Goal: Task Accomplishment & Management: Complete application form

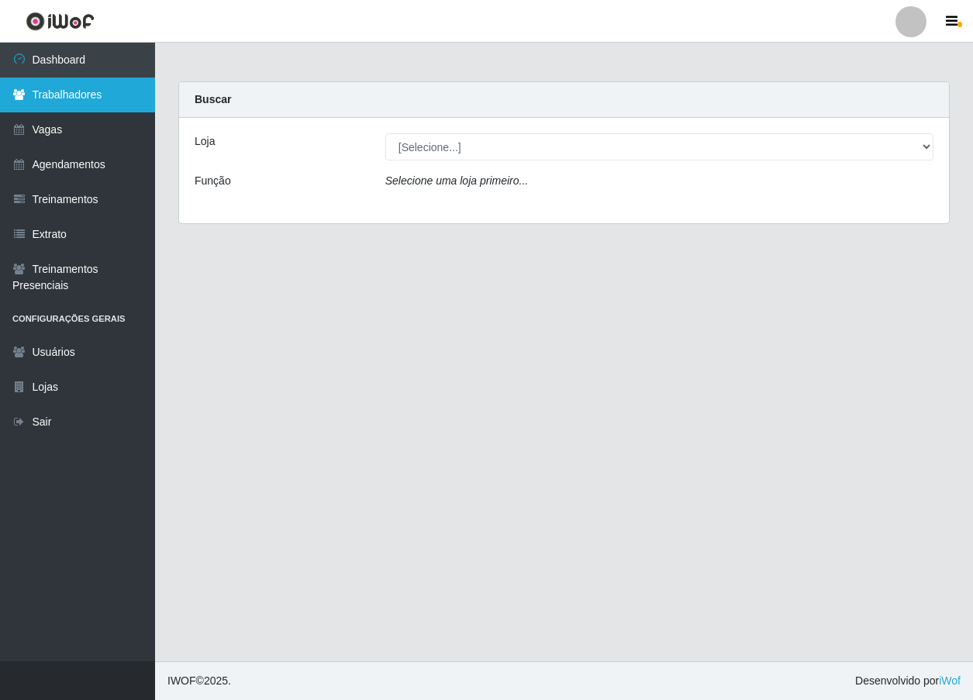
click at [93, 98] on link "Trabalhadores" at bounding box center [77, 95] width 155 height 35
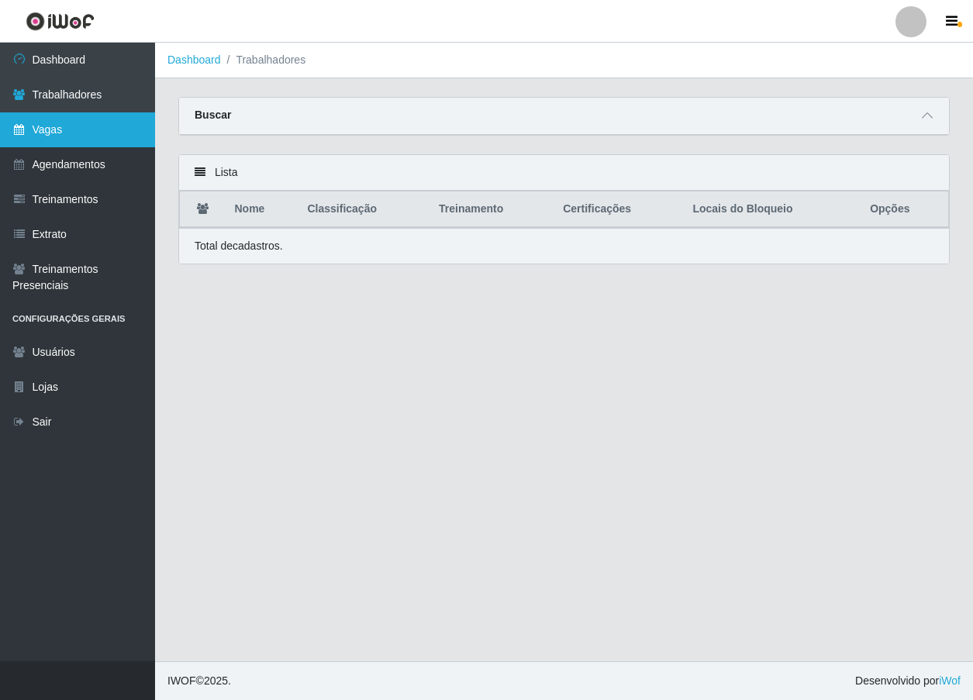
click at [81, 119] on link "Vagas" at bounding box center [77, 129] width 155 height 35
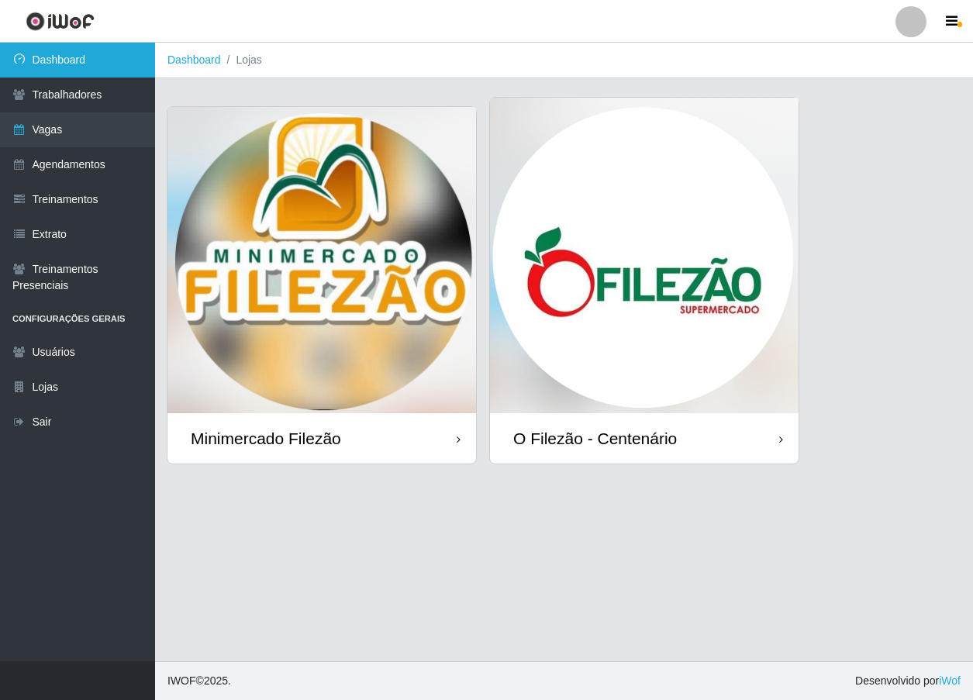
click at [84, 61] on link "Dashboard" at bounding box center [77, 60] width 155 height 35
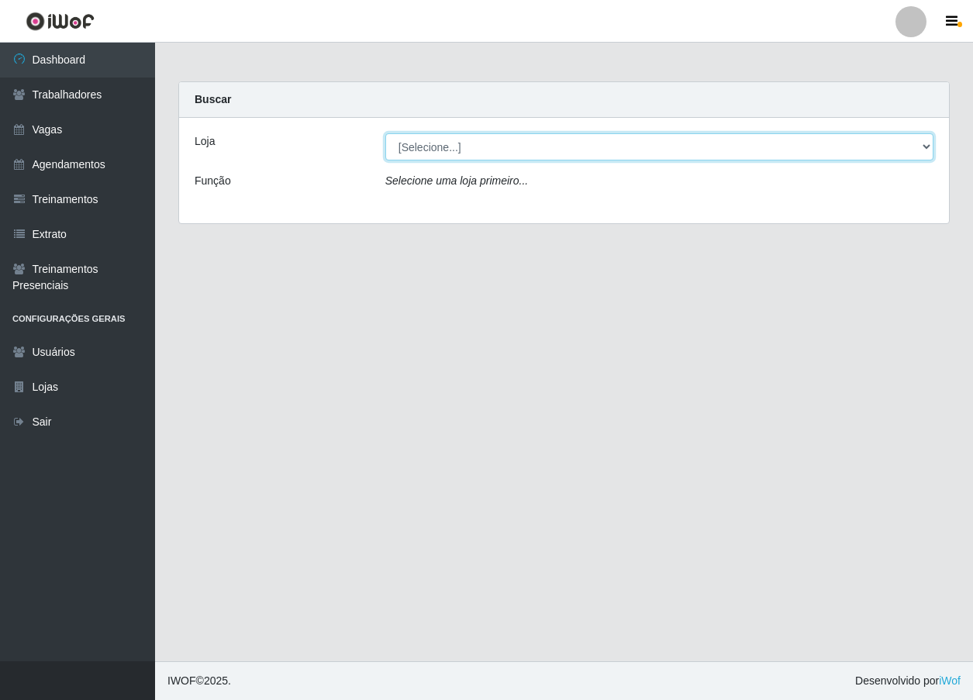
click at [789, 147] on select "[Selecione...] Minimercado Filezão O Filezão - Centenário" at bounding box center [659, 146] width 548 height 27
select select "203"
click at [385, 133] on select "[Selecione...] Minimercado Filezão O Filezão - Centenário" at bounding box center [659, 146] width 548 height 27
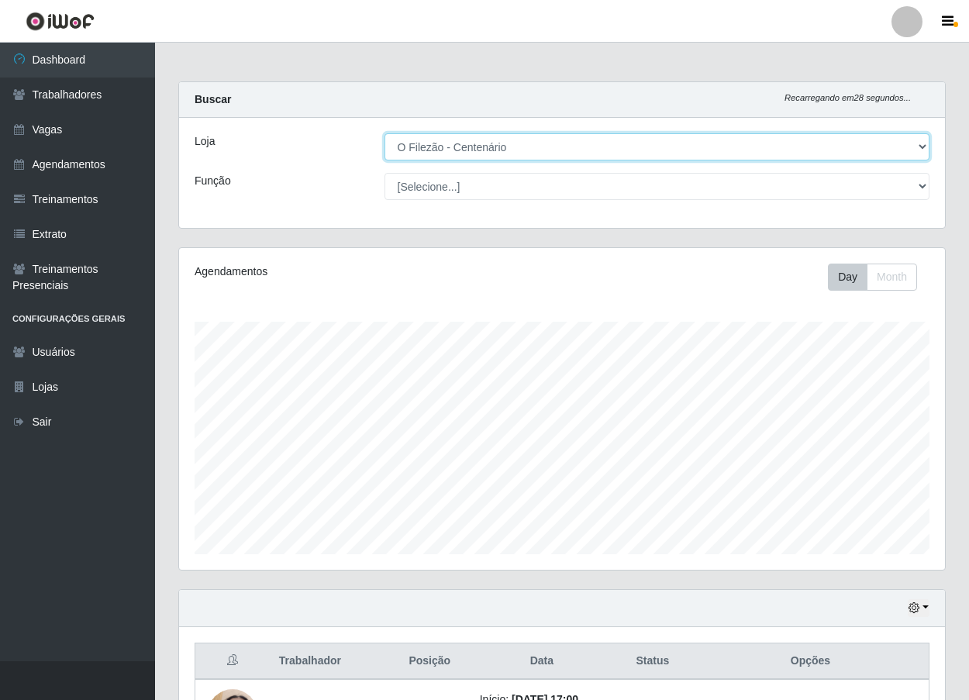
scroll to position [122, 0]
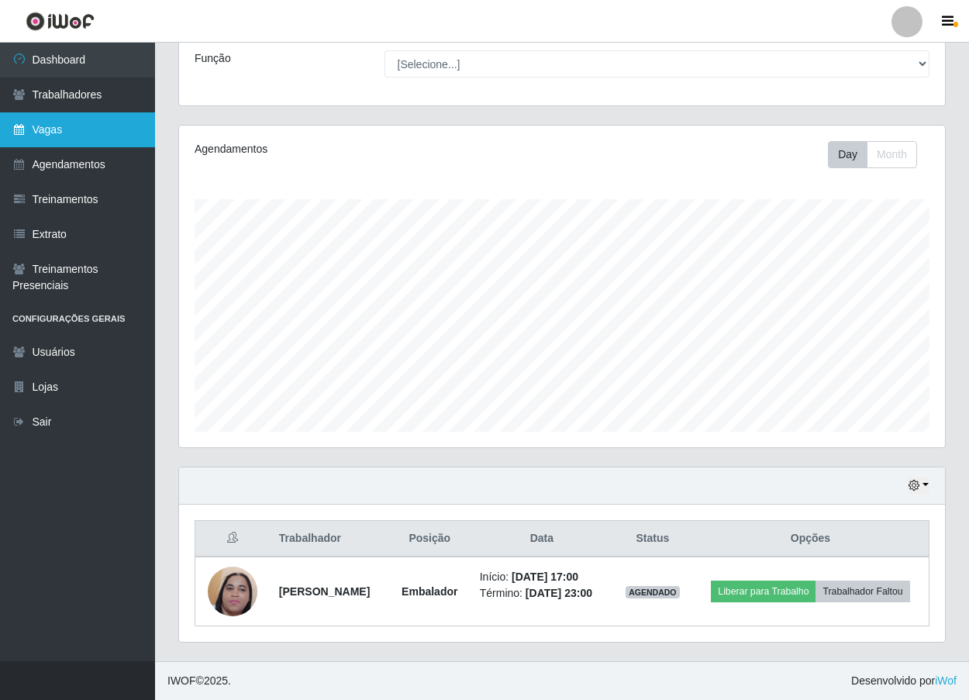
click at [50, 127] on link "Vagas" at bounding box center [77, 129] width 155 height 35
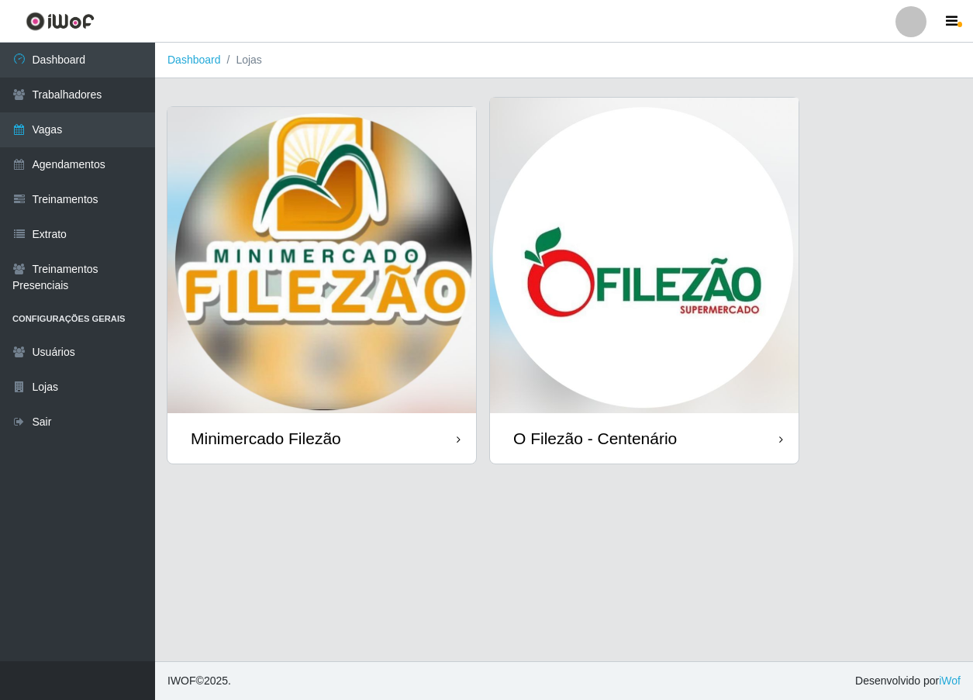
click at [608, 287] on img at bounding box center [644, 255] width 309 height 315
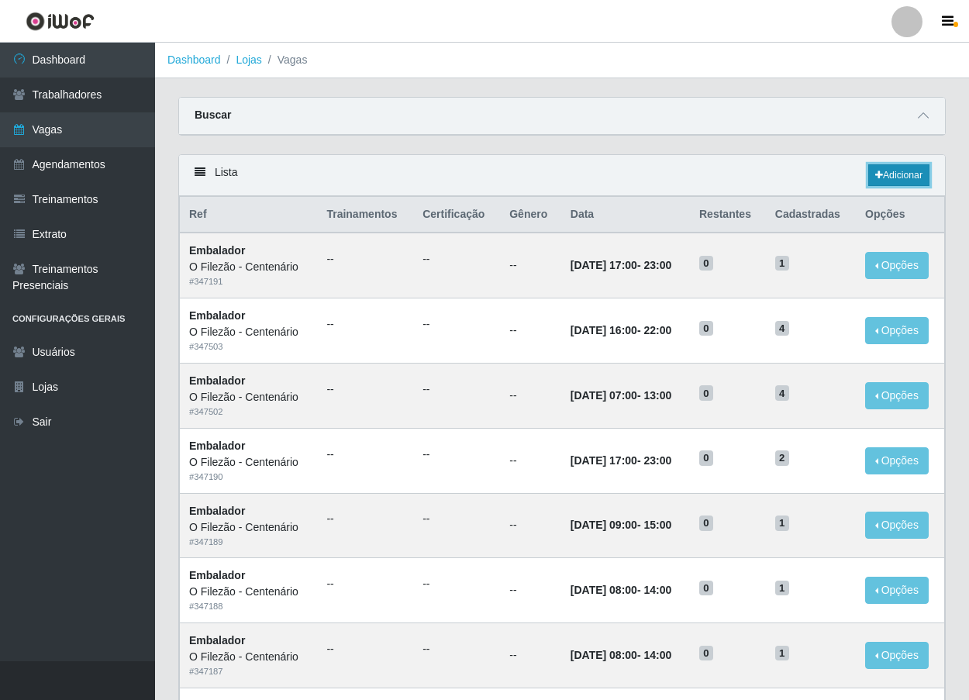
click at [888, 181] on link "Adicionar" at bounding box center [898, 175] width 61 height 22
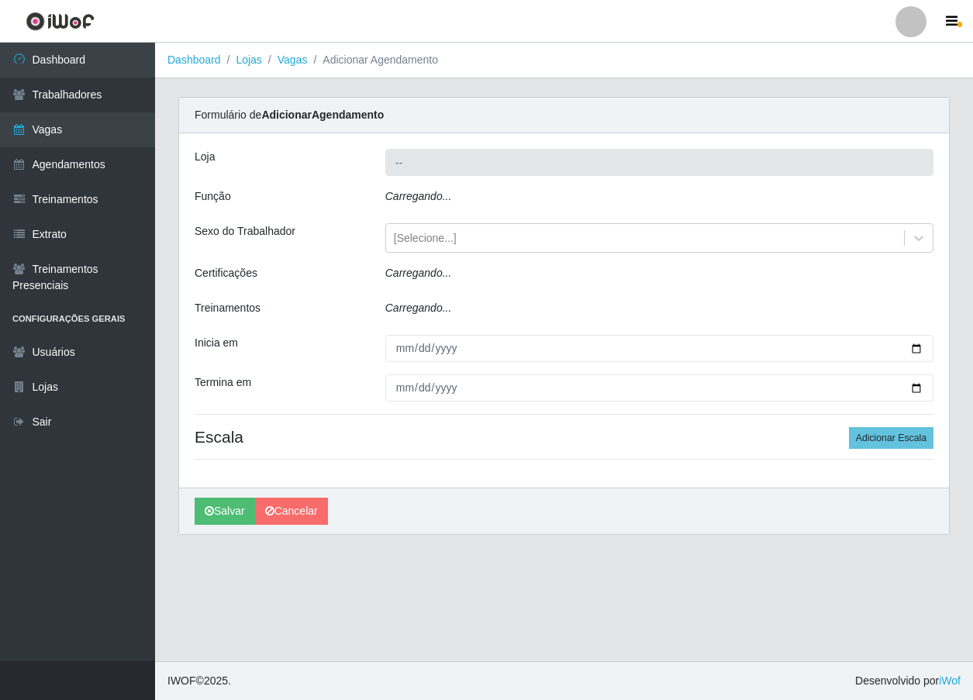
type input "O Filezão - Centenário"
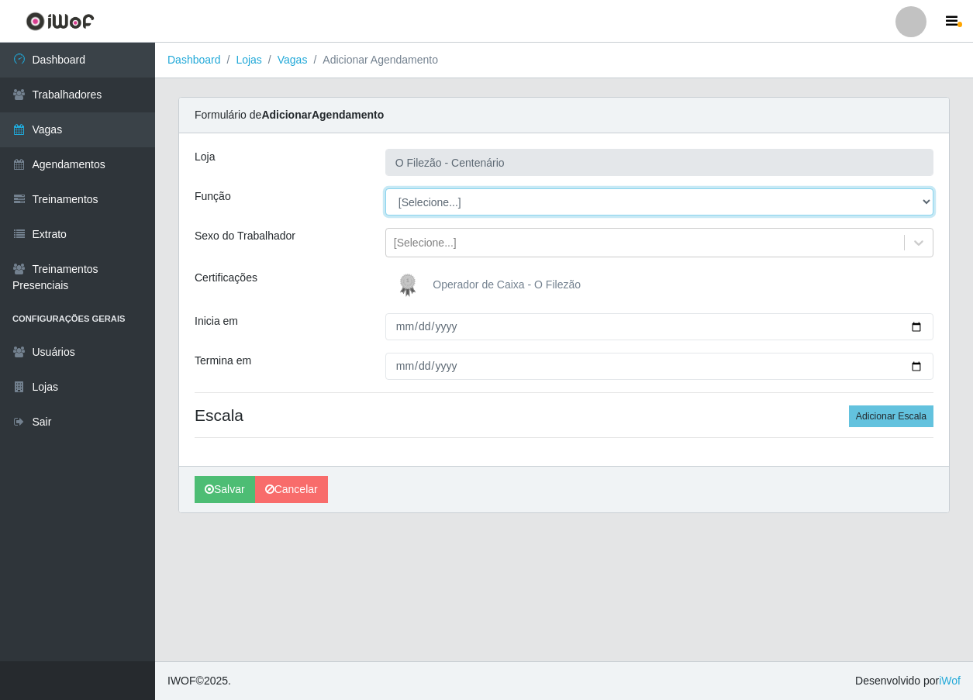
click at [464, 205] on select "[Selecione...] Auxiliar de Estacionamento Auxiliar de Estacionamento + Auxiliar…" at bounding box center [659, 201] width 548 height 27
select select "1"
click at [385, 188] on select "[Selecione...] Auxiliar de Estacionamento Auxiliar de Estacionamento + Auxiliar…" at bounding box center [659, 201] width 548 height 27
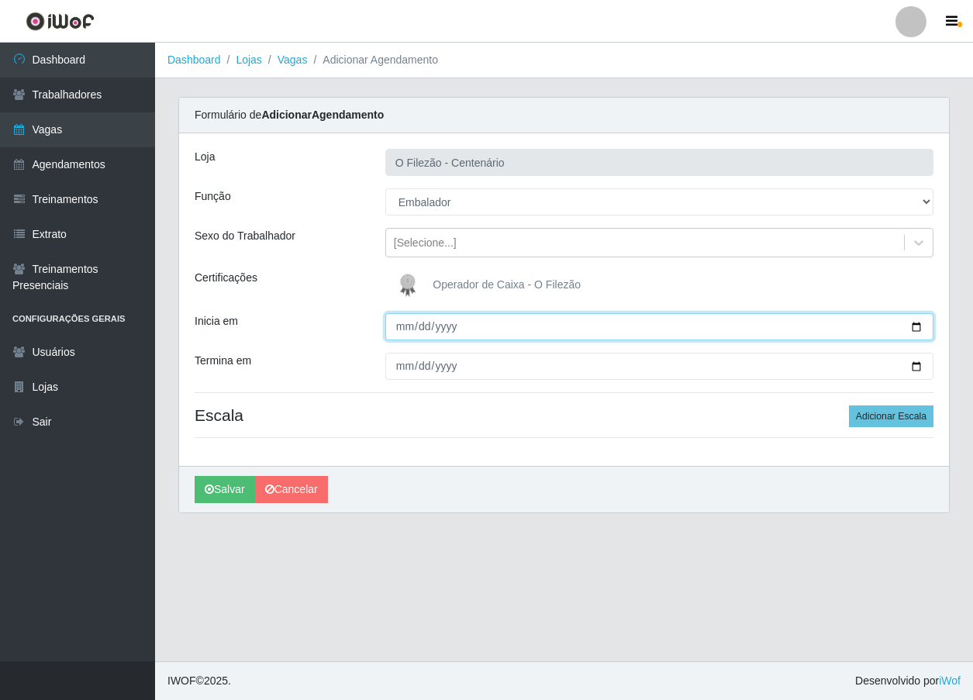
click at [917, 333] on input "Inicia em" at bounding box center [659, 326] width 548 height 27
type input "[DATE]"
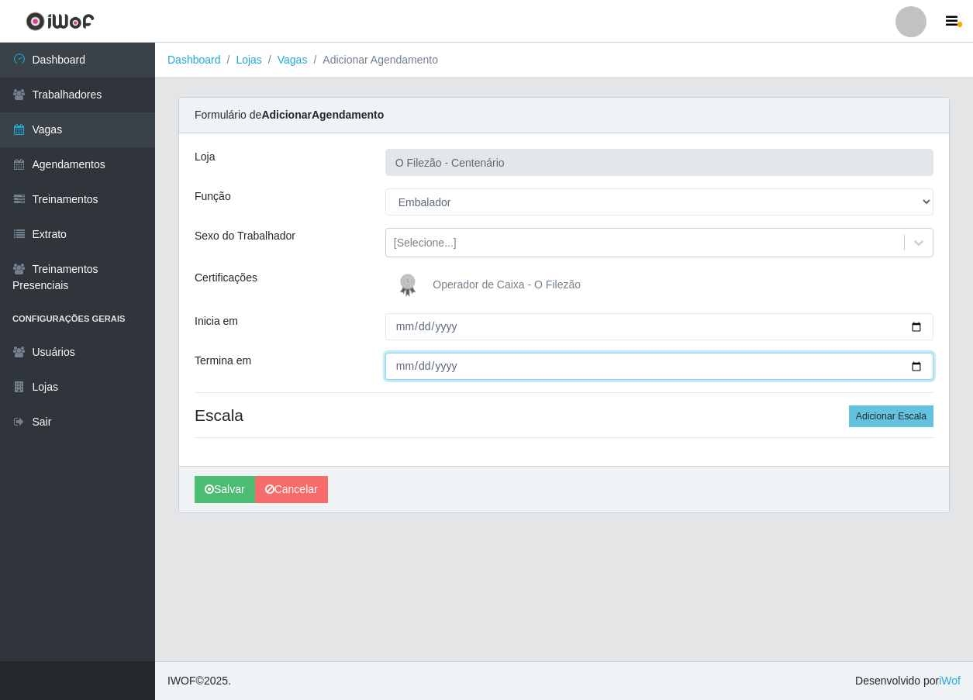
drag, startPoint x: 919, startPoint y: 367, endPoint x: 885, endPoint y: 377, distance: 34.8
click at [919, 368] on input "Termina em" at bounding box center [659, 366] width 548 height 27
type input "[DATE]"
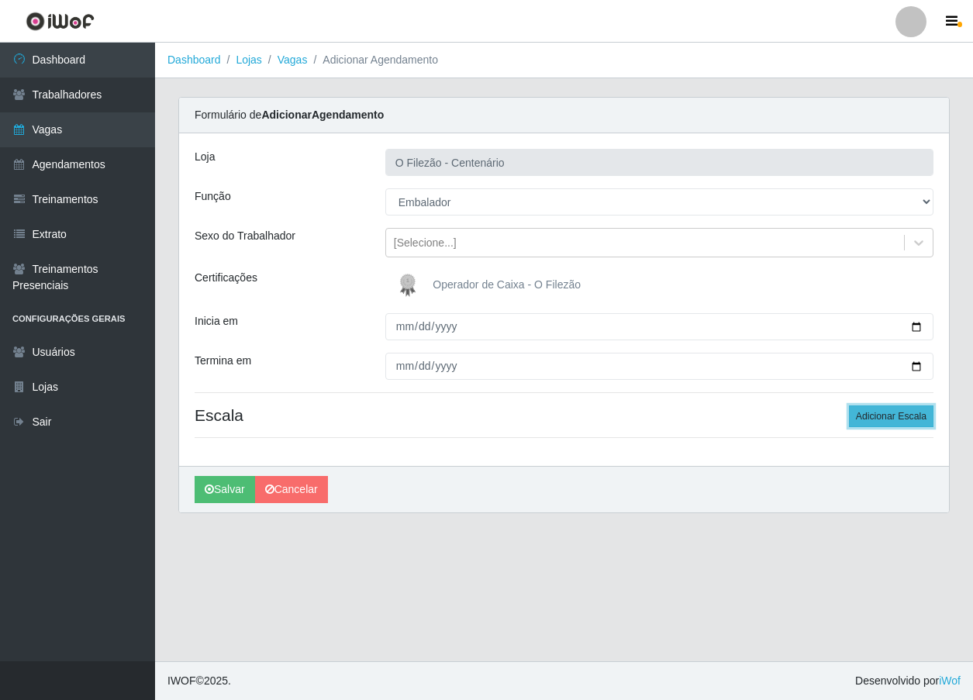
click at [884, 422] on button "Adicionar Escala" at bounding box center [891, 416] width 84 height 22
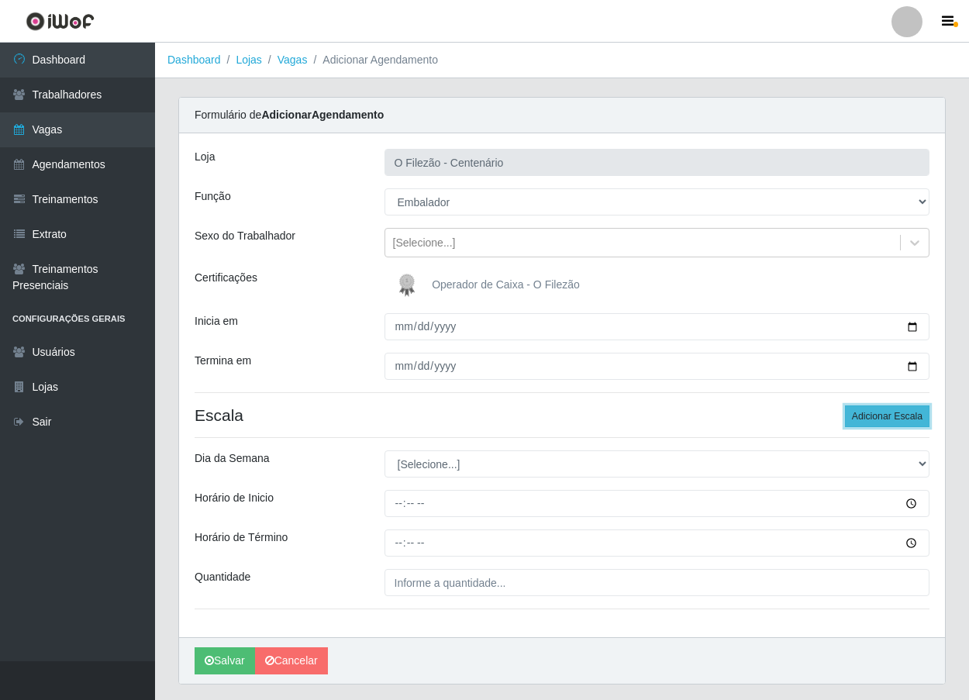
click at [884, 422] on button "Adicionar Escala" at bounding box center [887, 416] width 84 height 22
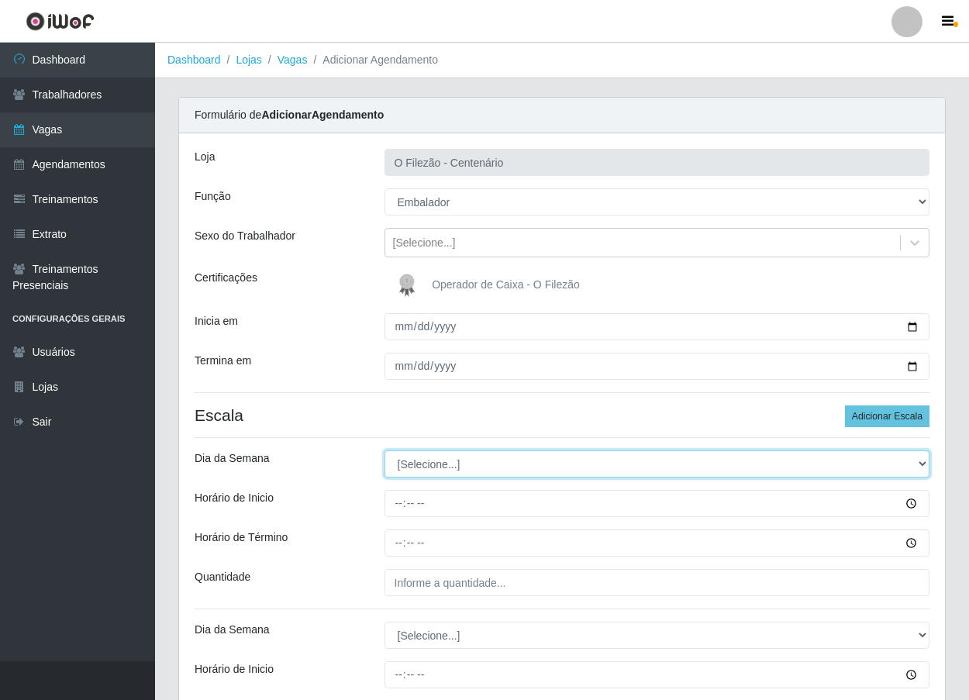
click at [495, 464] on select "[Selecione...] Segunda Terça Quarta Quinta Sexta Sábado Domingo" at bounding box center [657, 463] width 546 height 27
select select "0"
click at [384, 450] on select "[Selecione...] Segunda Terça Quarta Quinta Sexta Sábado Domingo" at bounding box center [657, 463] width 546 height 27
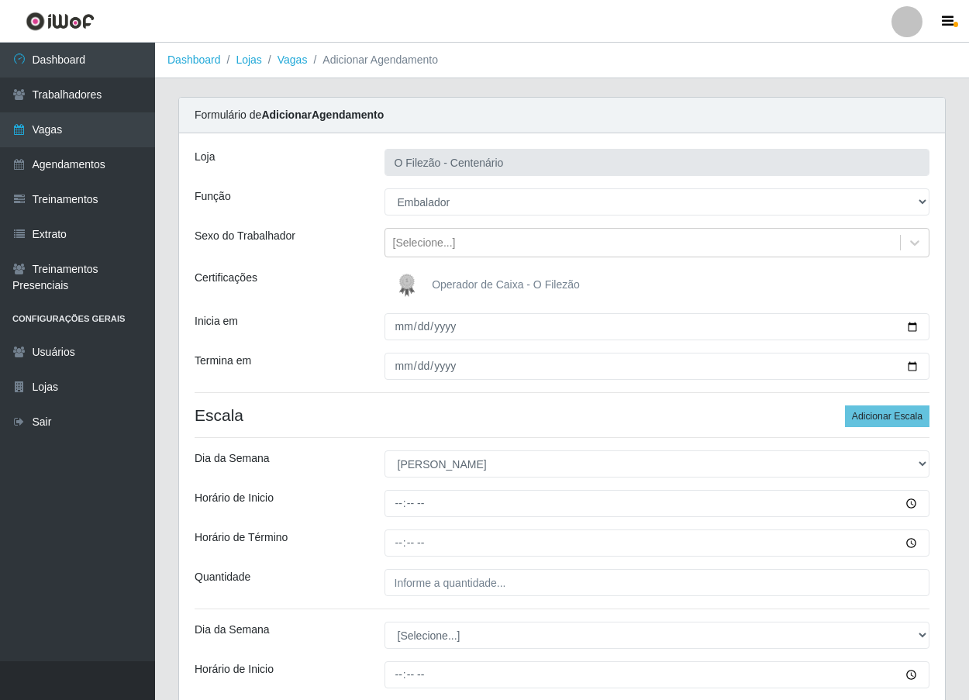
click at [334, 423] on h4 "Escala Adicionar Escala" at bounding box center [562, 414] width 735 height 19
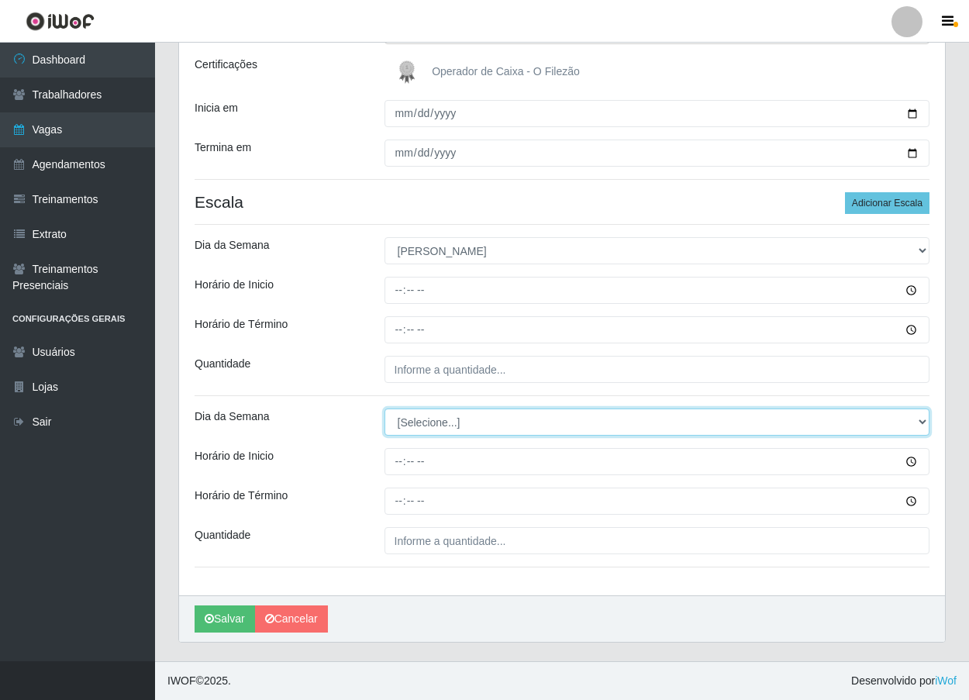
click at [448, 424] on select "[Selecione...] Segunda Terça Quarta Quinta Sexta Sábado Domingo" at bounding box center [657, 421] width 546 height 27
select select "0"
click at [384, 408] on select "[Selecione...] Segunda Terça Quarta Quinta Sexta Sábado Domingo" at bounding box center [657, 421] width 546 height 27
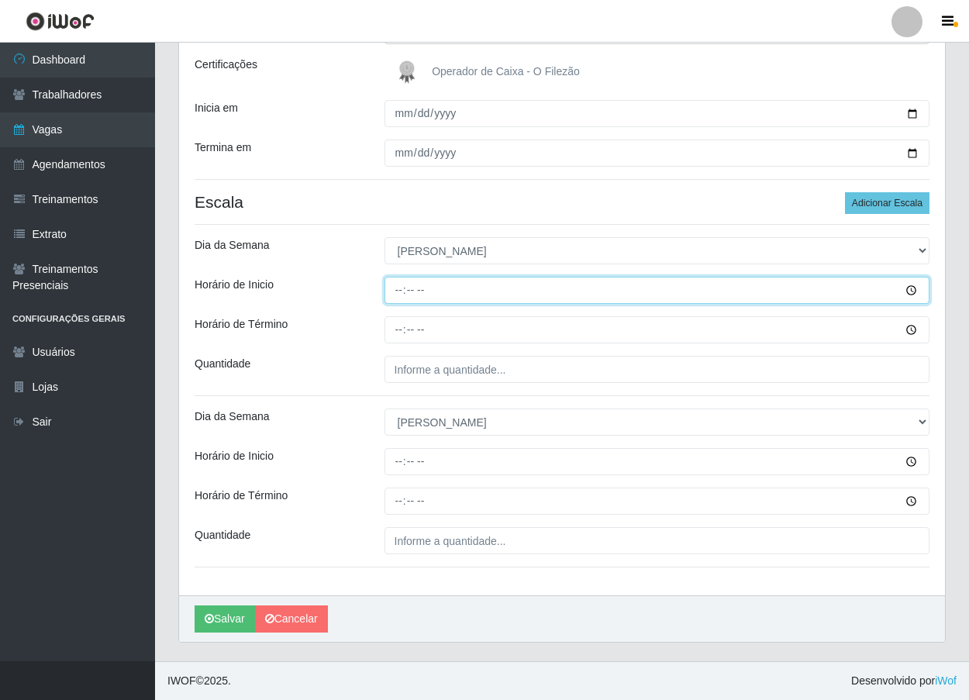
click at [391, 291] on input "Horário de Inicio" at bounding box center [657, 290] width 546 height 27
type input "07:13"
type input "07:00"
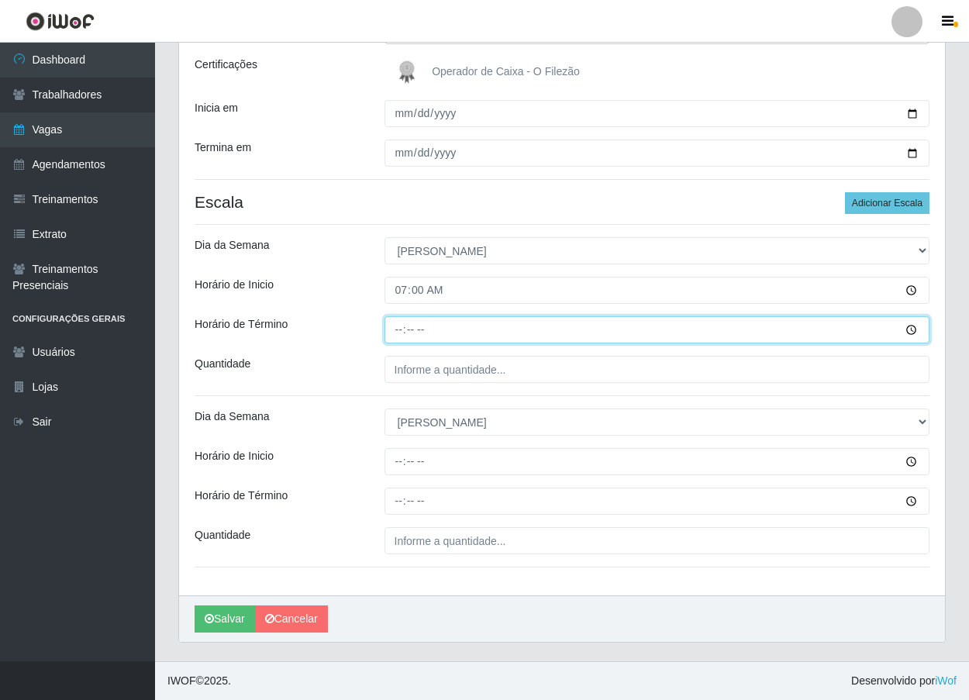
click at [393, 330] on input "Horário de Término" at bounding box center [657, 329] width 546 height 27
type input "13:00"
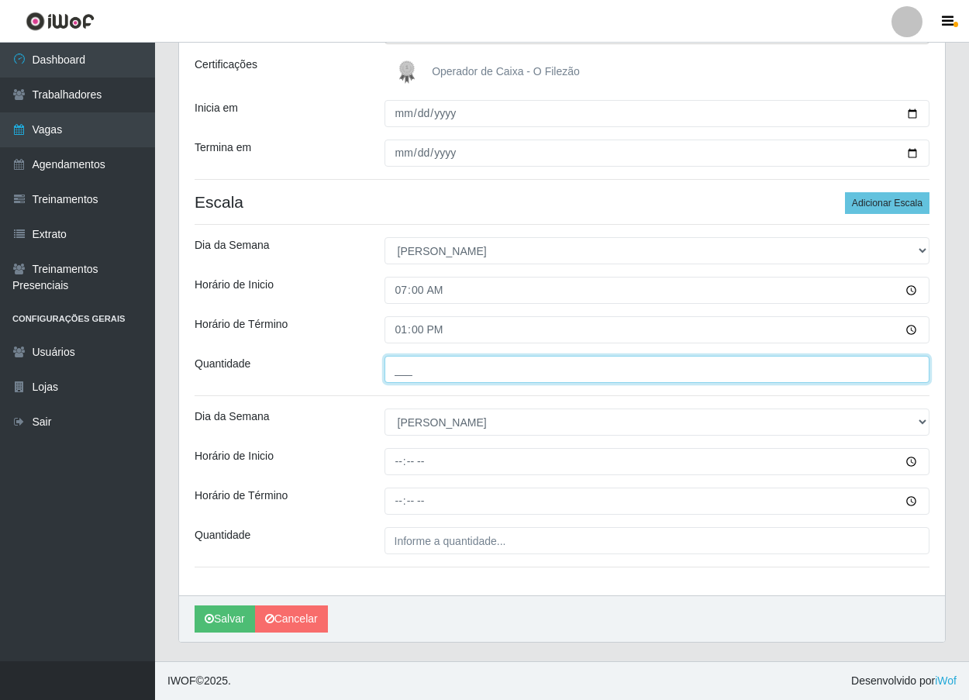
click at [399, 371] on input "___" at bounding box center [657, 369] width 546 height 27
type input "04_"
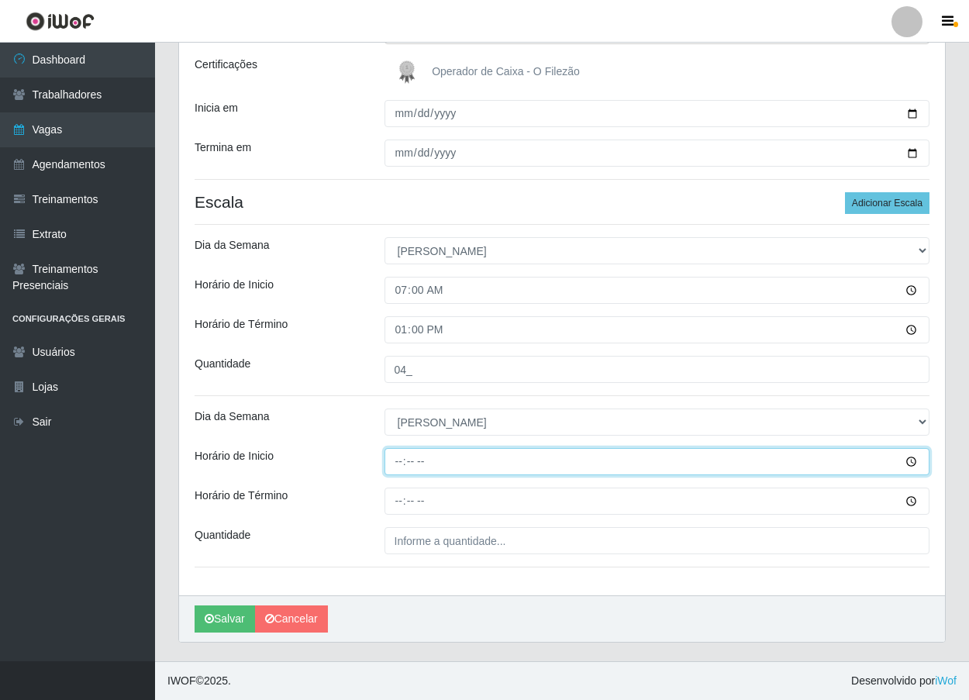
click at [398, 460] on input "Horário de Inicio" at bounding box center [657, 461] width 546 height 27
type input "16:00"
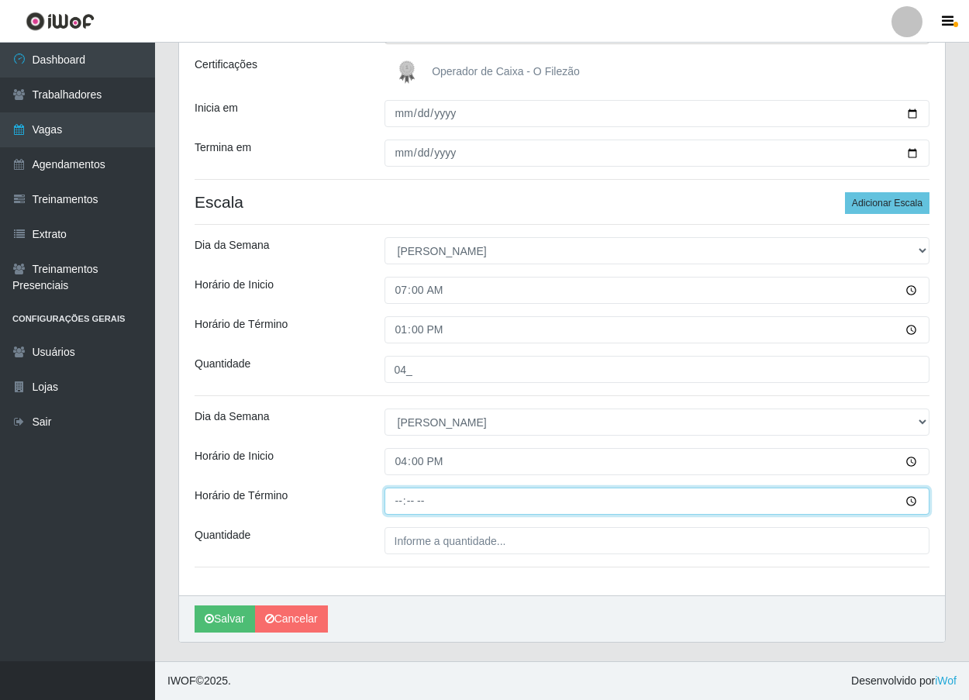
click at [400, 505] on input "Horário de Término" at bounding box center [657, 501] width 546 height 27
type input "22:00"
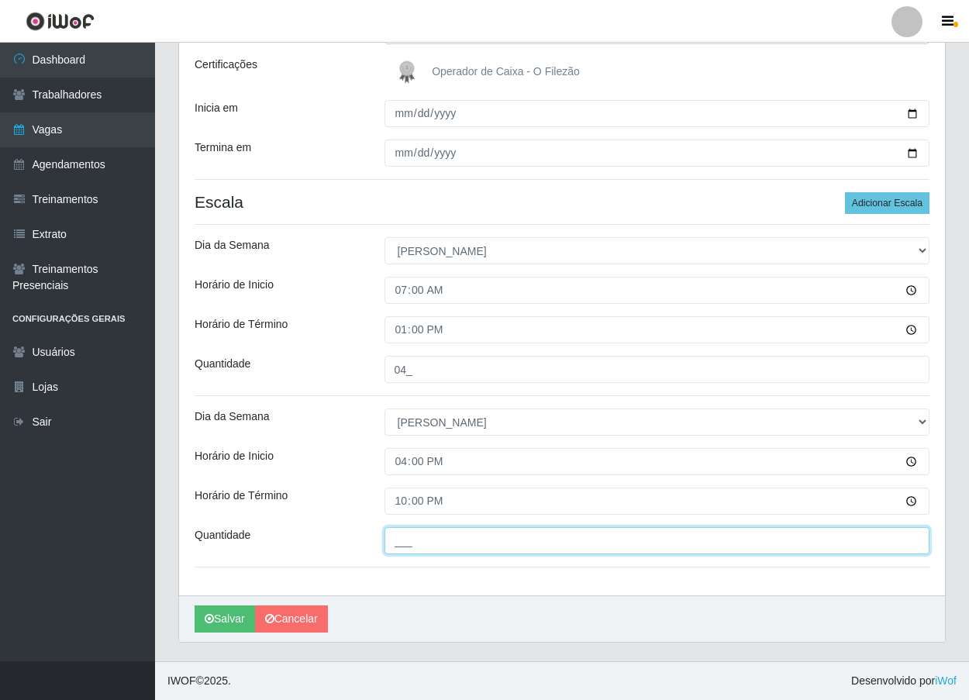
click at [402, 546] on input "___" at bounding box center [657, 540] width 546 height 27
type input "04_"
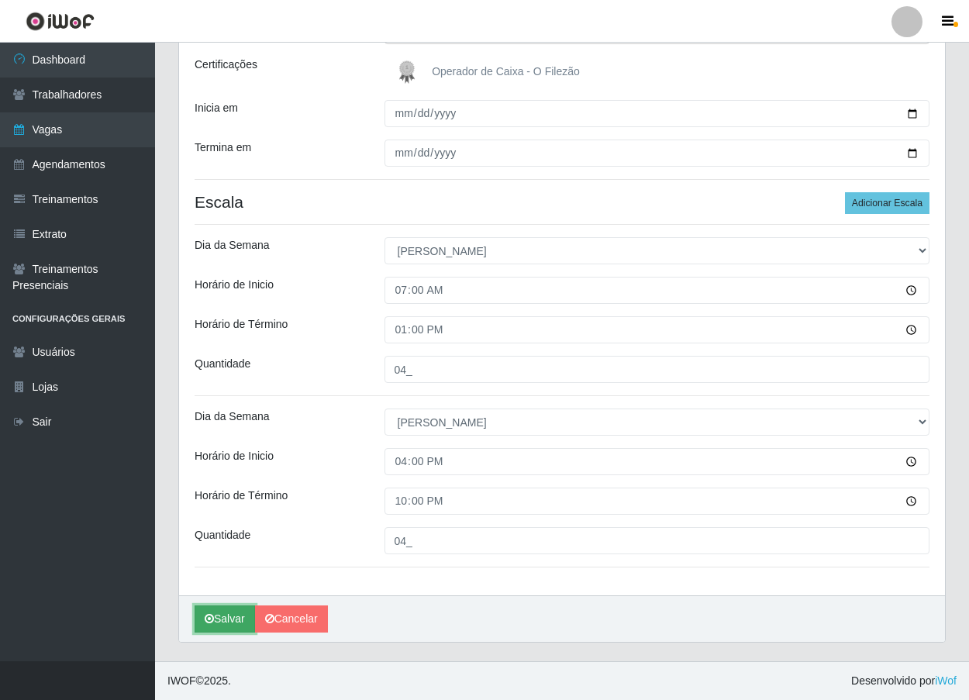
click at [226, 618] on button "Salvar" at bounding box center [225, 618] width 60 height 27
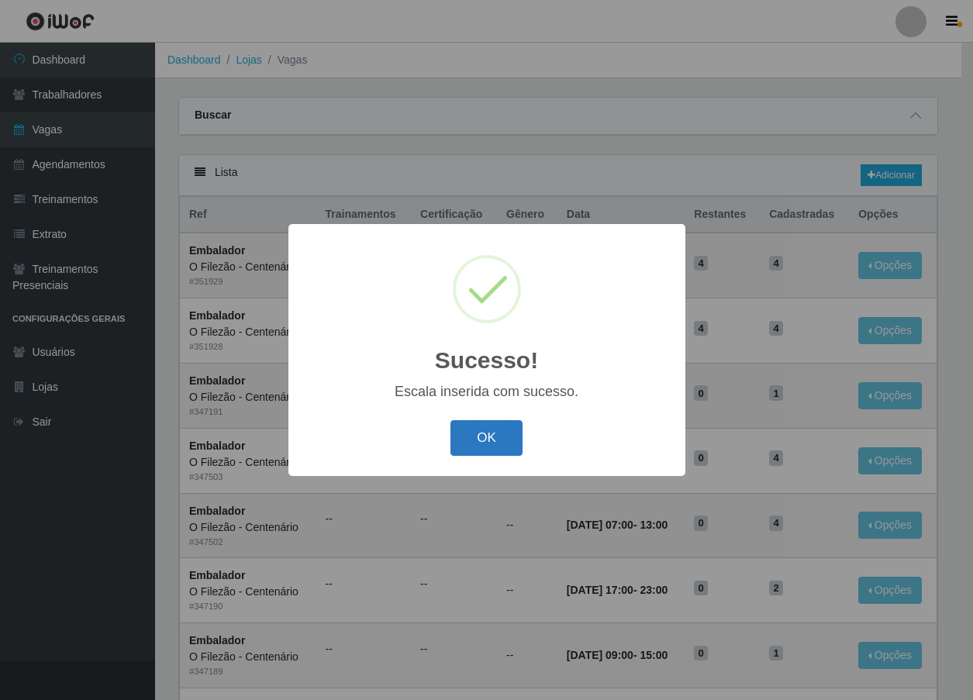
click at [489, 433] on button "OK" at bounding box center [486, 438] width 72 height 36
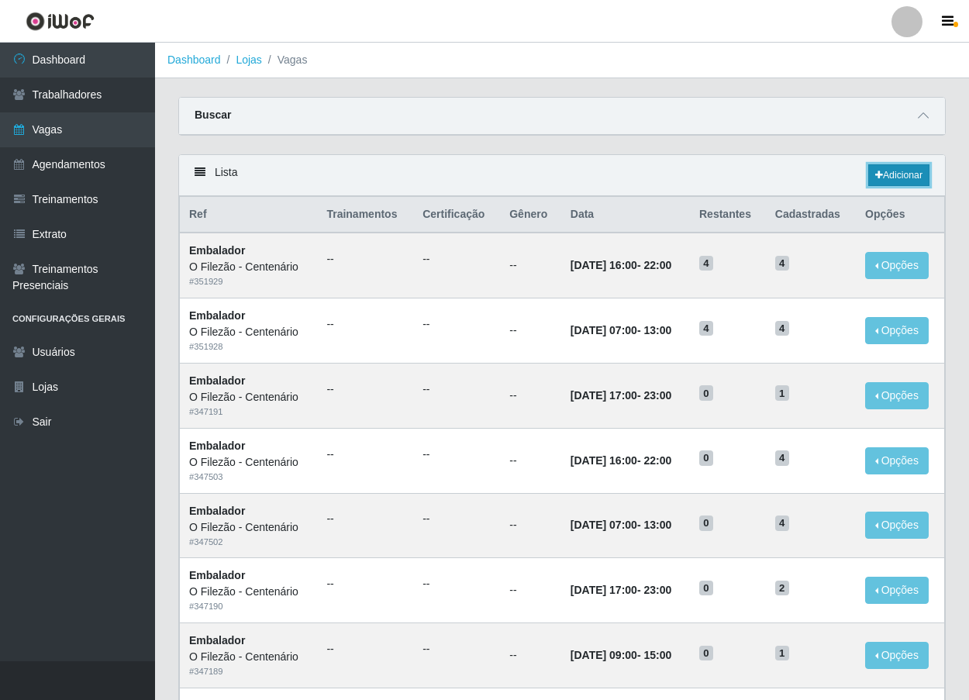
click at [893, 173] on link "Adicionar" at bounding box center [898, 175] width 61 height 22
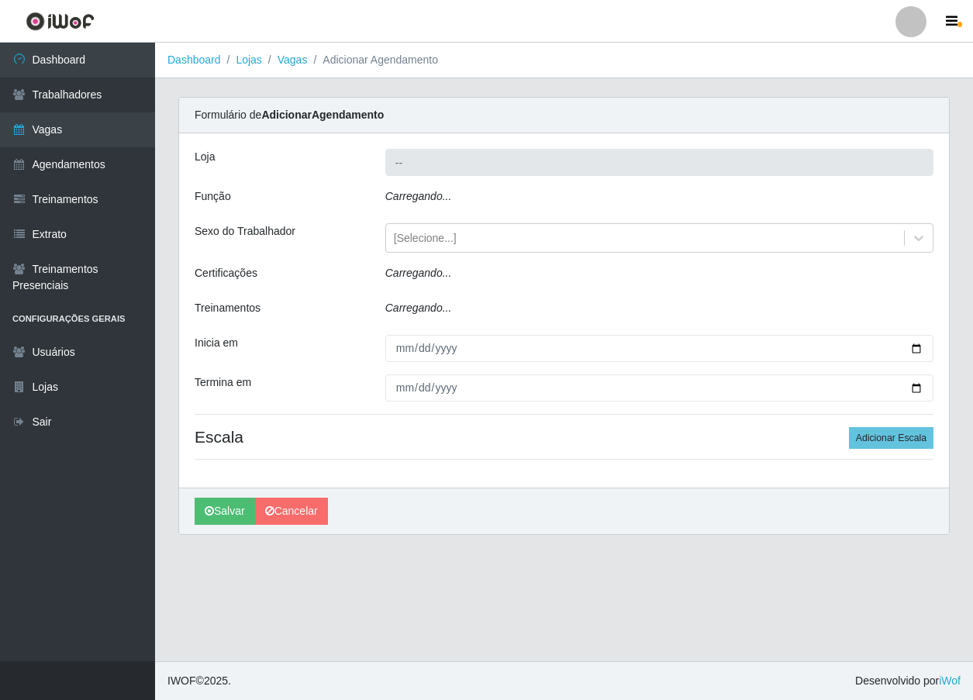
type input "O Filezão - Centenário"
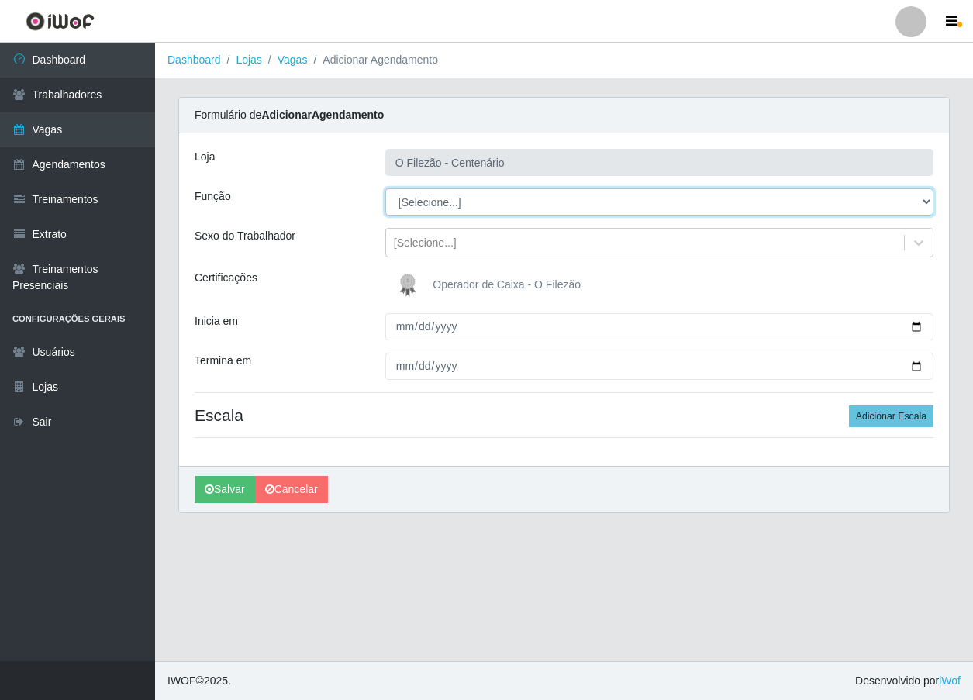
click at [450, 203] on select "[Selecione...] Auxiliar de Estacionamento Auxiliar de Estacionamento + Auxiliar…" at bounding box center [659, 201] width 548 height 27
select select "1"
click at [385, 188] on select "[Selecione...] Auxiliar de Estacionamento Auxiliar de Estacionamento + Auxiliar…" at bounding box center [659, 201] width 548 height 27
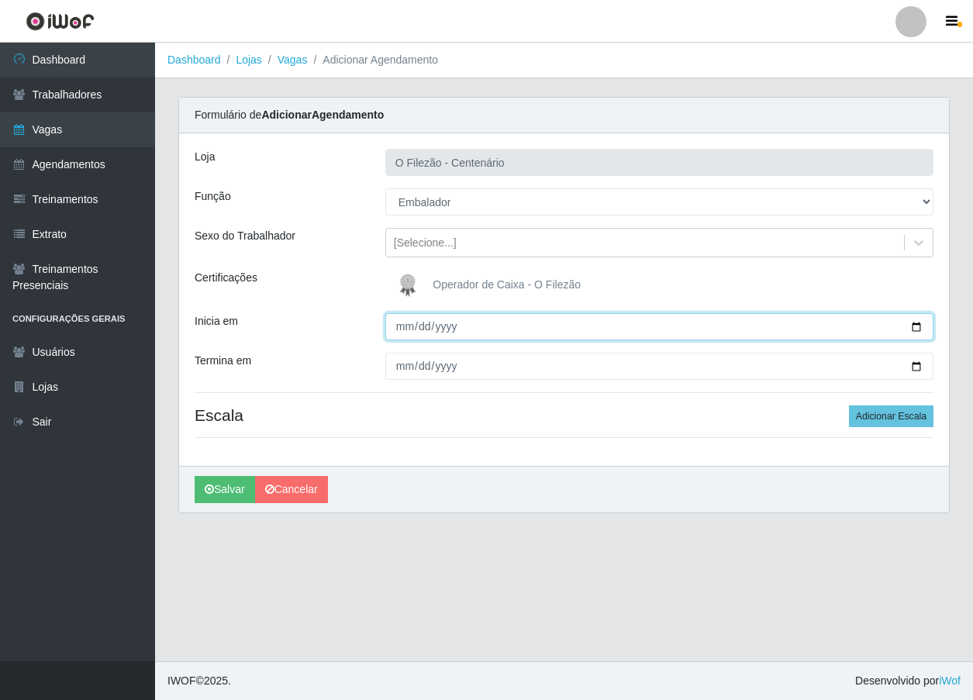
click at [917, 326] on input "Inicia em" at bounding box center [659, 326] width 548 height 27
type input "[DATE]"
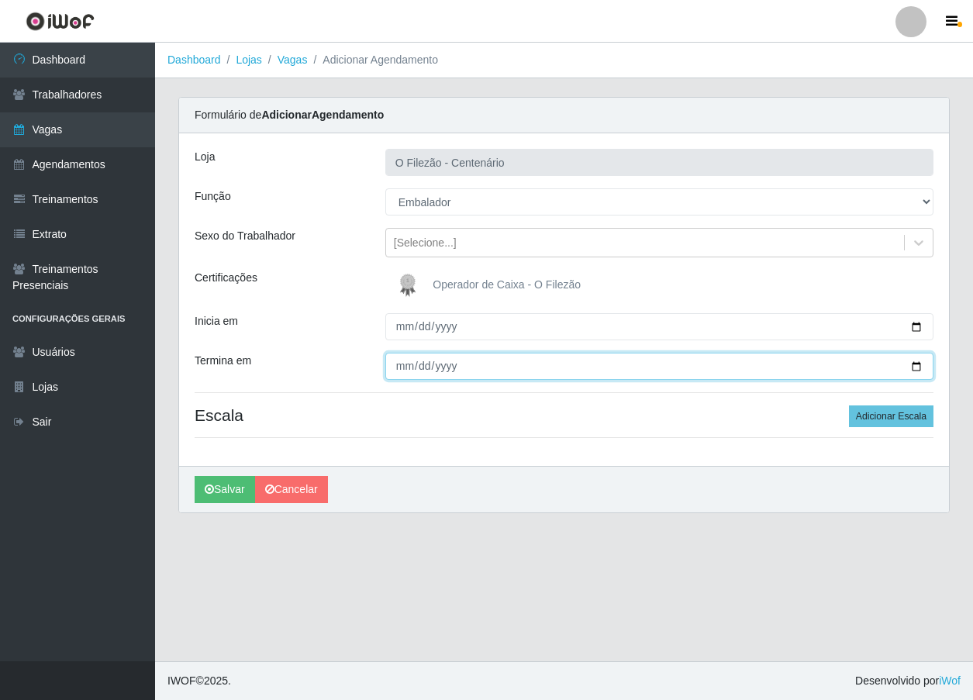
click at [919, 374] on input "Termina em" at bounding box center [659, 366] width 548 height 27
click at [919, 364] on input "Termina em" at bounding box center [659, 366] width 548 height 27
type input "[DATE]"
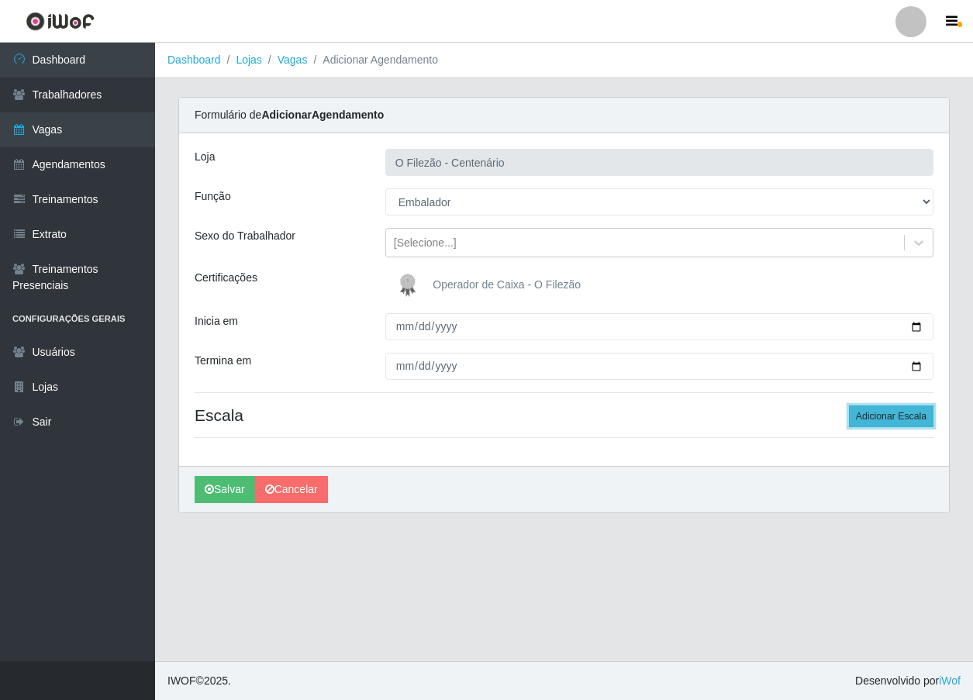
click at [888, 421] on button "Adicionar Escala" at bounding box center [891, 416] width 84 height 22
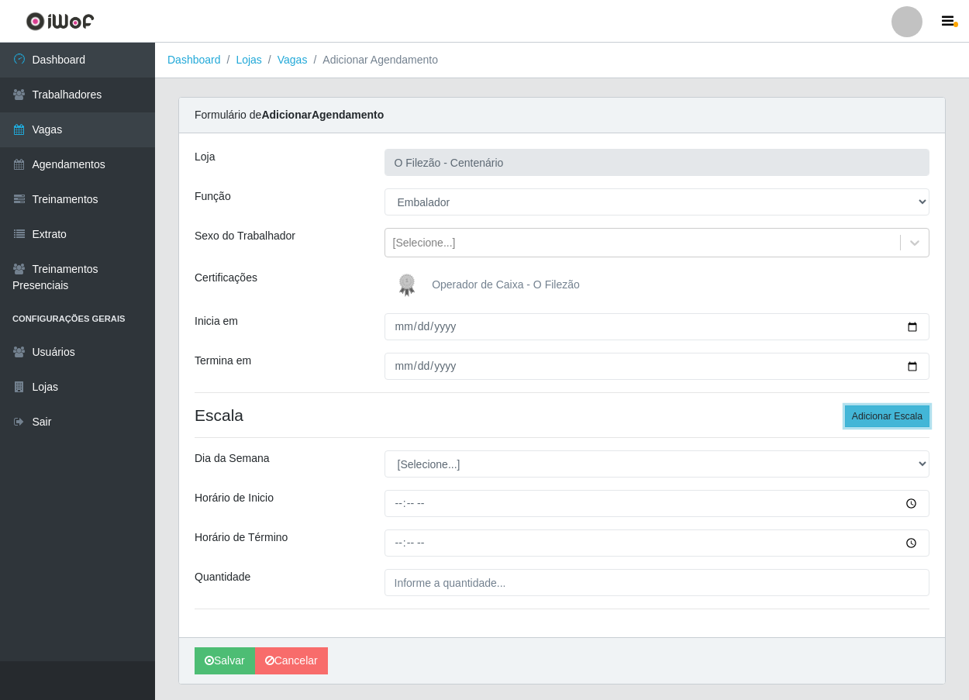
click at [888, 421] on button "Adicionar Escala" at bounding box center [887, 416] width 84 height 22
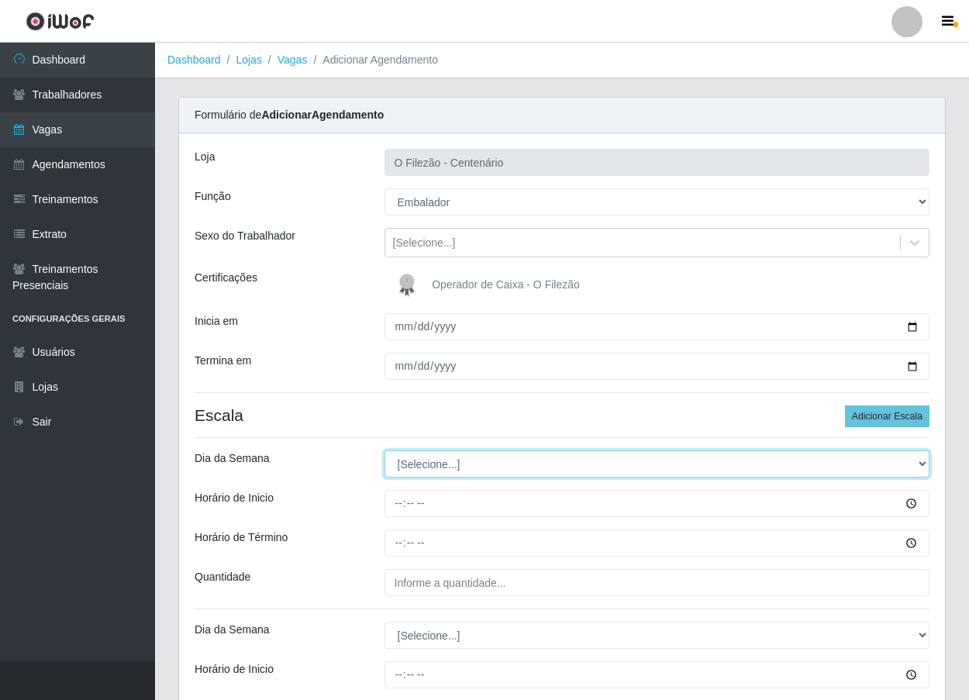
click at [446, 461] on select "[Selecione...] Segunda Terça Quarta Quinta Sexta Sábado Domingo" at bounding box center [657, 463] width 546 height 27
select select "6"
click at [384, 450] on select "[Selecione...] Segunda Terça Quarta Quinta Sexta Sábado Domingo" at bounding box center [657, 463] width 546 height 27
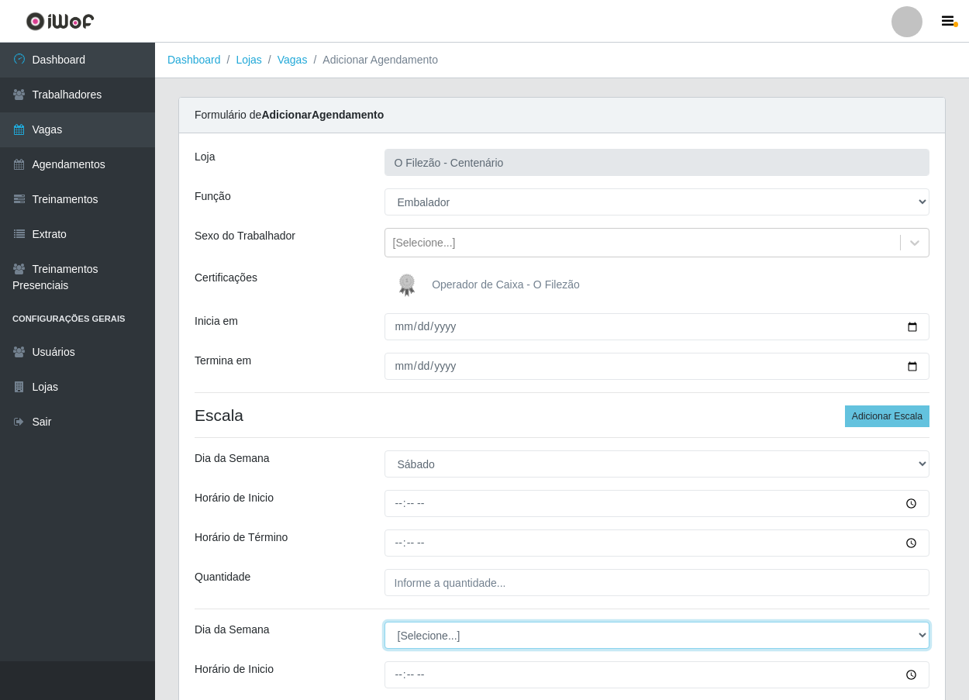
click at [430, 633] on select "[Selecione...] Segunda Terça Quarta Quinta Sexta Sábado Domingo" at bounding box center [657, 635] width 546 height 27
select select "6"
click at [384, 622] on select "[Selecione...] Segunda Terça Quarta Quinta Sexta Sábado Domingo" at bounding box center [657, 635] width 546 height 27
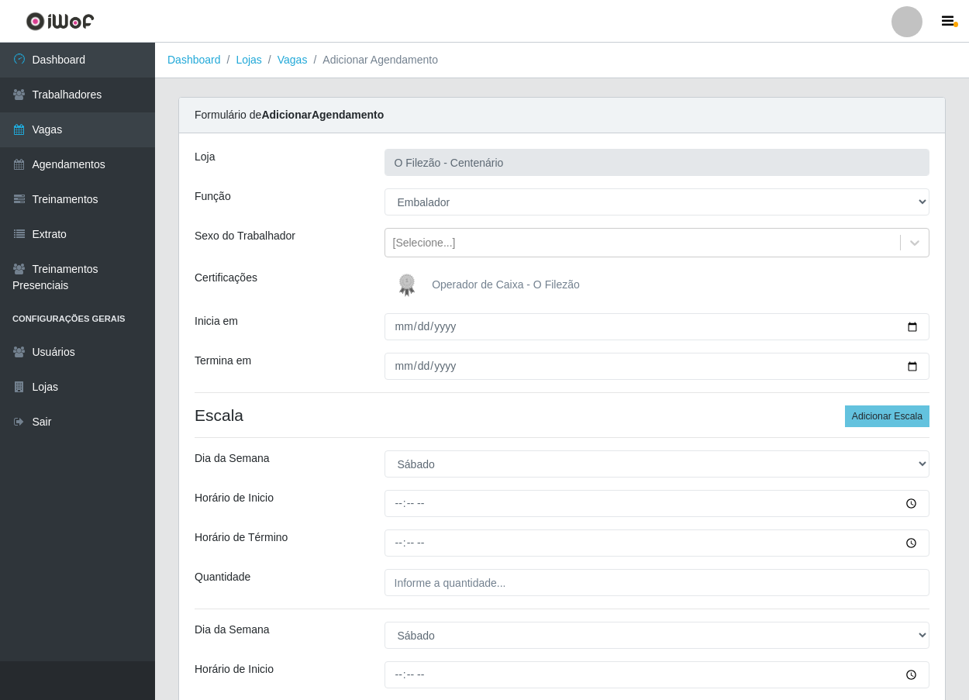
click at [352, 569] on div "Quantidade" at bounding box center [278, 582] width 190 height 27
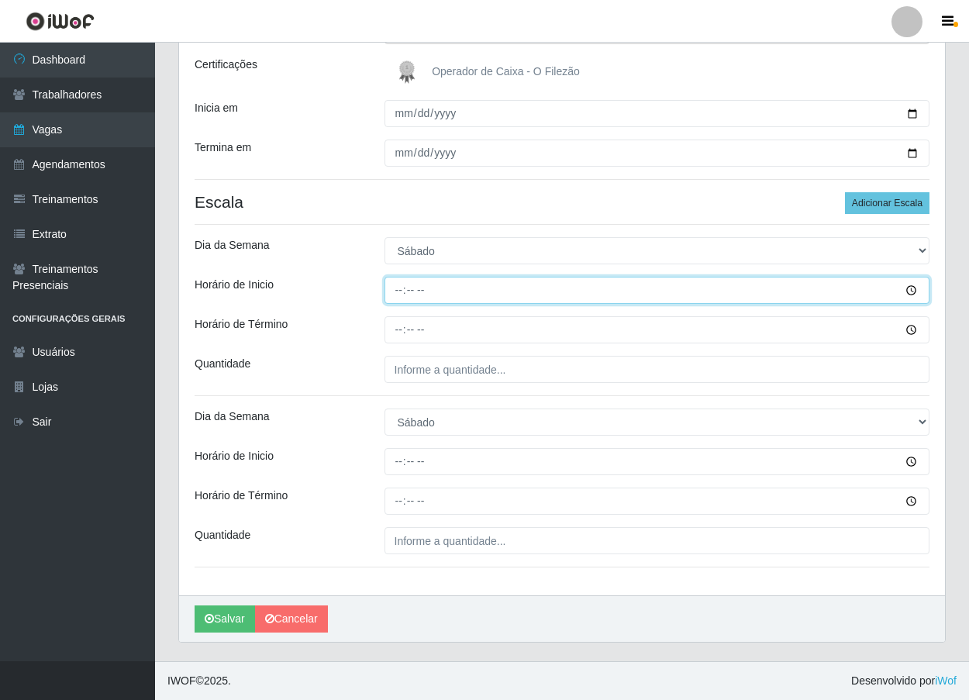
click at [397, 288] on input "Horário de Inicio" at bounding box center [657, 290] width 546 height 27
type input "07:00"
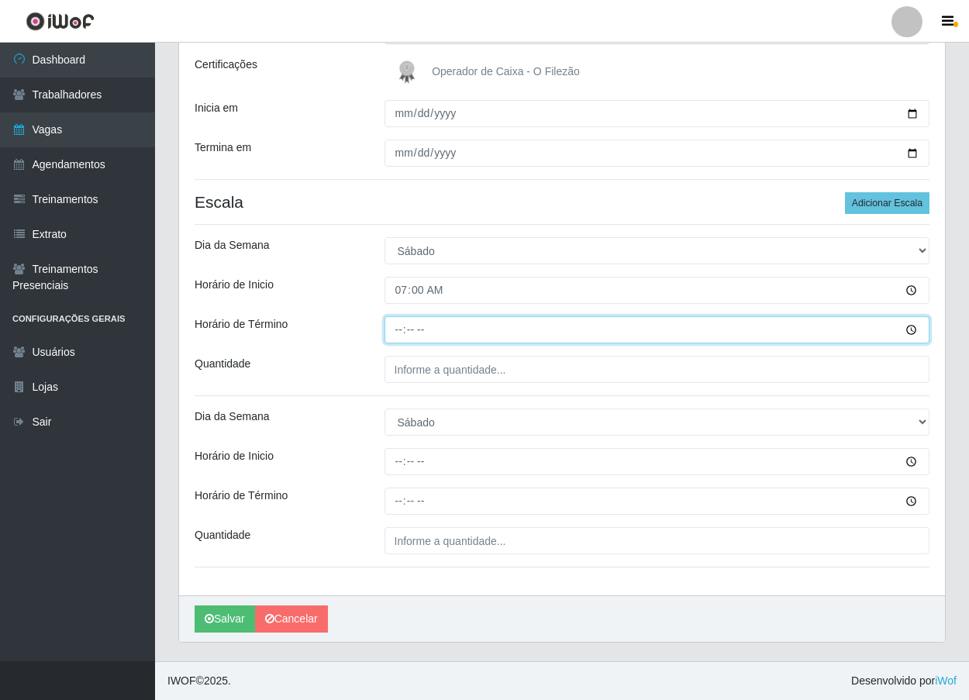
click at [391, 332] on input "Horário de Término" at bounding box center [657, 329] width 546 height 27
type input "13:00"
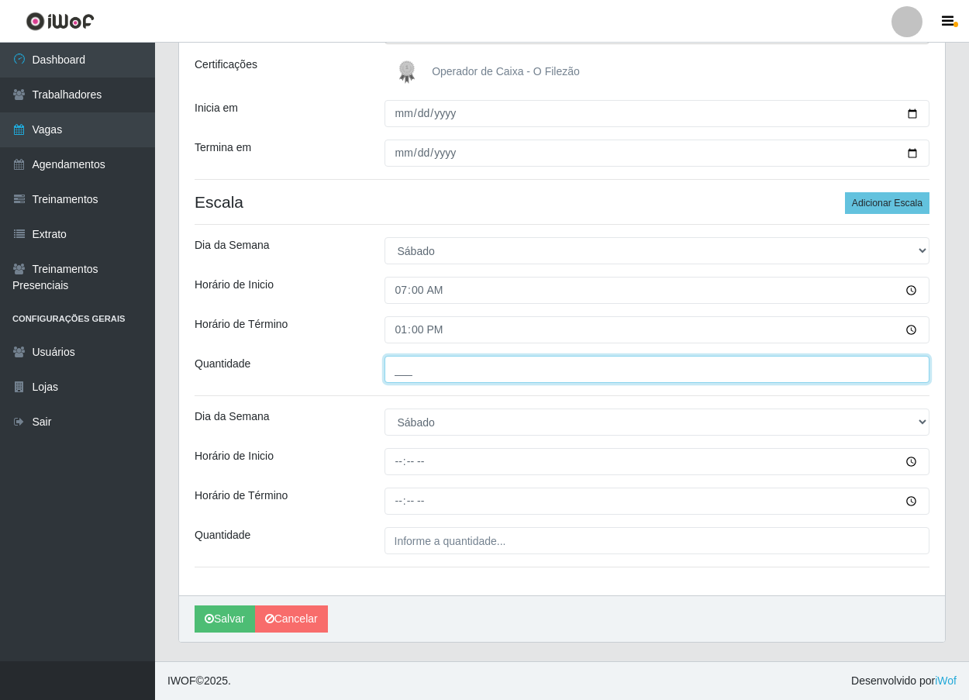
click at [411, 368] on input "___" at bounding box center [657, 369] width 546 height 27
type input "03_"
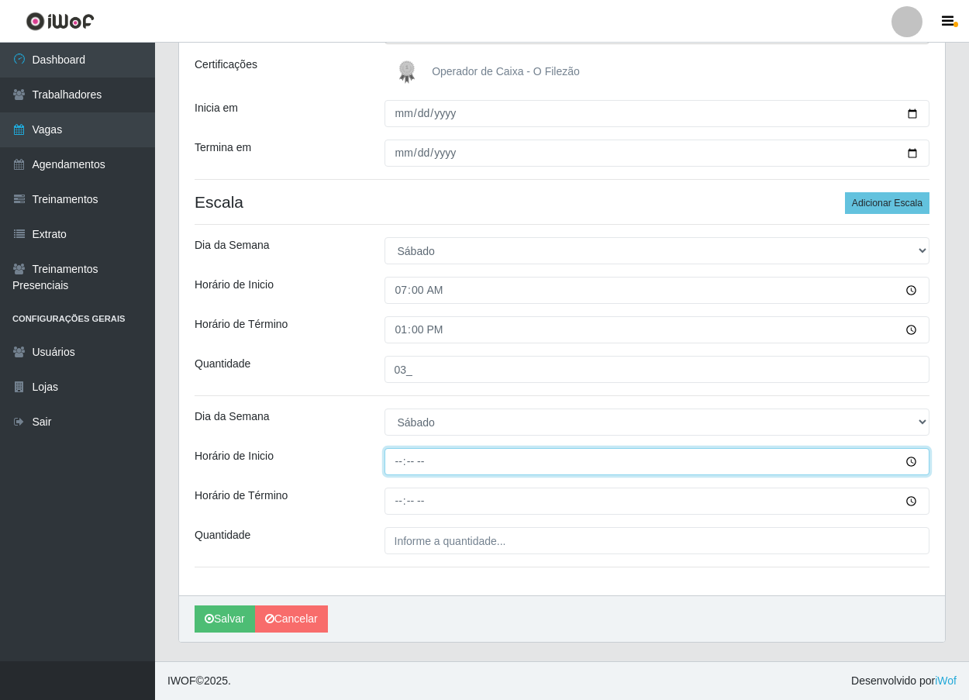
click at [395, 459] on input "Horário de Inicio" at bounding box center [657, 461] width 546 height 27
type input "16:00"
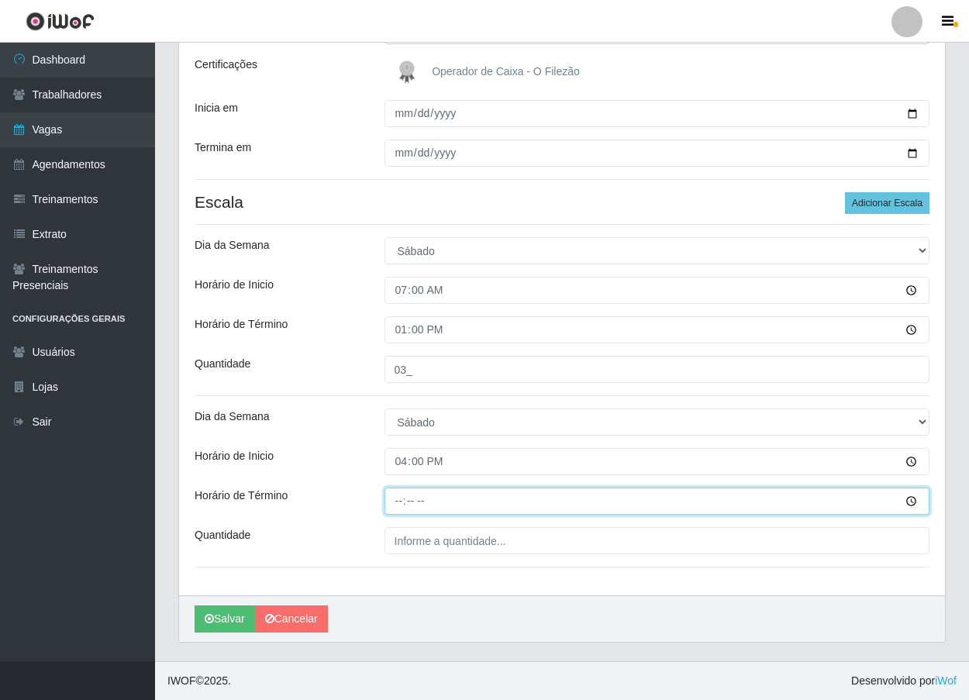
click at [398, 504] on input "Horário de Término" at bounding box center [657, 501] width 546 height 27
type input "22:00"
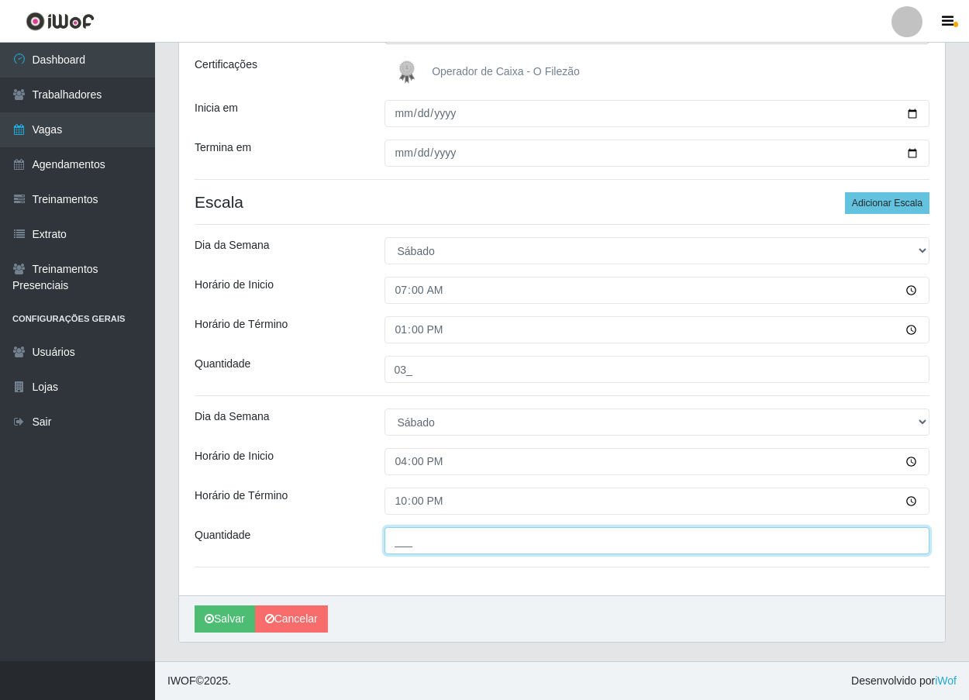
click at [408, 547] on input "___" at bounding box center [657, 540] width 546 height 27
type input "04_"
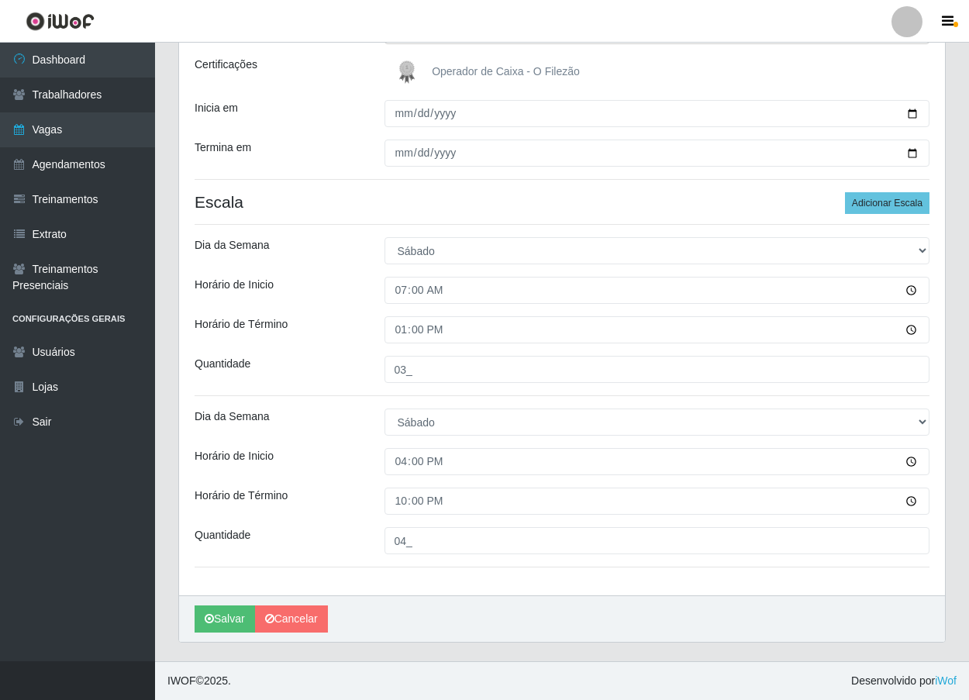
click at [352, 457] on div "Horário de Inicio" at bounding box center [278, 461] width 190 height 27
click at [221, 615] on button "Salvar" at bounding box center [225, 618] width 60 height 27
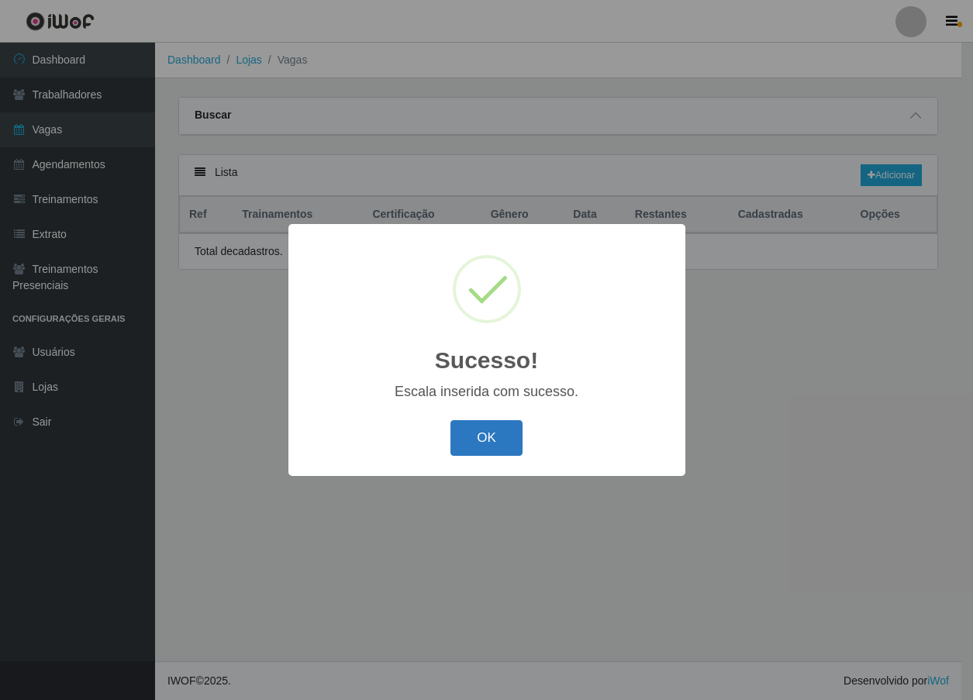
click at [484, 448] on button "OK" at bounding box center [486, 438] width 72 height 36
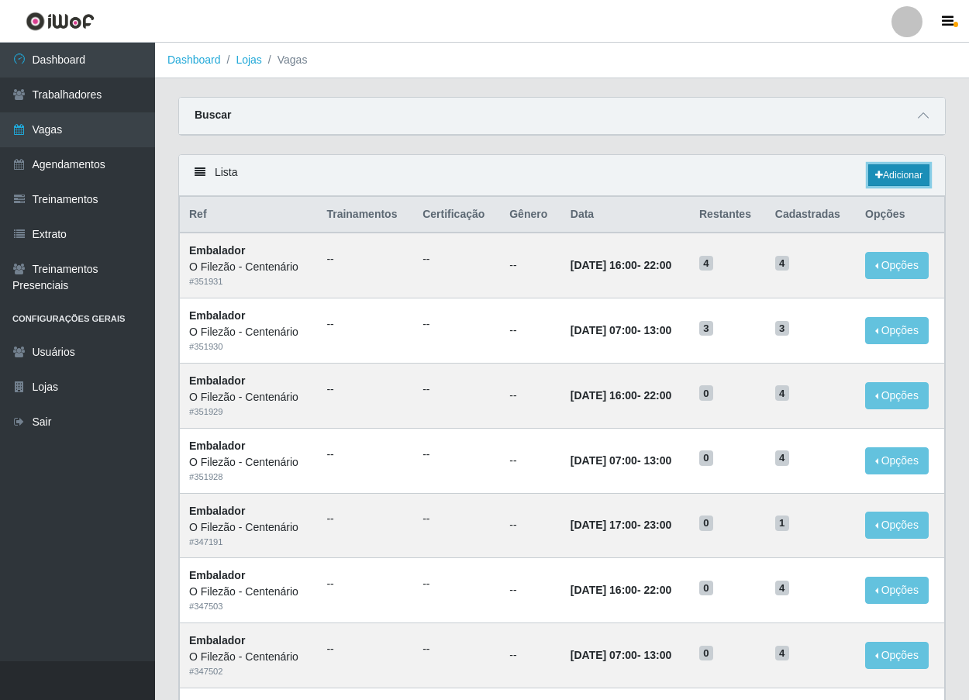
click at [883, 174] on link "Adicionar" at bounding box center [898, 175] width 61 height 22
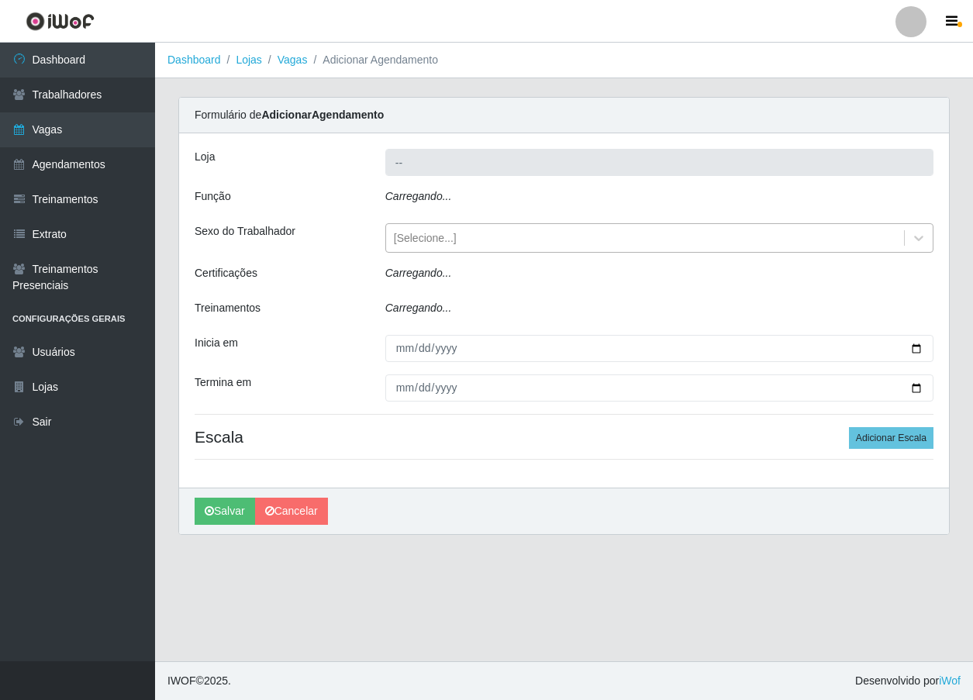
type input "O Filezão - Centenário"
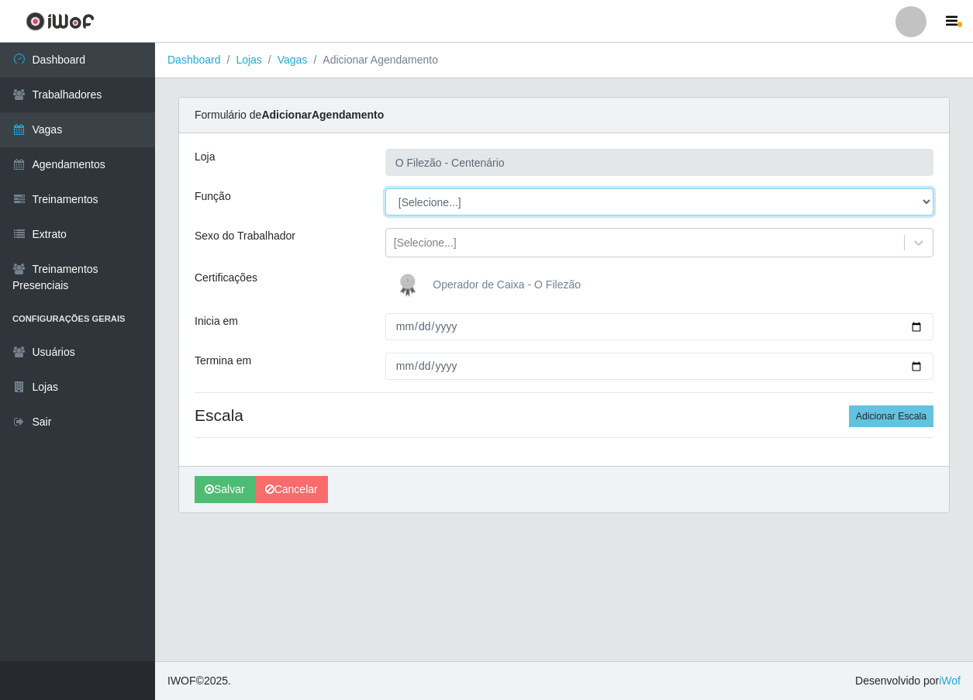
click at [436, 204] on select "[Selecione...] Auxiliar de Estacionamento Auxiliar de Estacionamento + Auxiliar…" at bounding box center [659, 201] width 548 height 27
select select "1"
click at [385, 188] on select "[Selecione...] Auxiliar de Estacionamento Auxiliar de Estacionamento + Auxiliar…" at bounding box center [659, 201] width 548 height 27
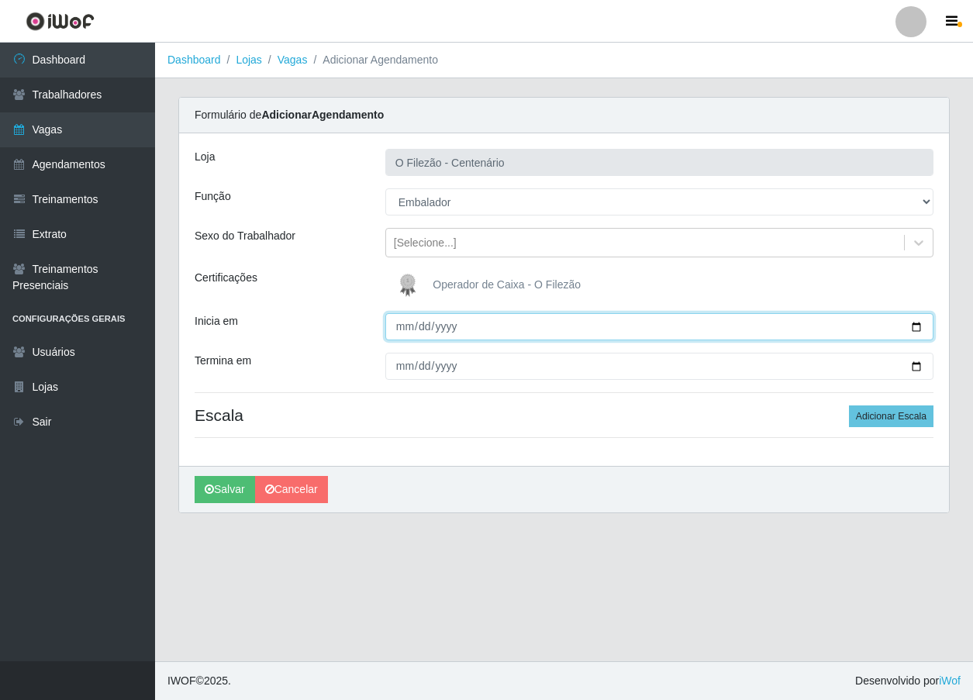
click at [912, 330] on input "Inicia em" at bounding box center [659, 326] width 548 height 27
type input "[DATE]"
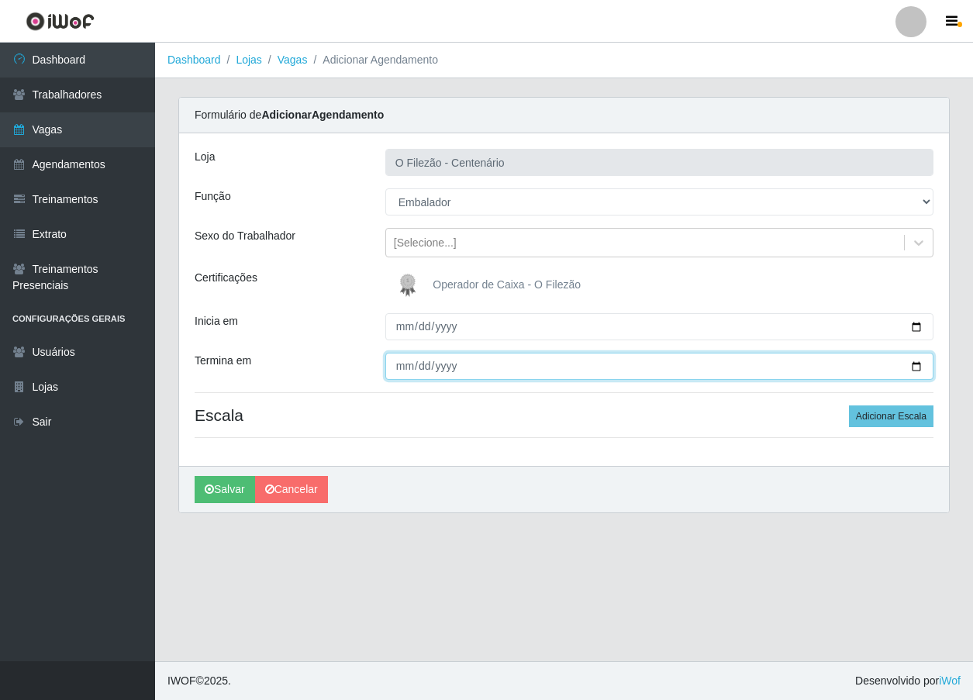
click at [915, 365] on input "Termina em" at bounding box center [659, 366] width 548 height 27
type input "[DATE]"
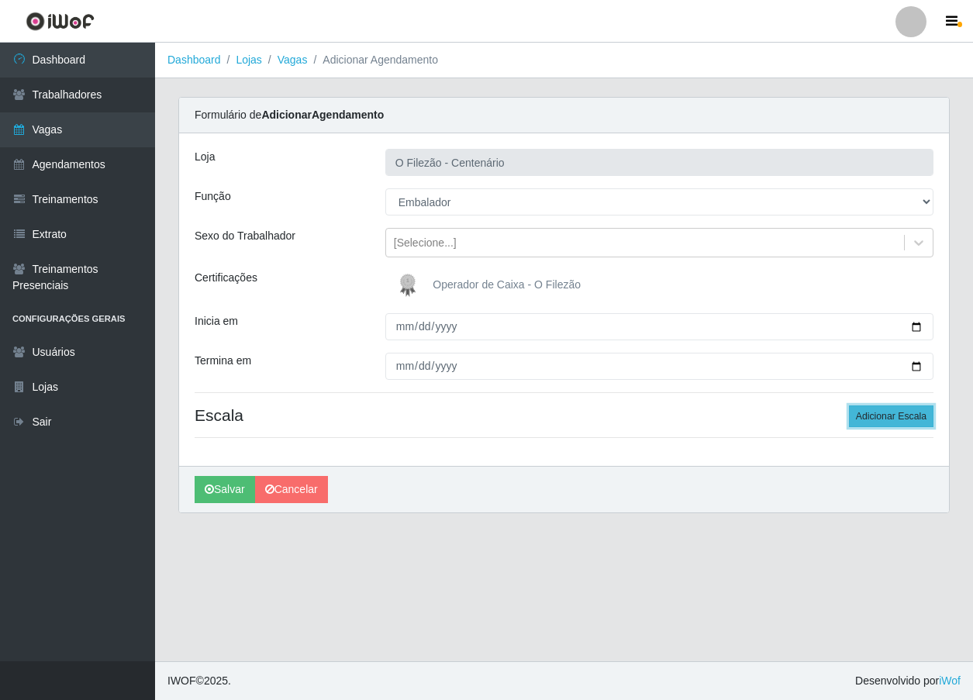
click at [915, 415] on button "Adicionar Escala" at bounding box center [891, 416] width 84 height 22
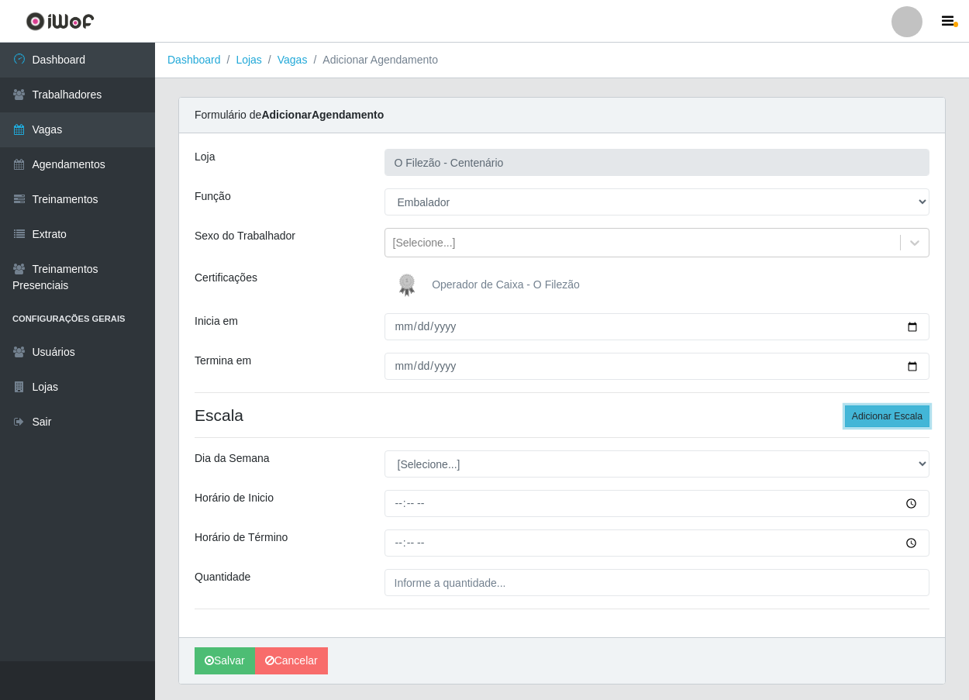
click at [905, 409] on button "Adicionar Escala" at bounding box center [887, 416] width 84 height 22
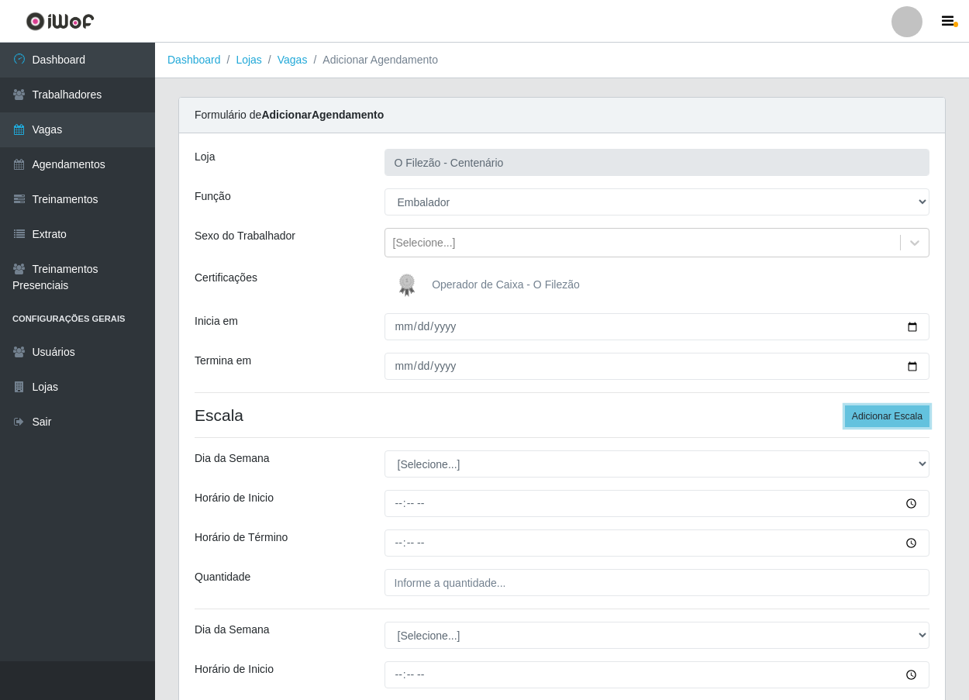
scroll to position [213, 0]
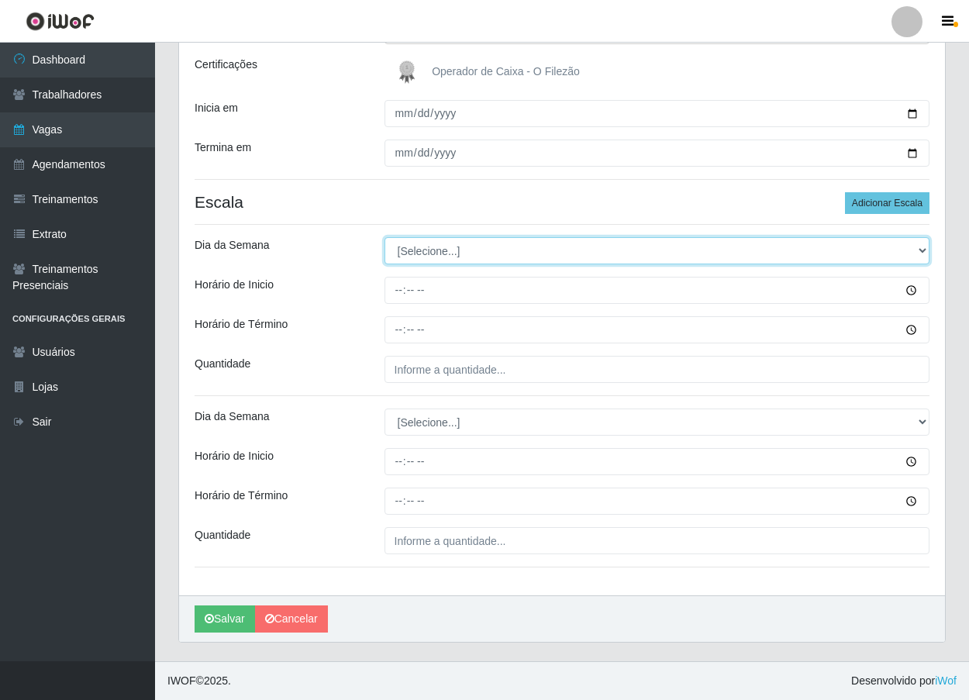
click at [412, 257] on select "[Selecione...] Segunda Terça Quarta Quinta Sexta Sábado Domingo" at bounding box center [657, 250] width 546 height 27
select select "0"
click at [384, 237] on select "[Selecione...] Segunda Terça Quarta Quinta Sexta Sábado Domingo" at bounding box center [657, 250] width 546 height 27
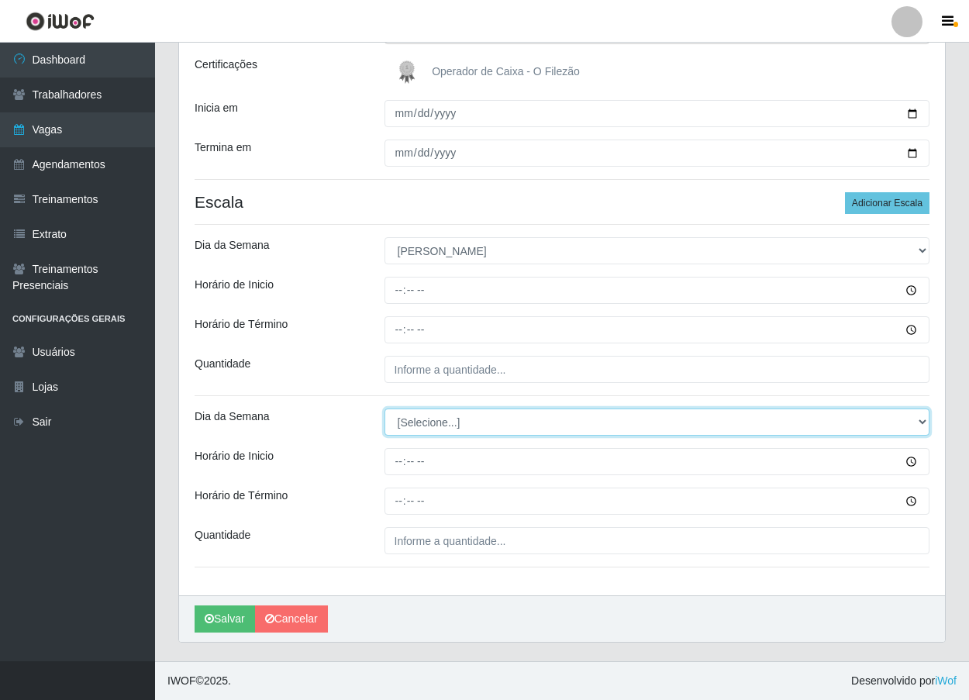
click at [402, 422] on select "[Selecione...] Segunda Terça Quarta Quinta Sexta Sábado Domingo" at bounding box center [657, 421] width 546 height 27
select select "0"
click at [384, 408] on select "[Selecione...] Segunda Terça Quarta Quinta Sexta Sábado Domingo" at bounding box center [657, 421] width 546 height 27
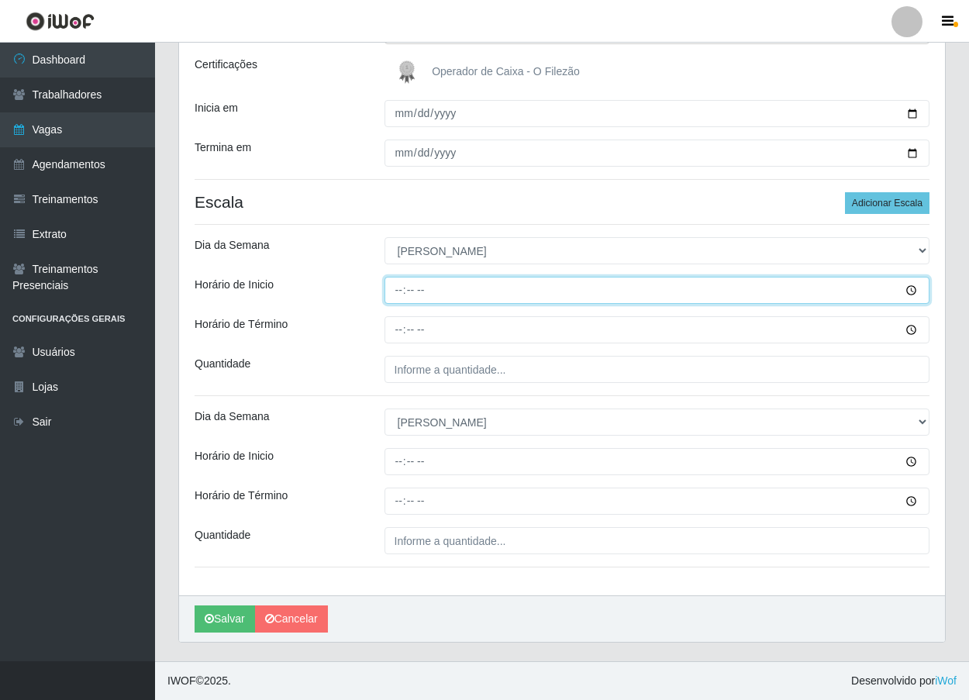
click at [397, 300] on input "Horário de Inicio" at bounding box center [657, 290] width 546 height 27
type input "07:00"
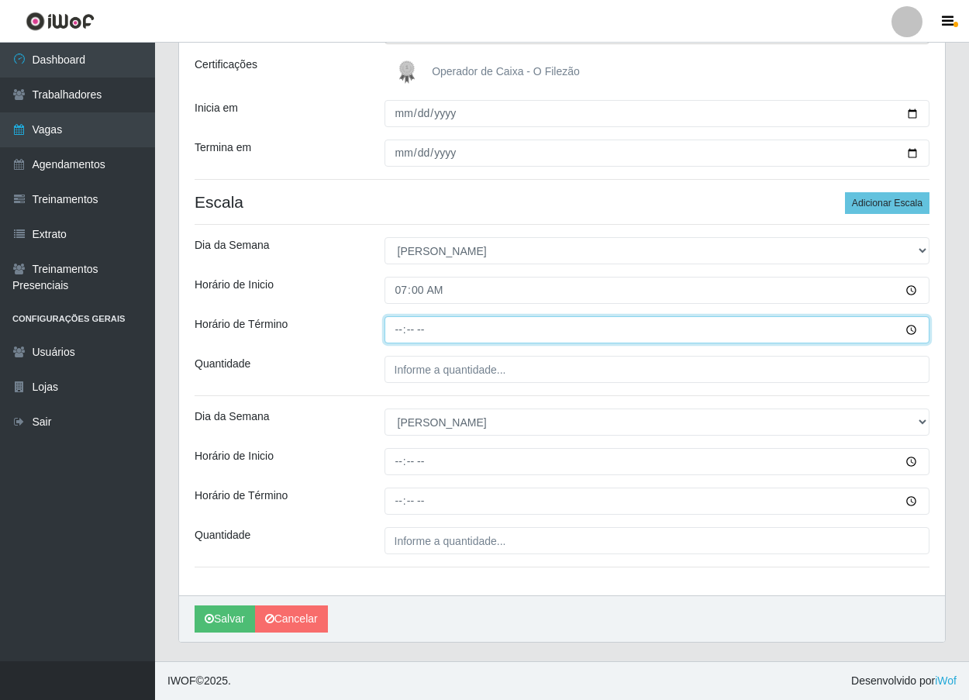
click at [395, 337] on input "Horário de Término" at bounding box center [657, 329] width 546 height 27
type input "13:00"
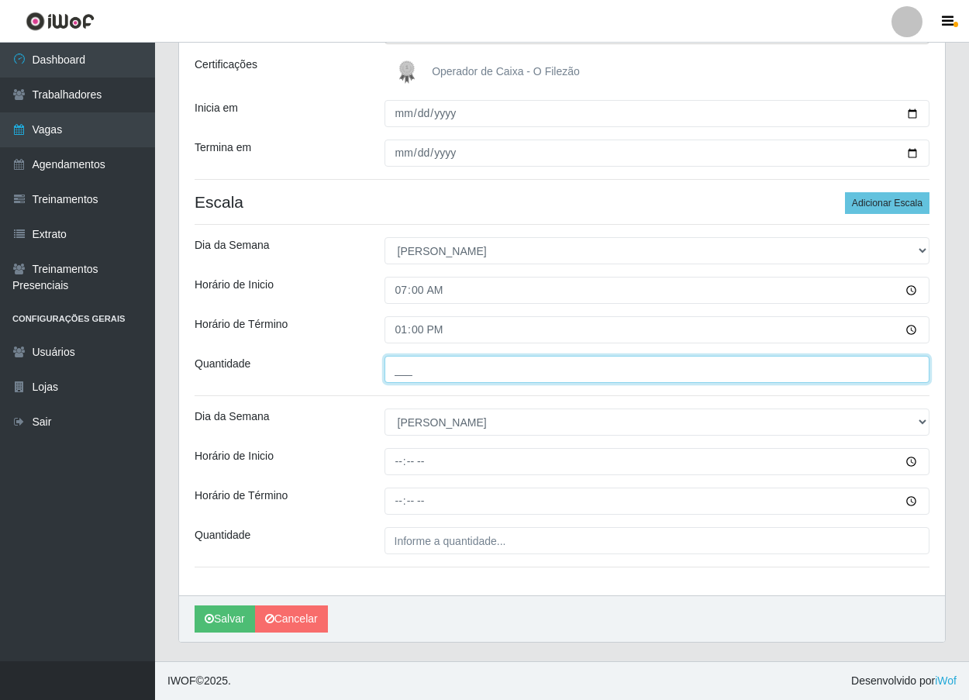
click at [398, 373] on input "___" at bounding box center [657, 369] width 546 height 27
type input "03_"
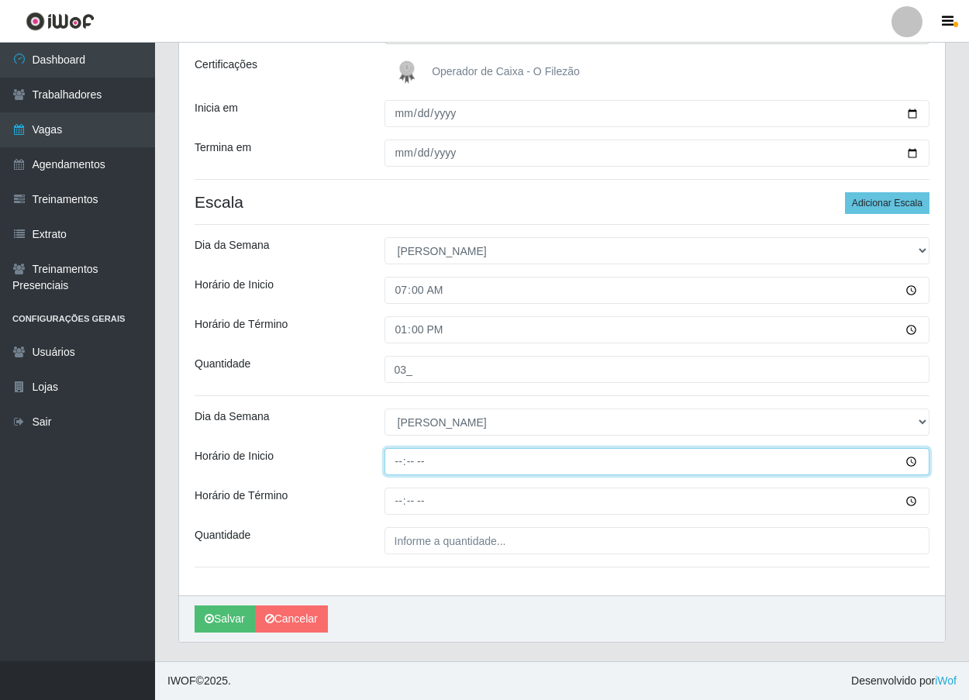
click at [389, 457] on input "Horário de Inicio" at bounding box center [657, 461] width 546 height 27
type input "16:00"
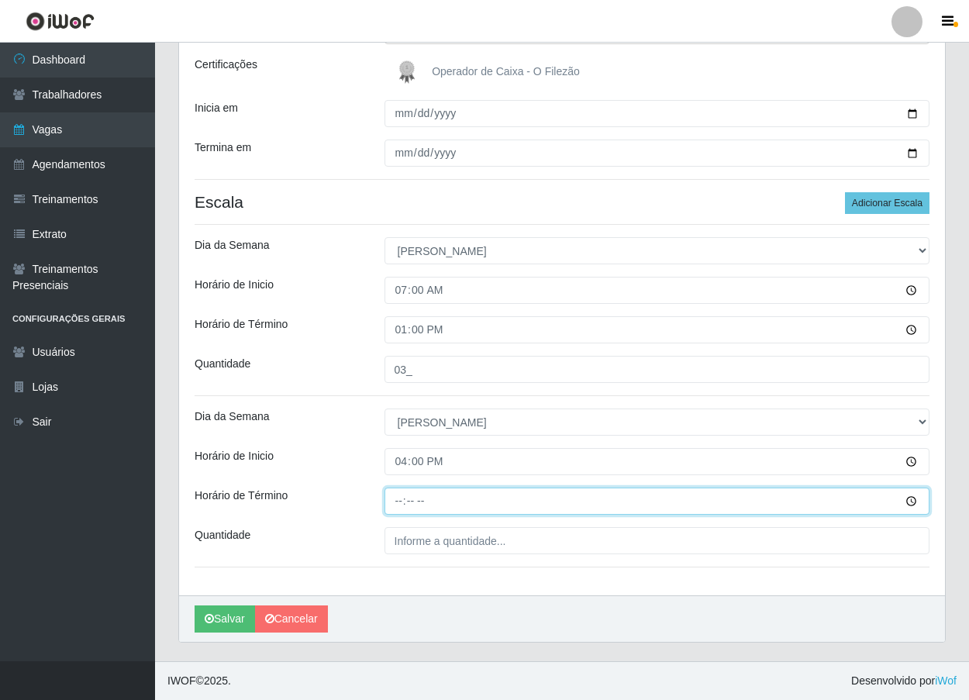
click at [401, 508] on input "Horário de Término" at bounding box center [657, 501] width 546 height 27
type input "22:00"
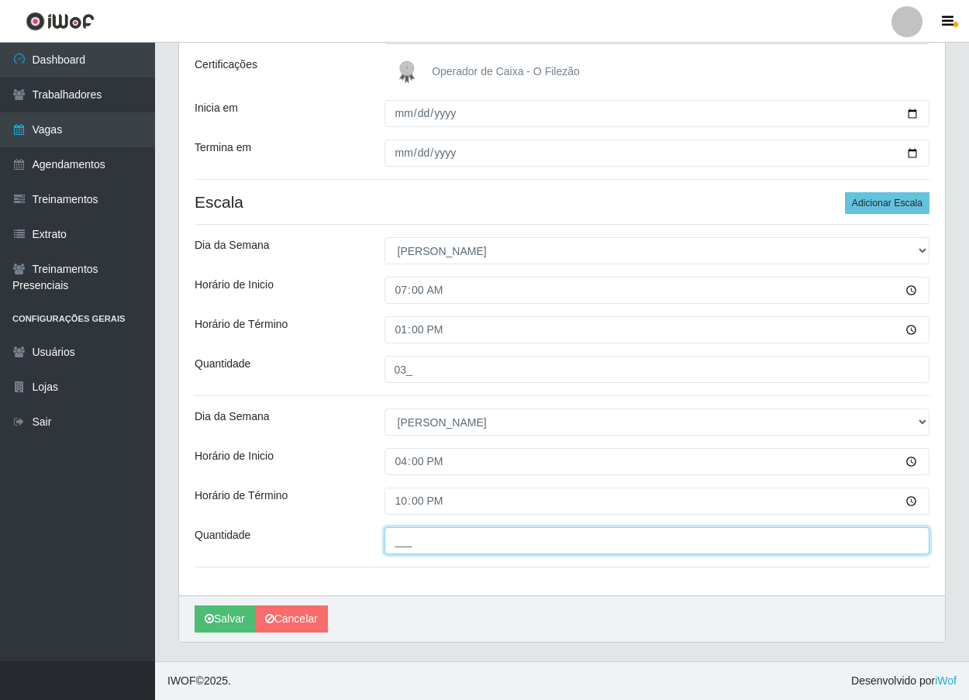
click at [419, 549] on input "___" at bounding box center [657, 540] width 546 height 27
type input "03_"
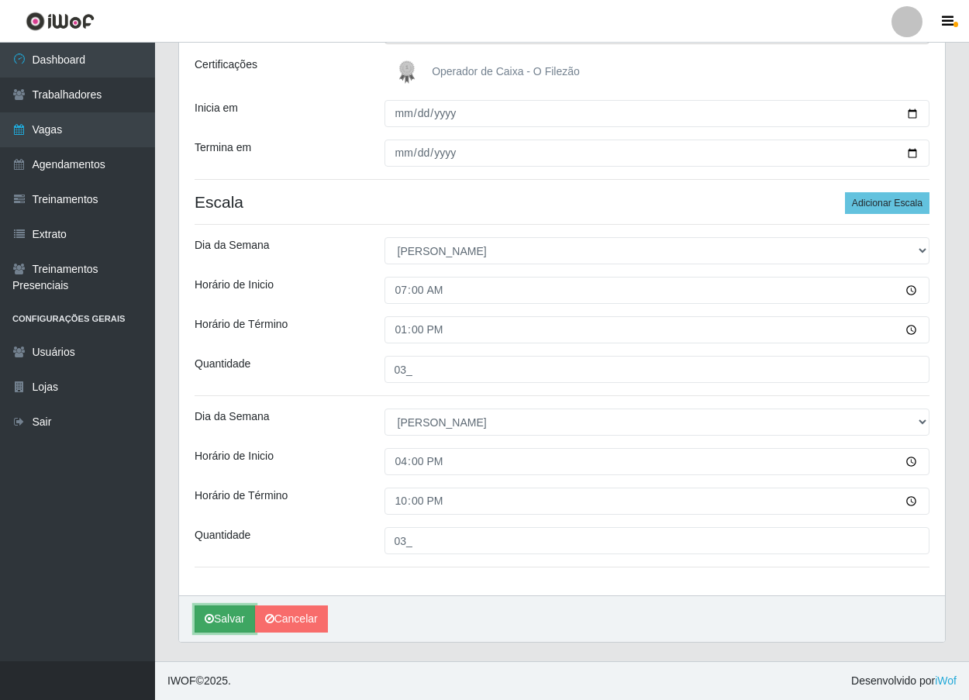
click at [224, 611] on button "Salvar" at bounding box center [225, 618] width 60 height 27
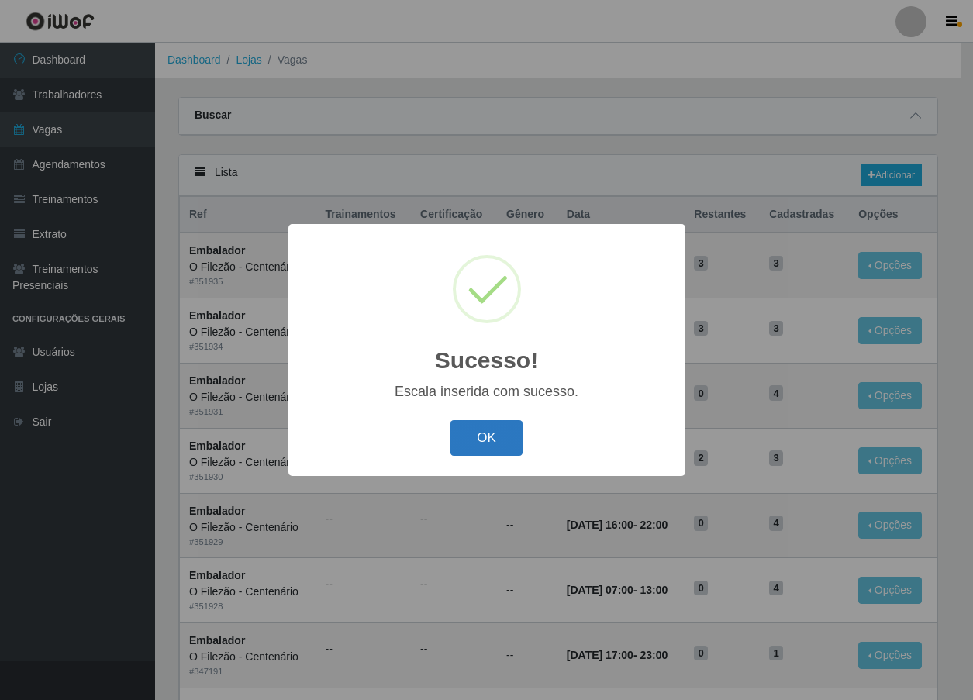
click at [480, 440] on button "OK" at bounding box center [486, 438] width 72 height 36
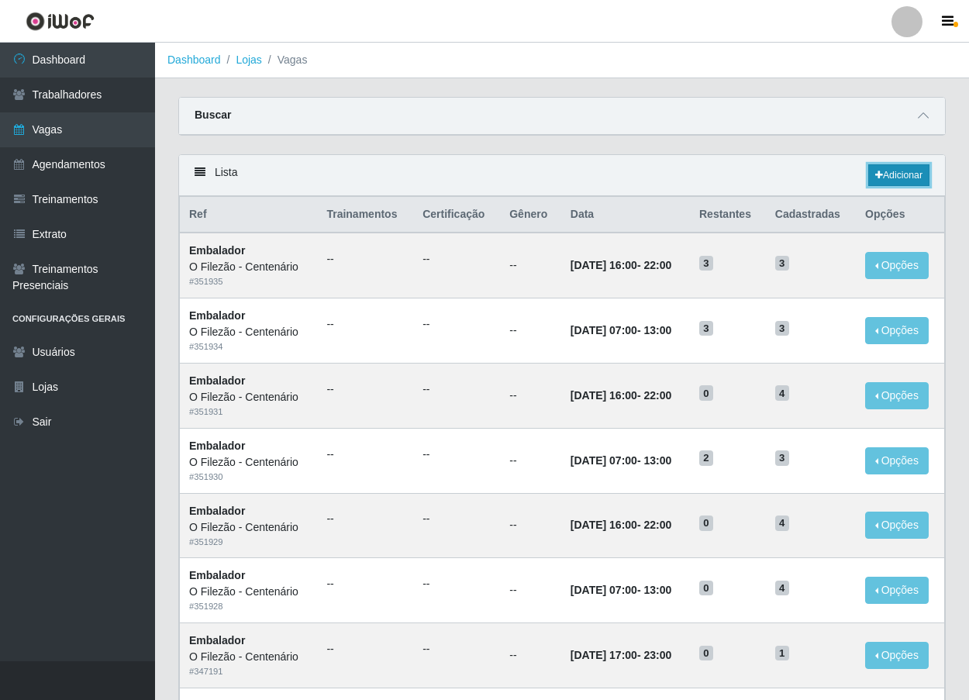
click at [898, 180] on link "Adicionar" at bounding box center [898, 175] width 61 height 22
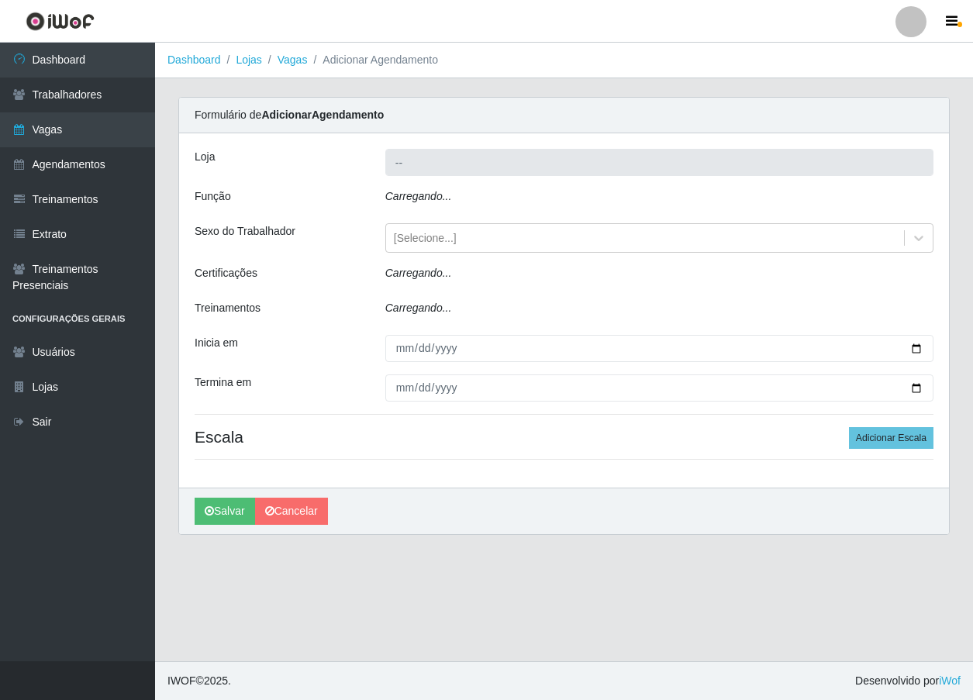
type input "O Filezão - Centenário"
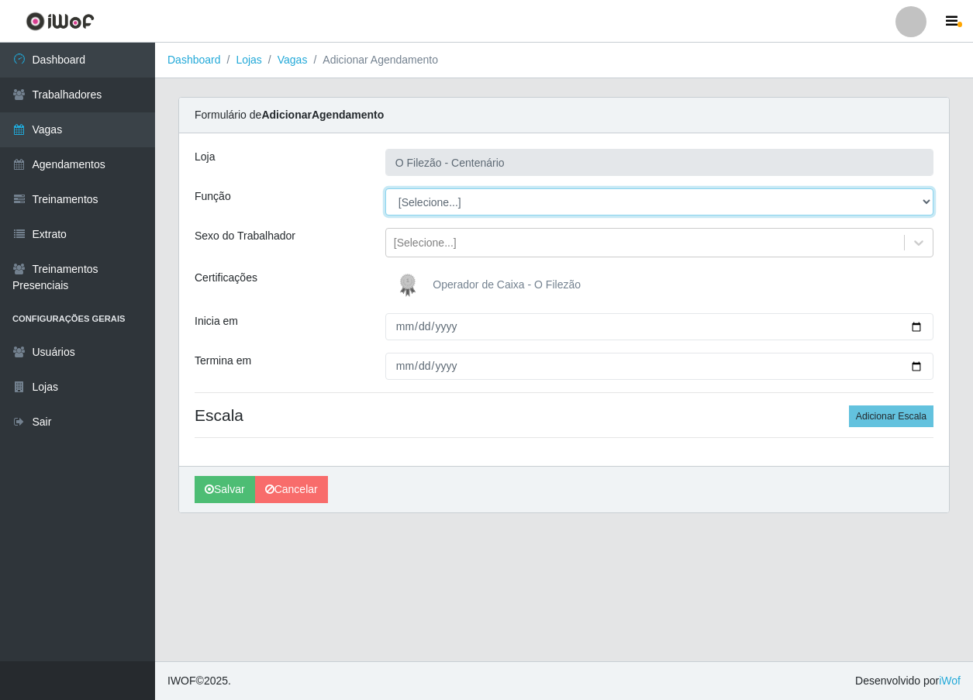
click at [429, 205] on select "[Selecione...] Auxiliar de Estacionamento Auxiliar de Estacionamento + Auxiliar…" at bounding box center [659, 201] width 548 height 27
select select "1"
click at [385, 188] on select "[Selecione...] Auxiliar de Estacionamento Auxiliar de Estacionamento + Auxiliar…" at bounding box center [659, 201] width 548 height 27
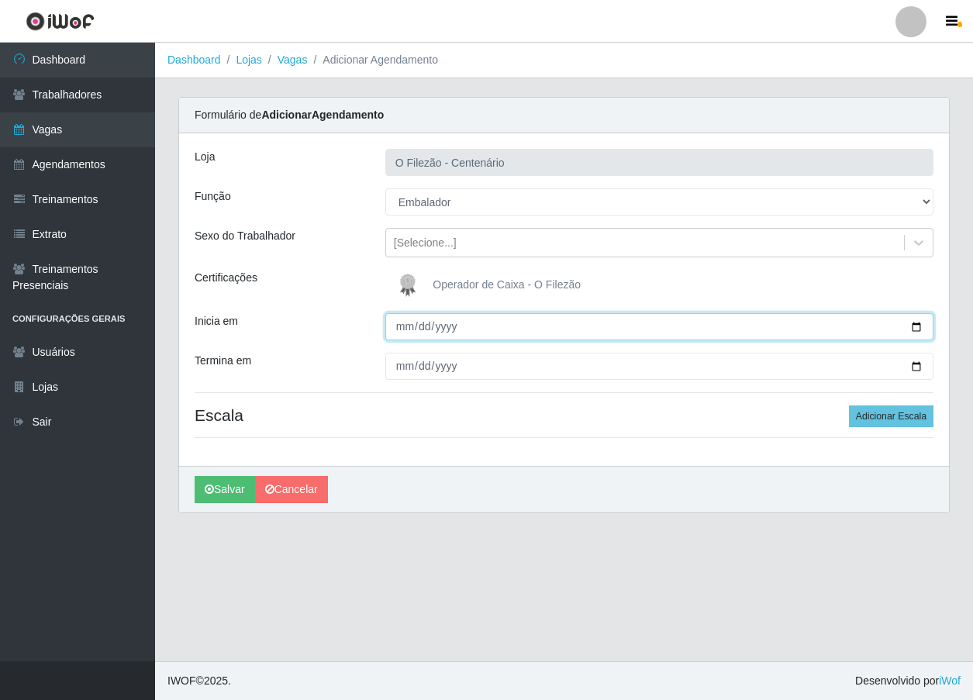
click at [917, 326] on input "Inicia em" at bounding box center [659, 326] width 548 height 27
type input "[DATE]"
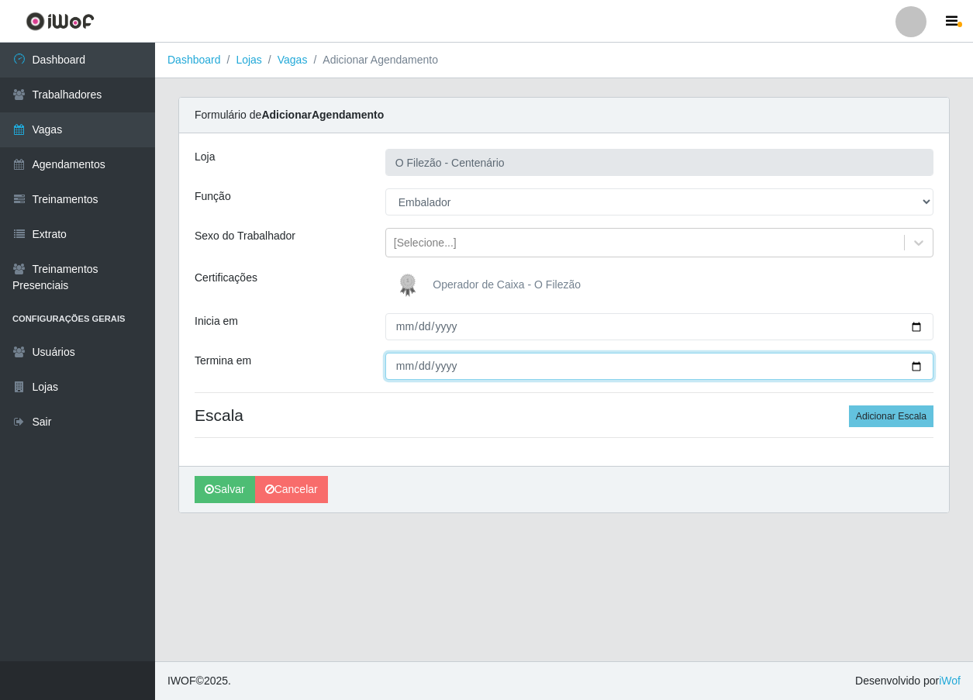
click at [915, 371] on input "Termina em" at bounding box center [659, 366] width 548 height 27
type input "[DATE]"
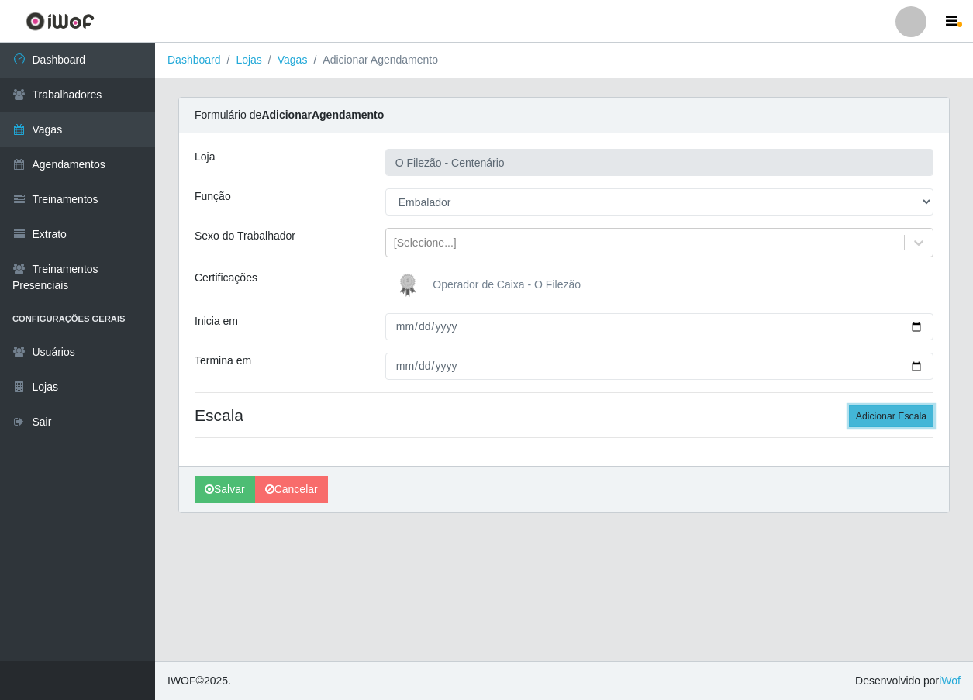
click at [901, 422] on button "Adicionar Escala" at bounding box center [891, 416] width 84 height 22
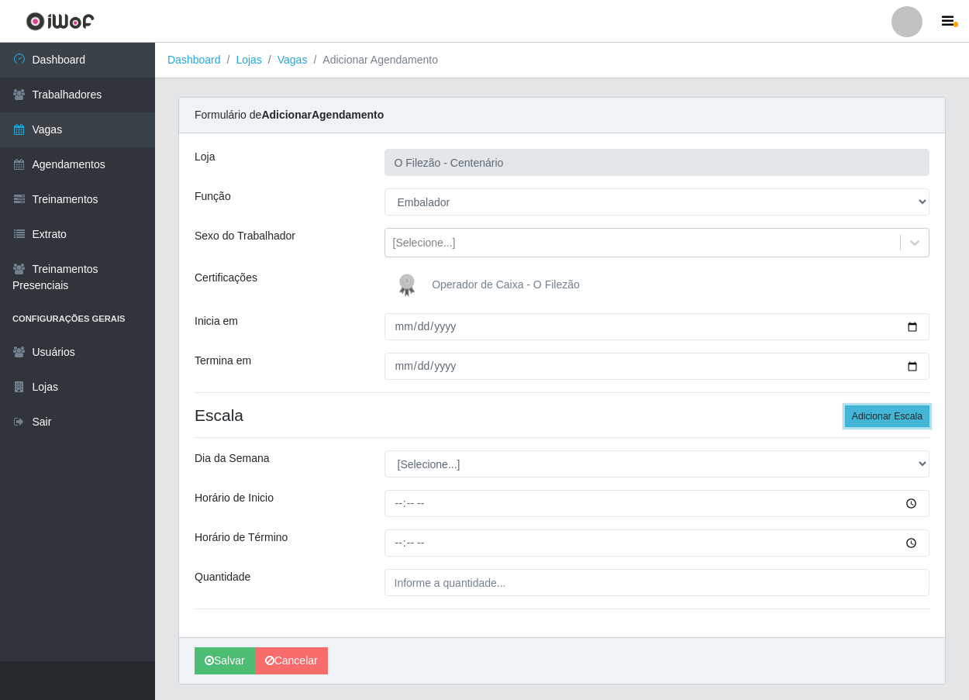
click at [901, 422] on button "Adicionar Escala" at bounding box center [887, 416] width 84 height 22
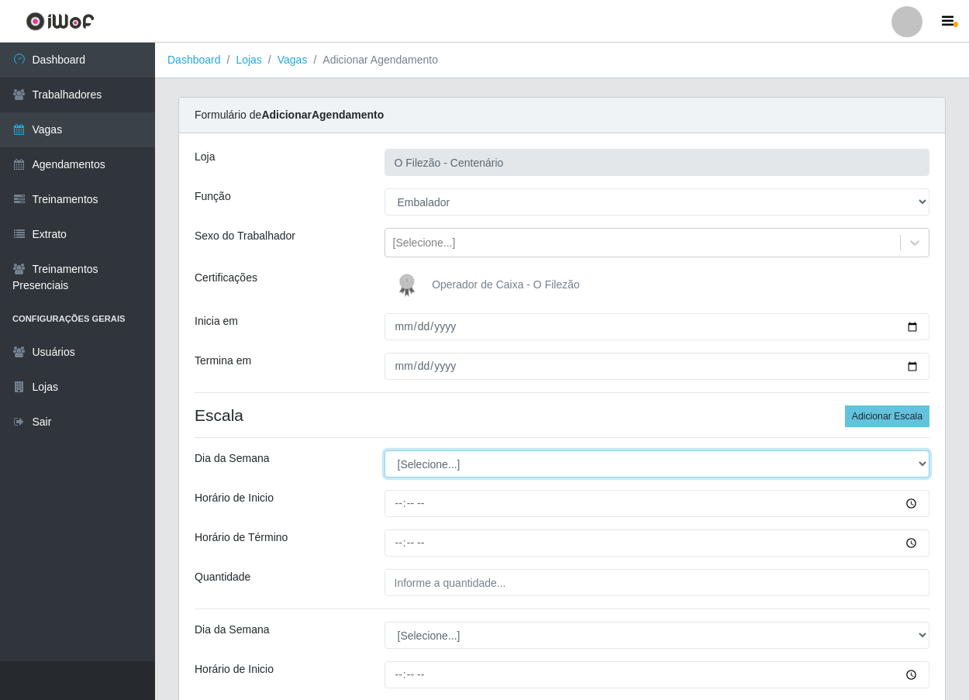
click at [450, 471] on select "[Selecione...] Segunda Terça Quarta Quinta Sexta Sábado Domingo" at bounding box center [657, 463] width 546 height 27
select select "3"
click at [384, 450] on select "[Selecione...] Segunda Terça Quarta Quinta Sexta Sábado Domingo" at bounding box center [657, 463] width 546 height 27
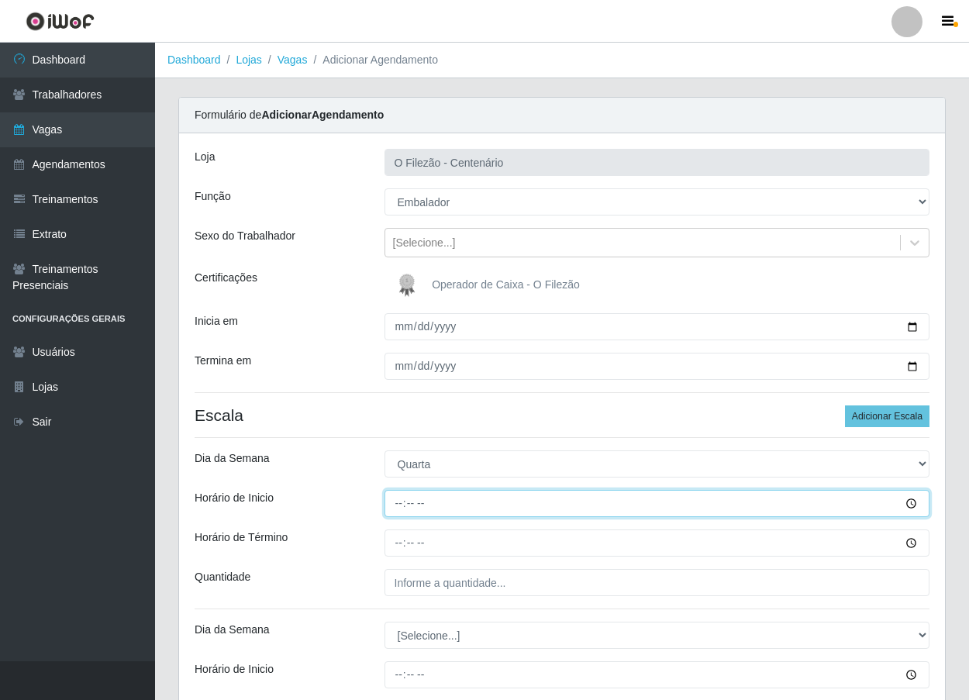
click at [397, 513] on input "Horário de Inicio" at bounding box center [657, 503] width 546 height 27
type input "17:00"
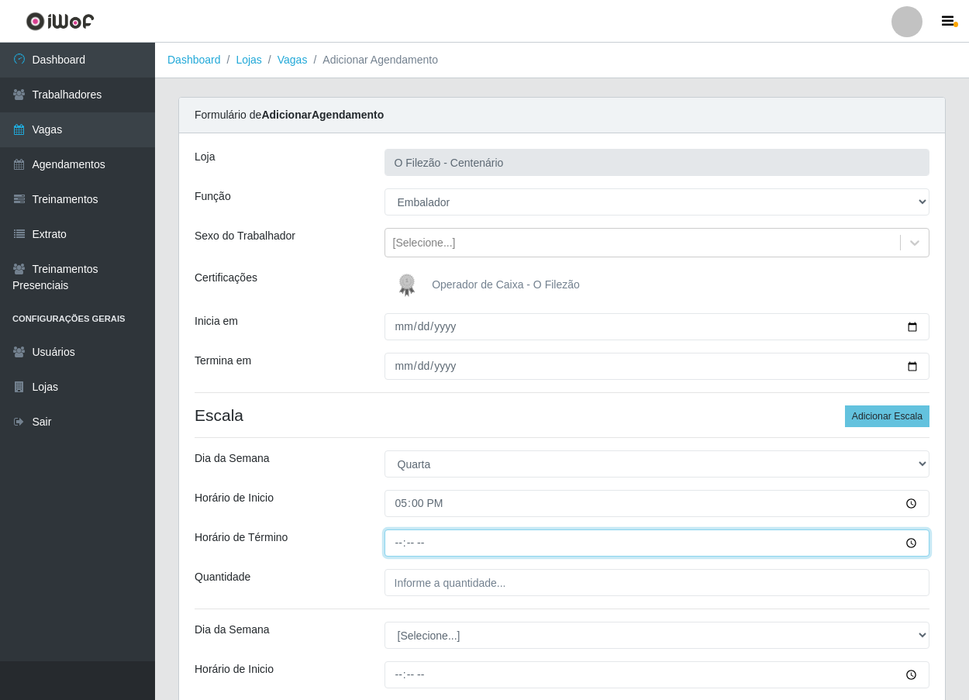
click at [392, 548] on input "Horário de Término" at bounding box center [657, 542] width 546 height 27
type input "23:00"
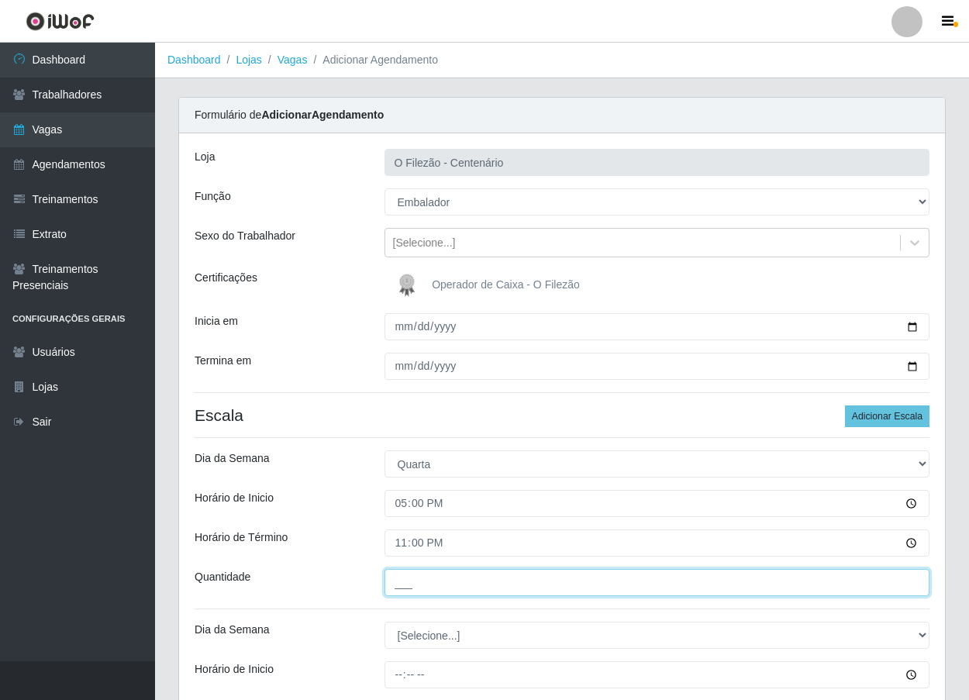
click at [412, 592] on input "___" at bounding box center [657, 582] width 546 height 27
type input "01_"
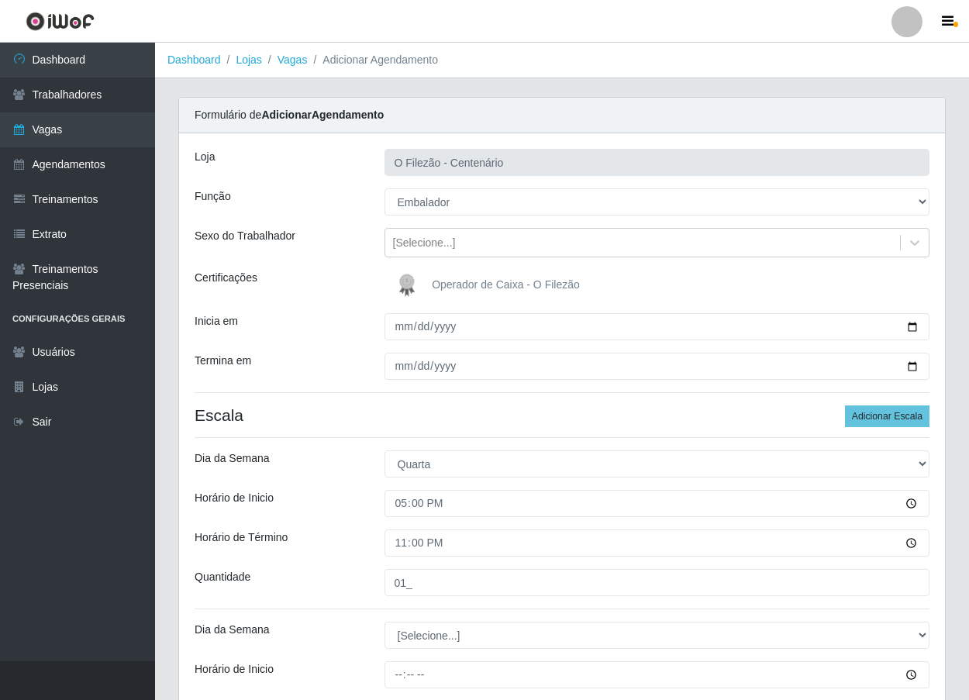
click at [337, 521] on div "Loja O Filezão - Centenário Função [Selecione...] Auxiliar de Estacionamento Au…" at bounding box center [562, 470] width 766 height 675
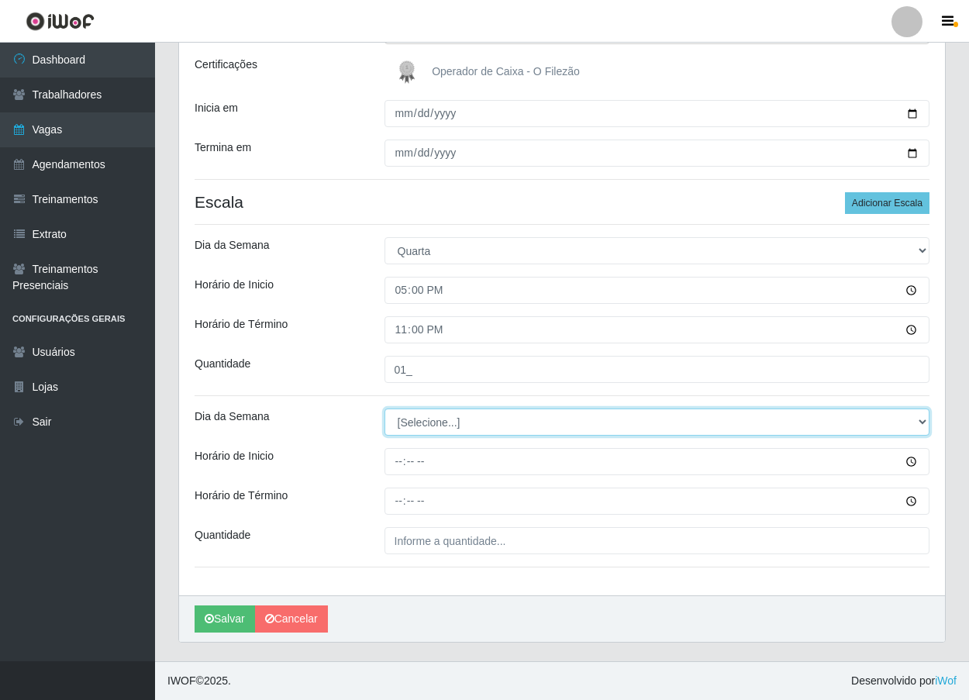
click at [433, 426] on select "[Selecione...] Segunda Terça Quarta Quinta Sexta Sábado Domingo" at bounding box center [657, 421] width 546 height 27
select select "6"
click at [384, 408] on select "[Selecione...] Segunda Terça Quarta Quinta Sexta Sábado Domingo" at bounding box center [657, 421] width 546 height 27
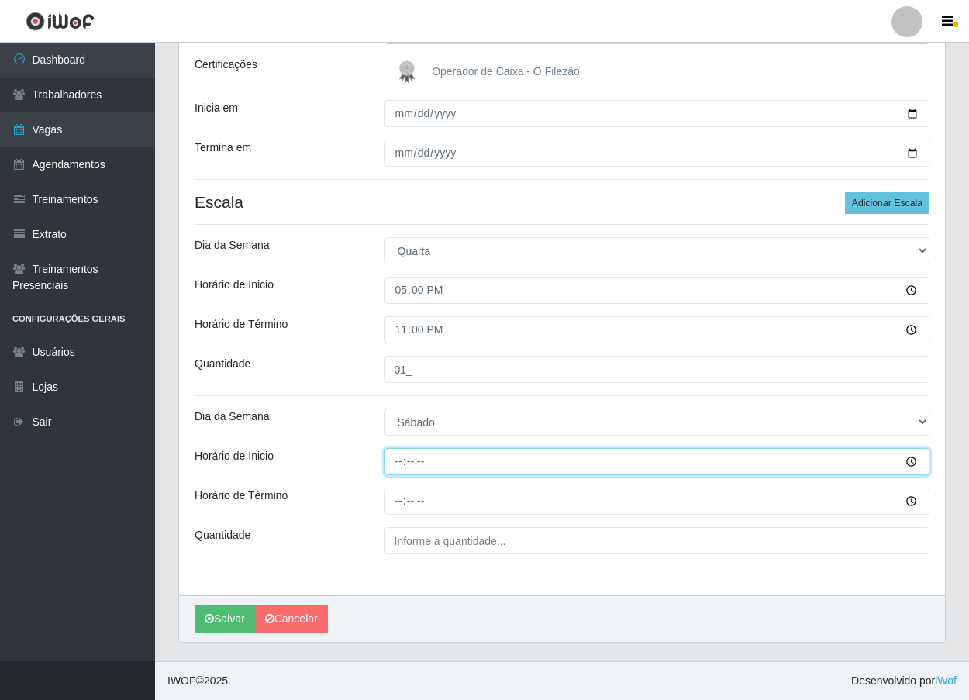
click at [398, 464] on input "Horário de Inicio" at bounding box center [657, 461] width 546 height 27
type input "17:00"
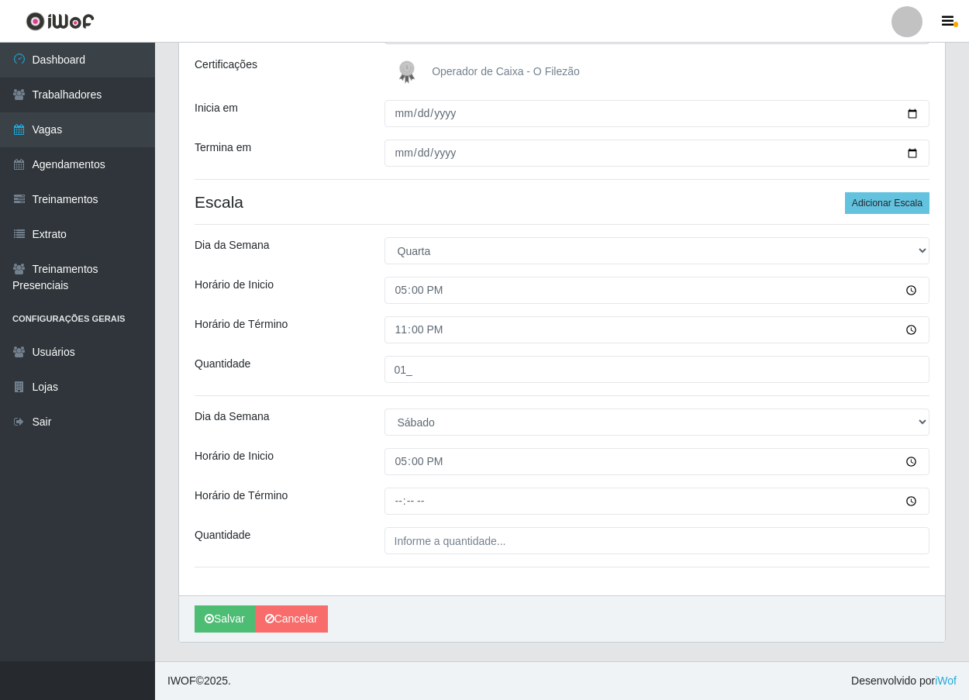
click at [401, 515] on div "Loja O Filezão - Centenário Função [Selecione...] Auxiliar de Estacionamento Au…" at bounding box center [562, 257] width 766 height 675
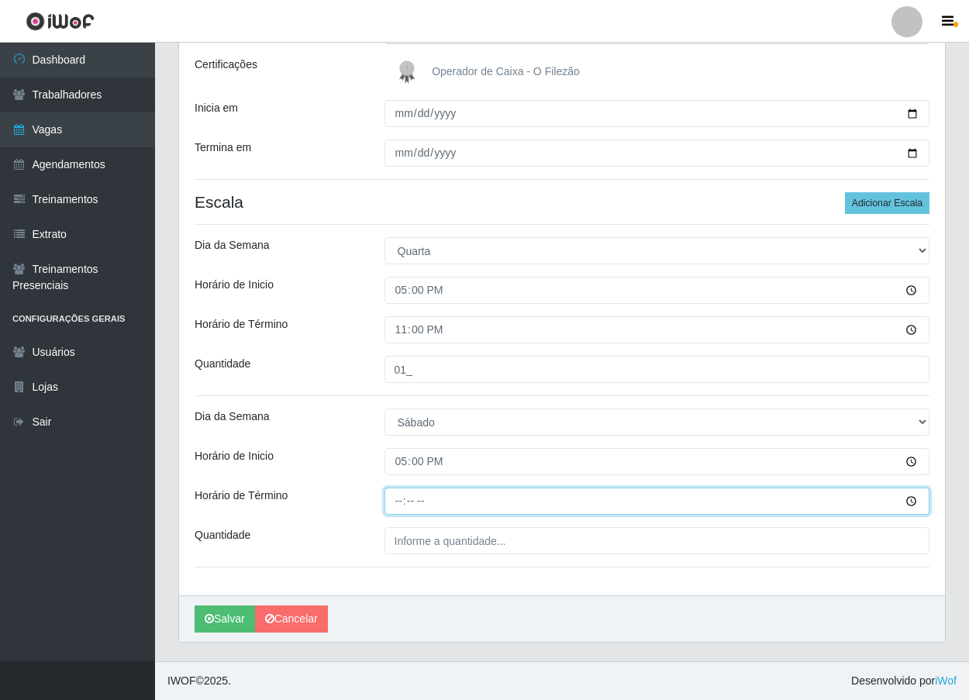
click at [399, 501] on input "Horário de Término" at bounding box center [657, 501] width 546 height 27
type input "23:00"
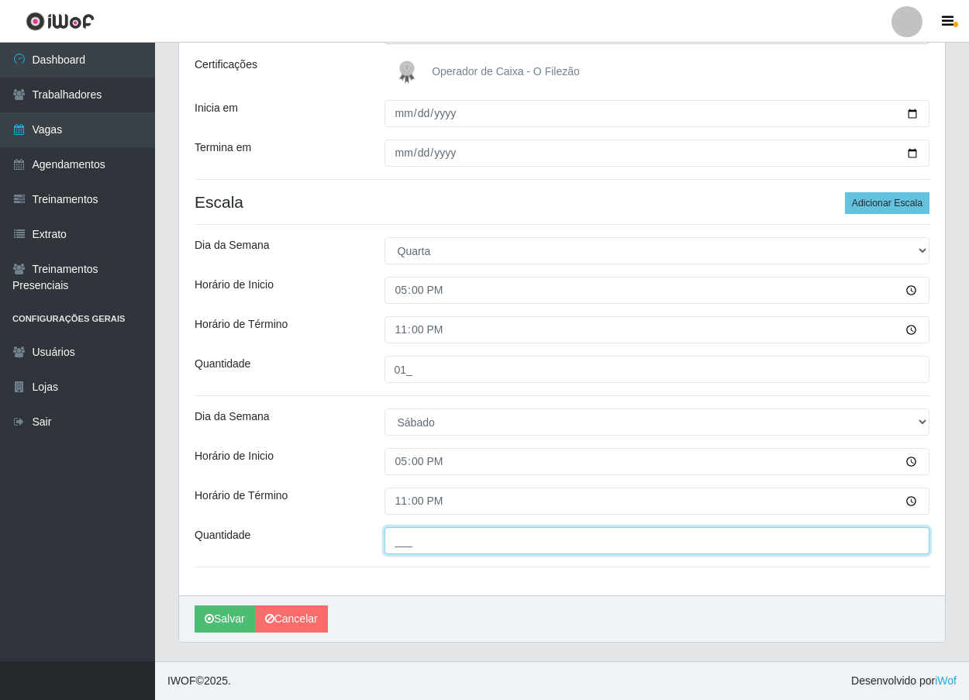
click at [404, 540] on input "___" at bounding box center [657, 540] width 546 height 27
type input "02_"
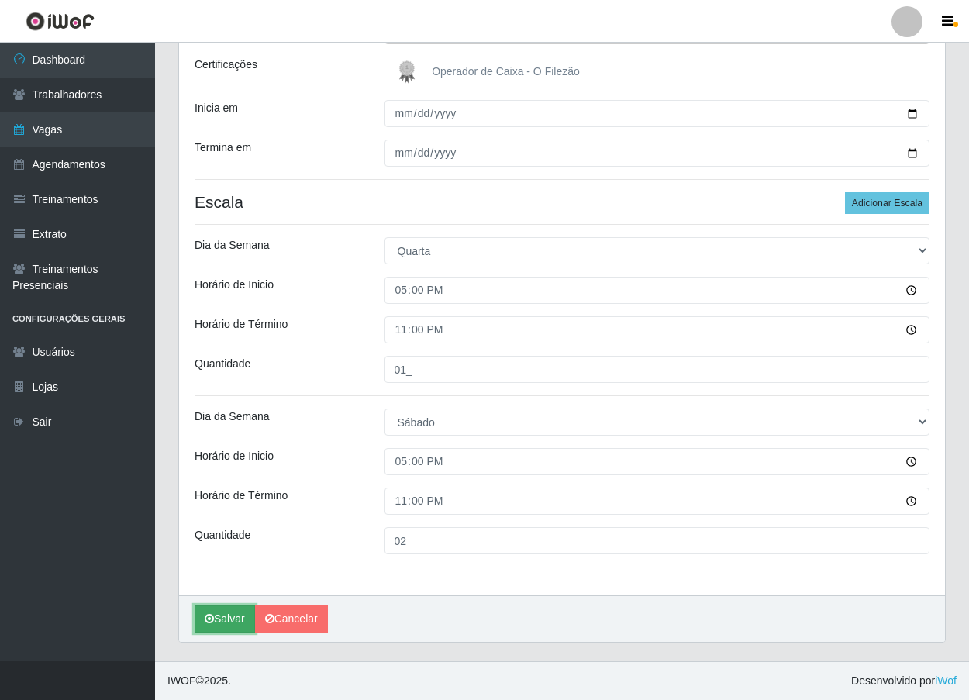
click at [230, 622] on button "Salvar" at bounding box center [225, 618] width 60 height 27
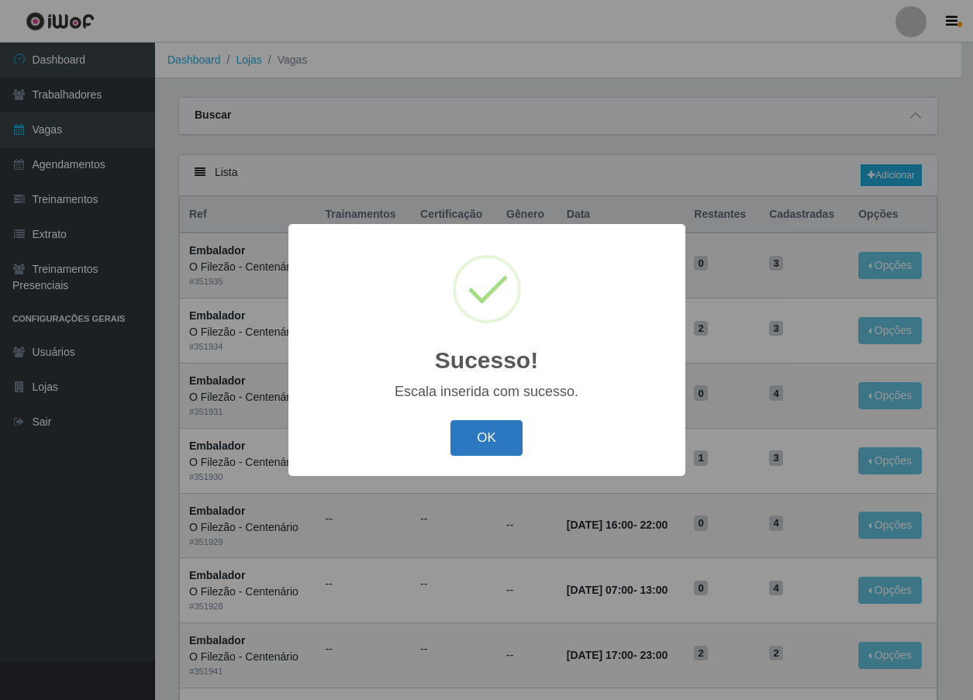
click at [505, 436] on button "OK" at bounding box center [486, 438] width 72 height 36
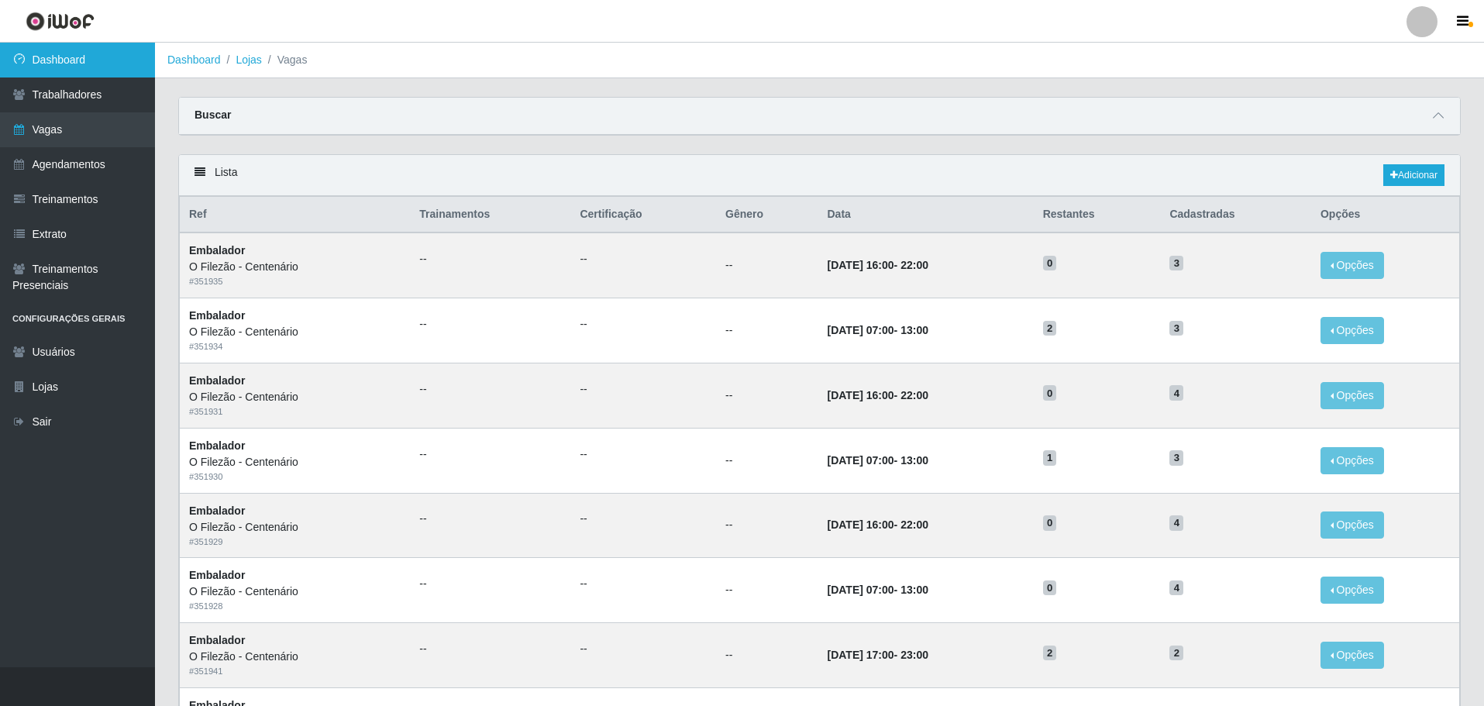
click at [84, 59] on link "Dashboard" at bounding box center [77, 60] width 155 height 35
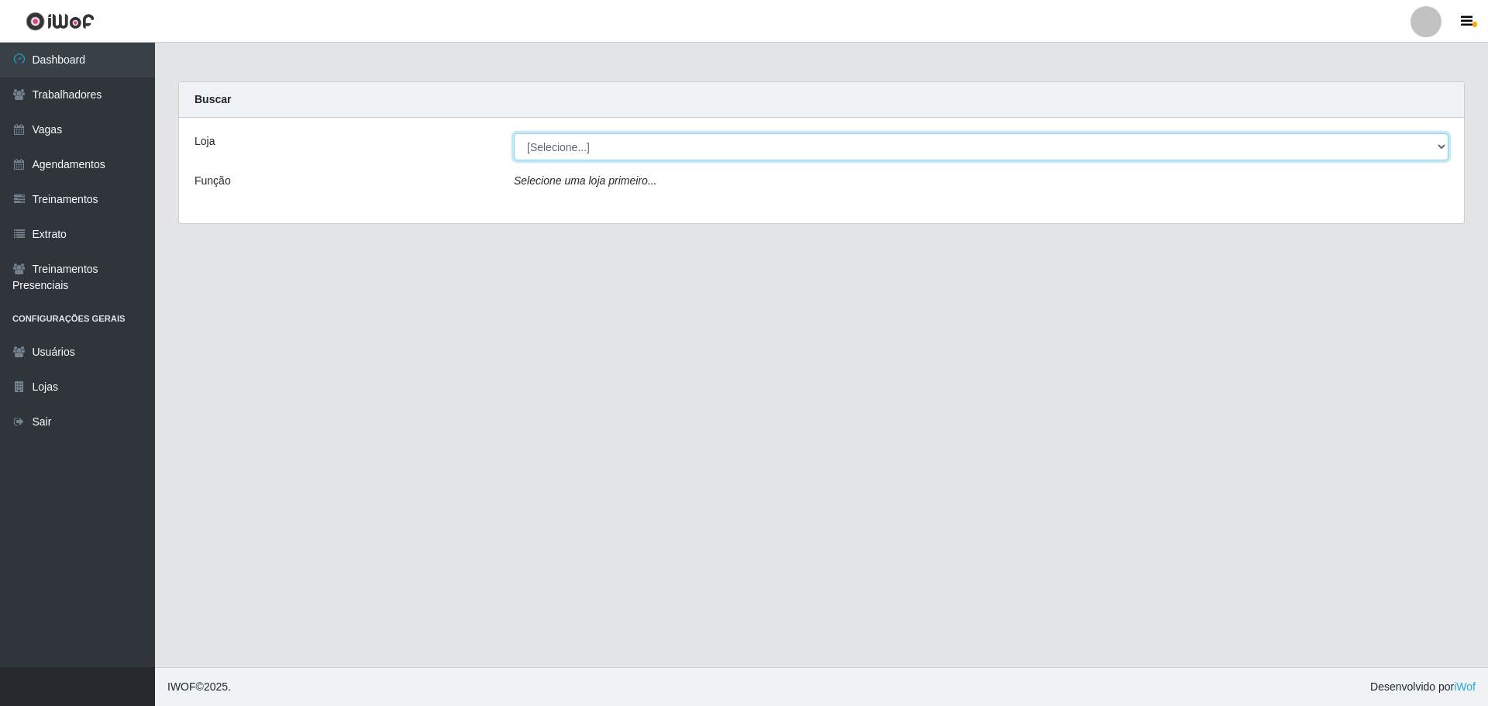
click at [605, 155] on select "[Selecione...] Minimercado Filezão O Filezão - Centenário" at bounding box center [981, 146] width 935 height 27
select select "203"
click at [514, 133] on select "[Selecione...] Minimercado Filezão O Filezão - Centenário" at bounding box center [981, 146] width 935 height 27
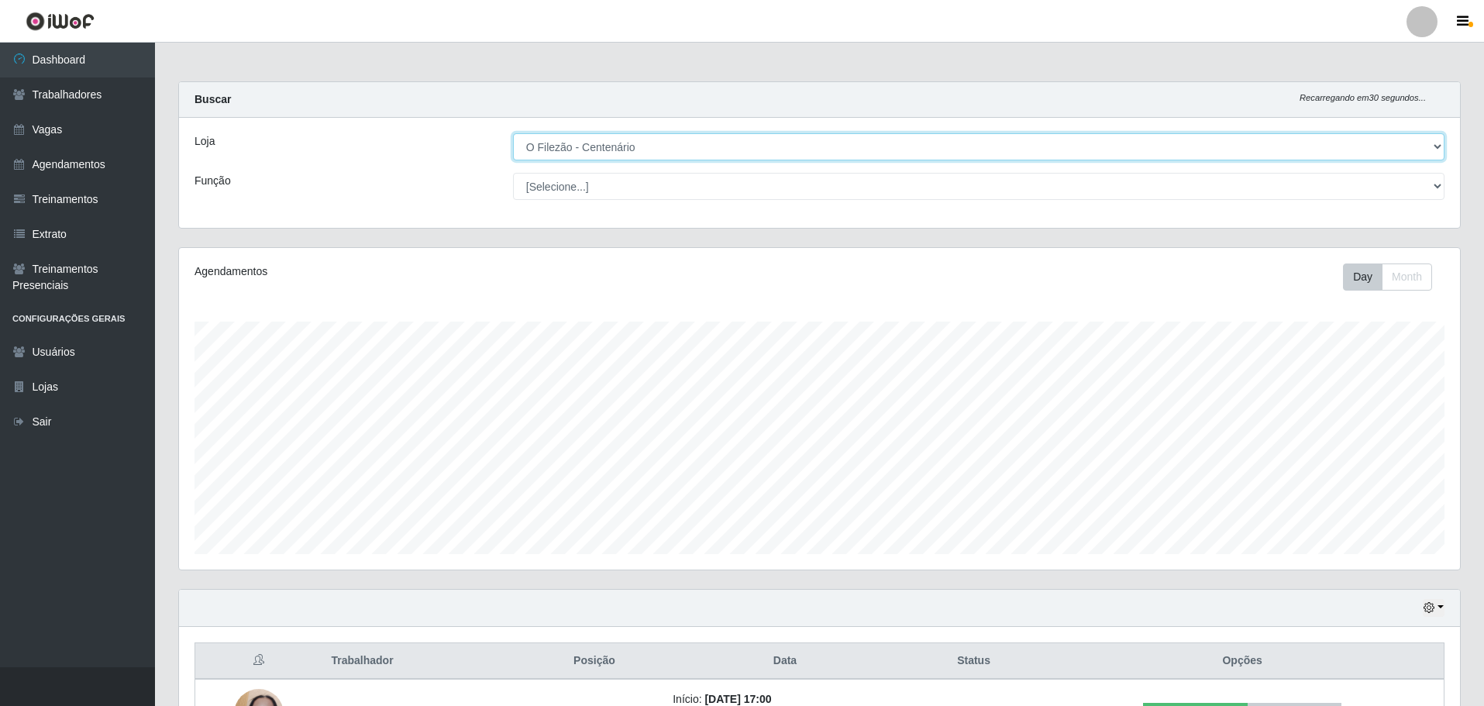
scroll to position [116, 0]
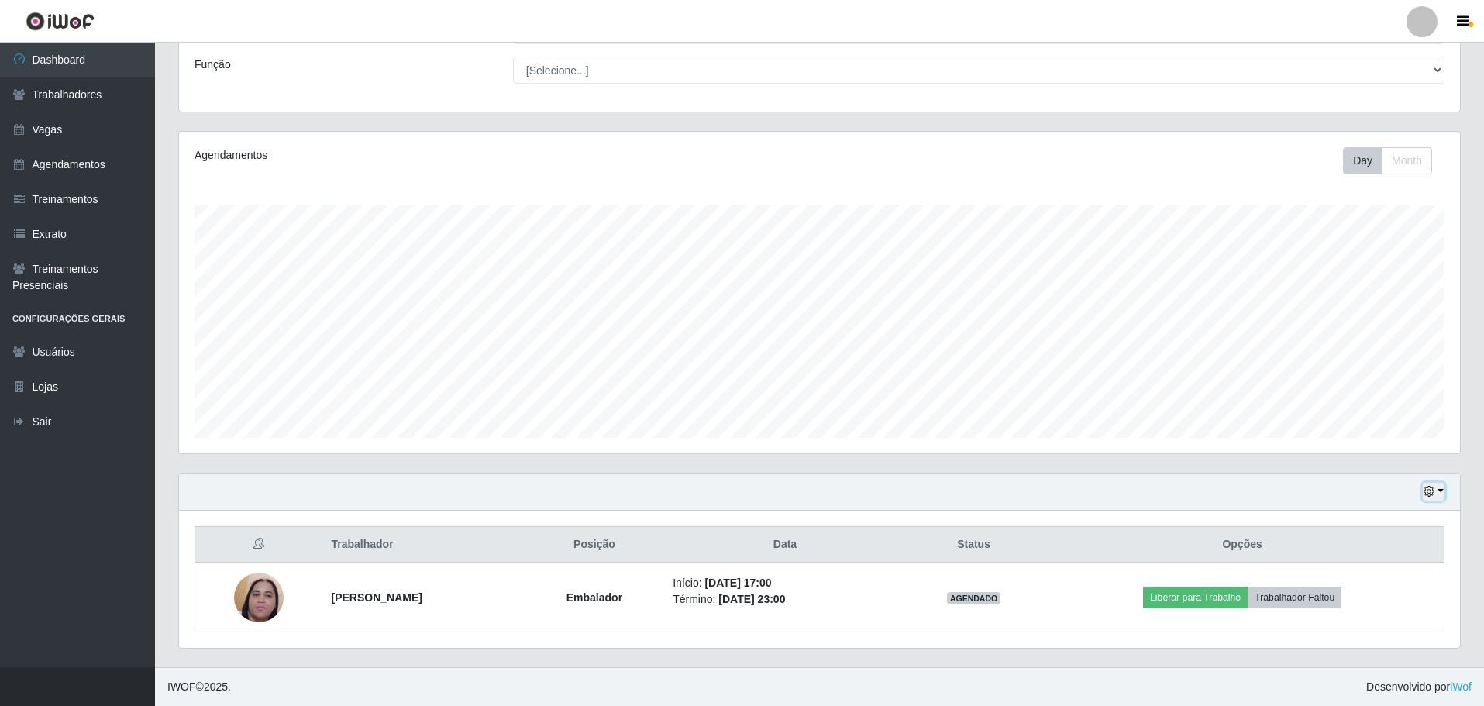
click at [972, 490] on button "button" at bounding box center [1434, 492] width 22 height 18
click at [972, 429] on button "1 Semana" at bounding box center [1383, 434] width 122 height 33
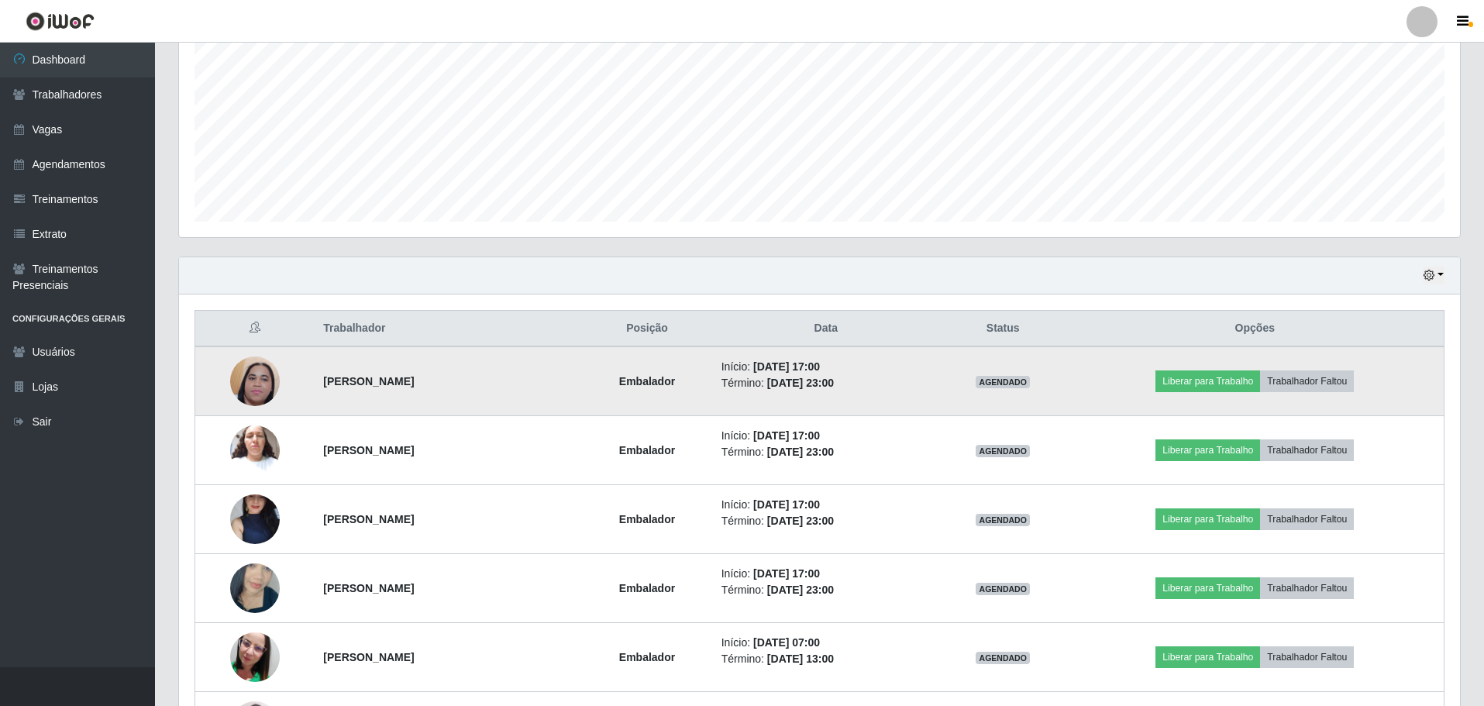
scroll to position [0, 0]
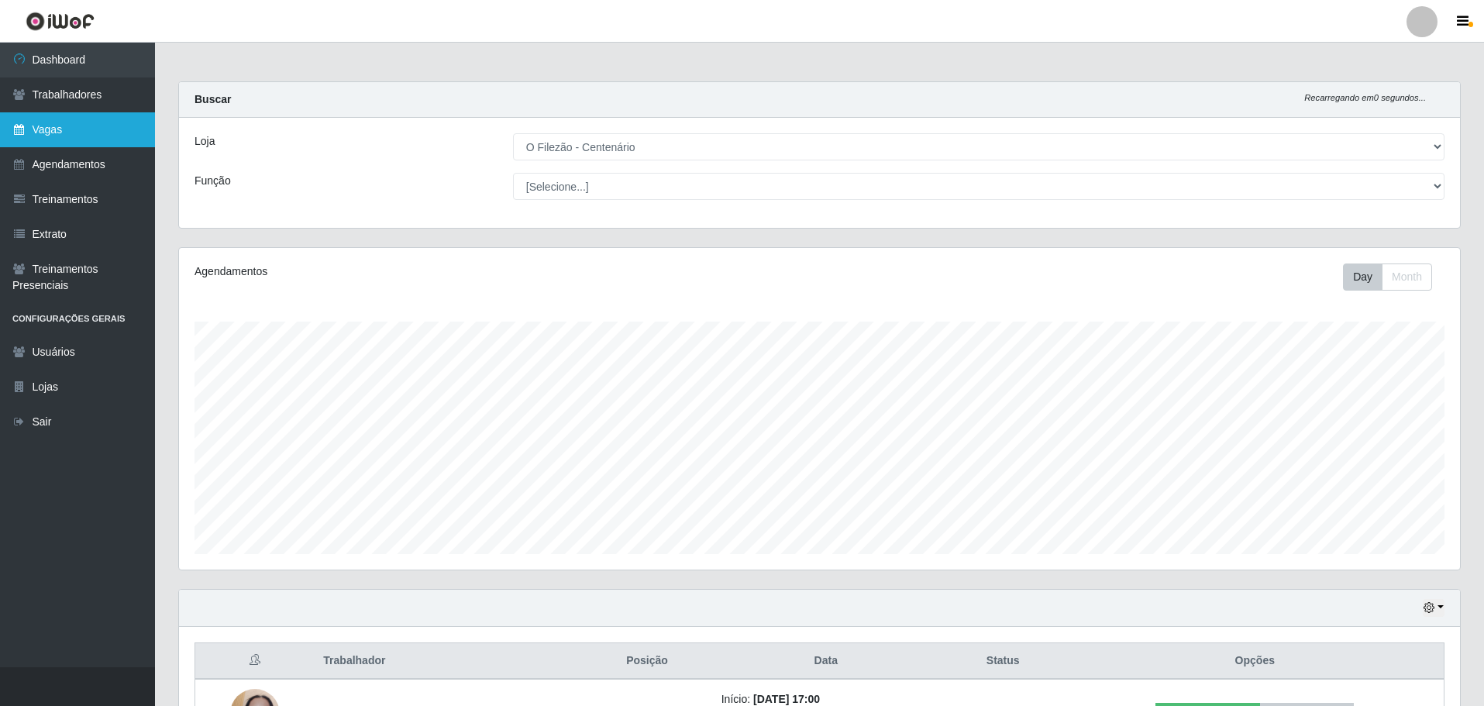
click at [83, 127] on link "Vagas" at bounding box center [77, 129] width 155 height 35
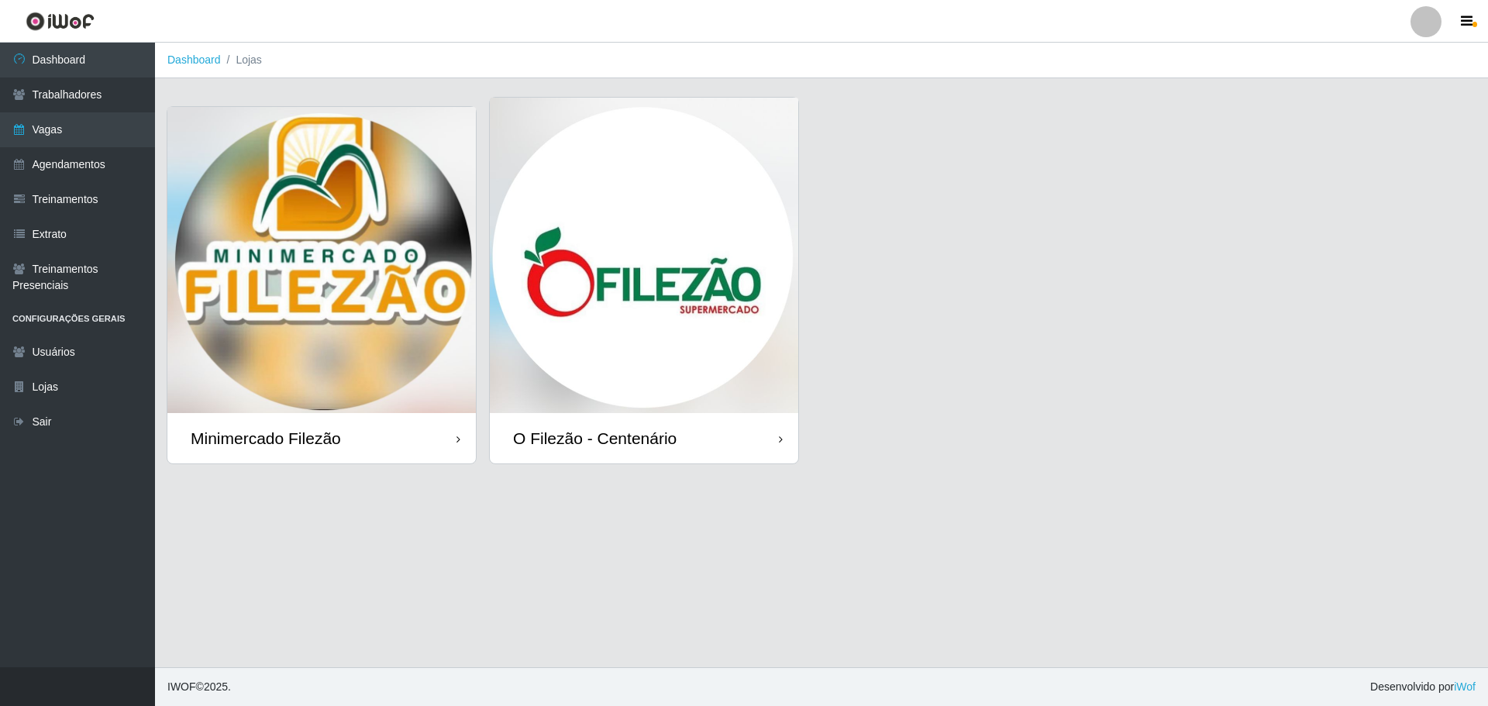
click at [662, 278] on img at bounding box center [644, 255] width 309 height 315
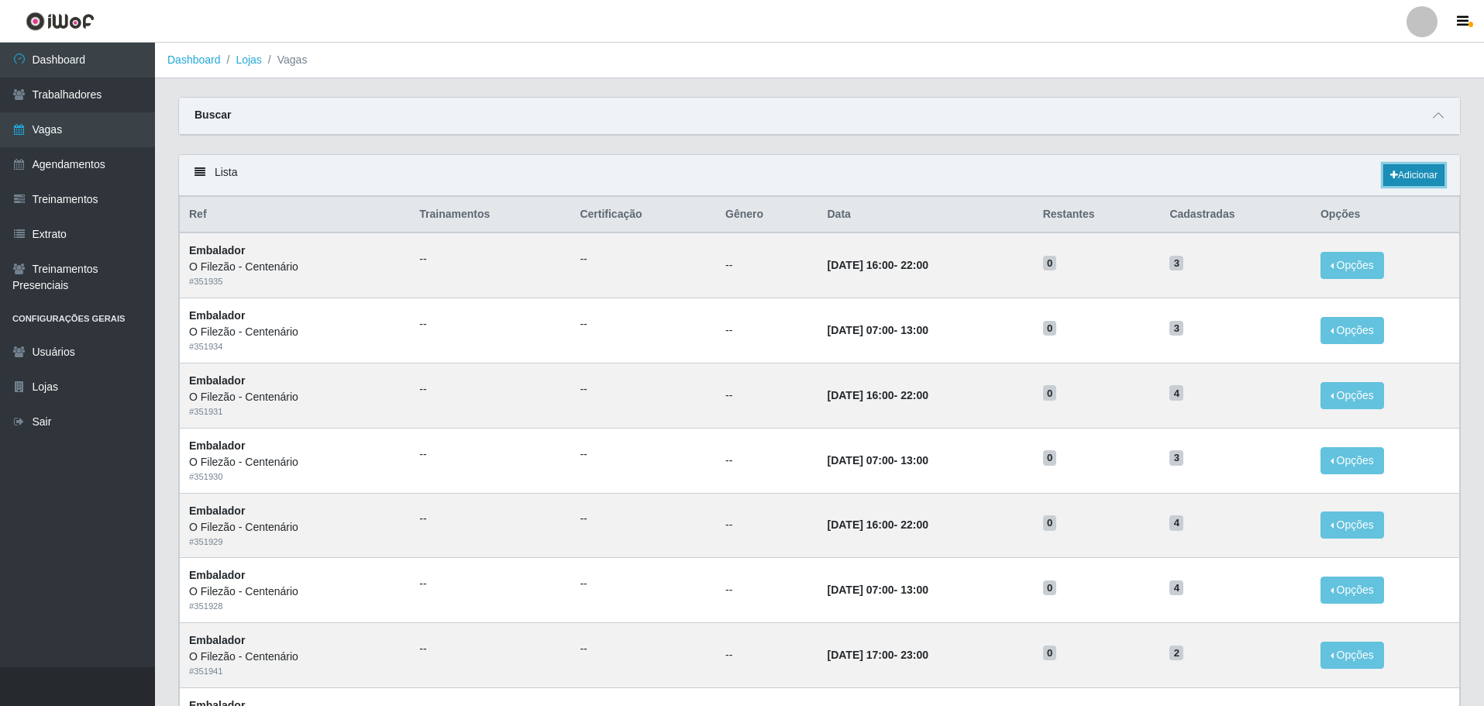
click at [972, 175] on link "Adicionar" at bounding box center [1414, 175] width 61 height 22
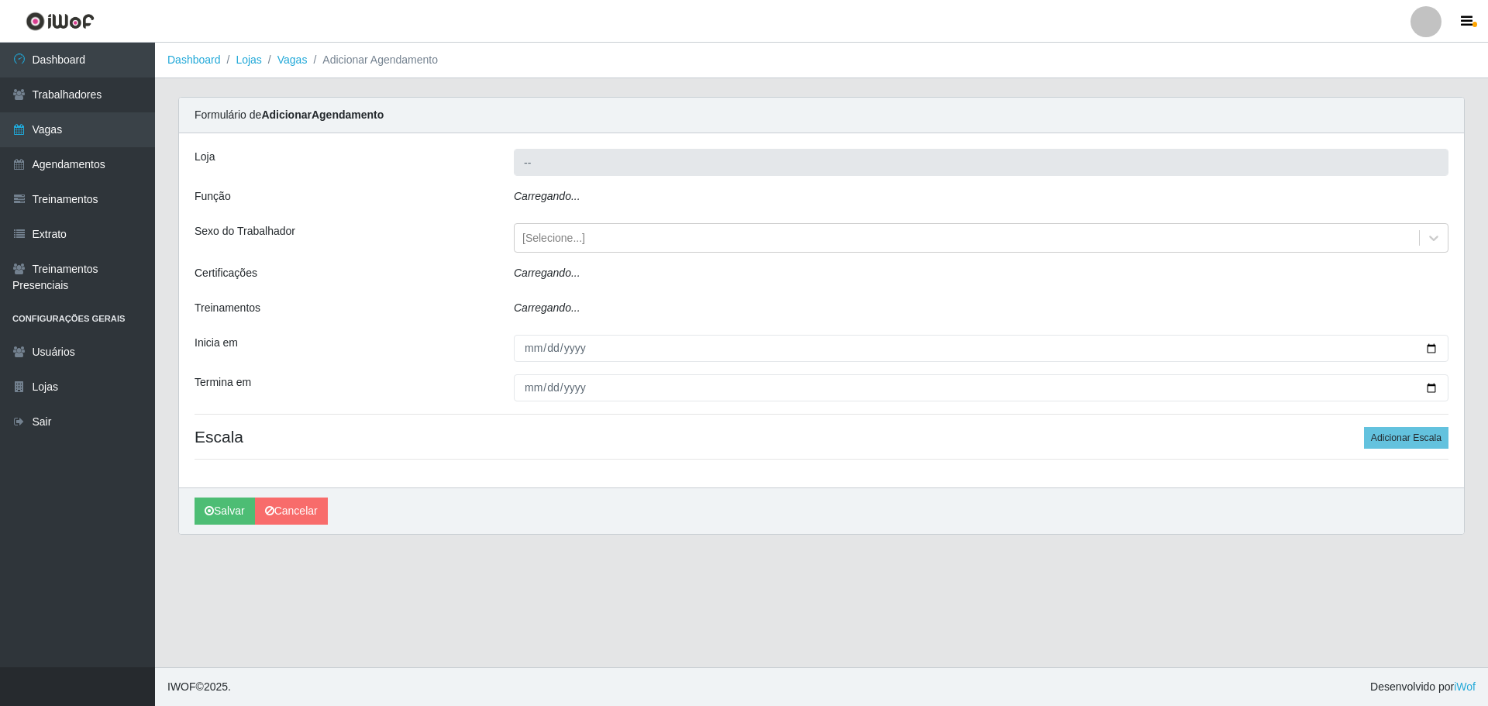
type input "O Filezão - Centenário"
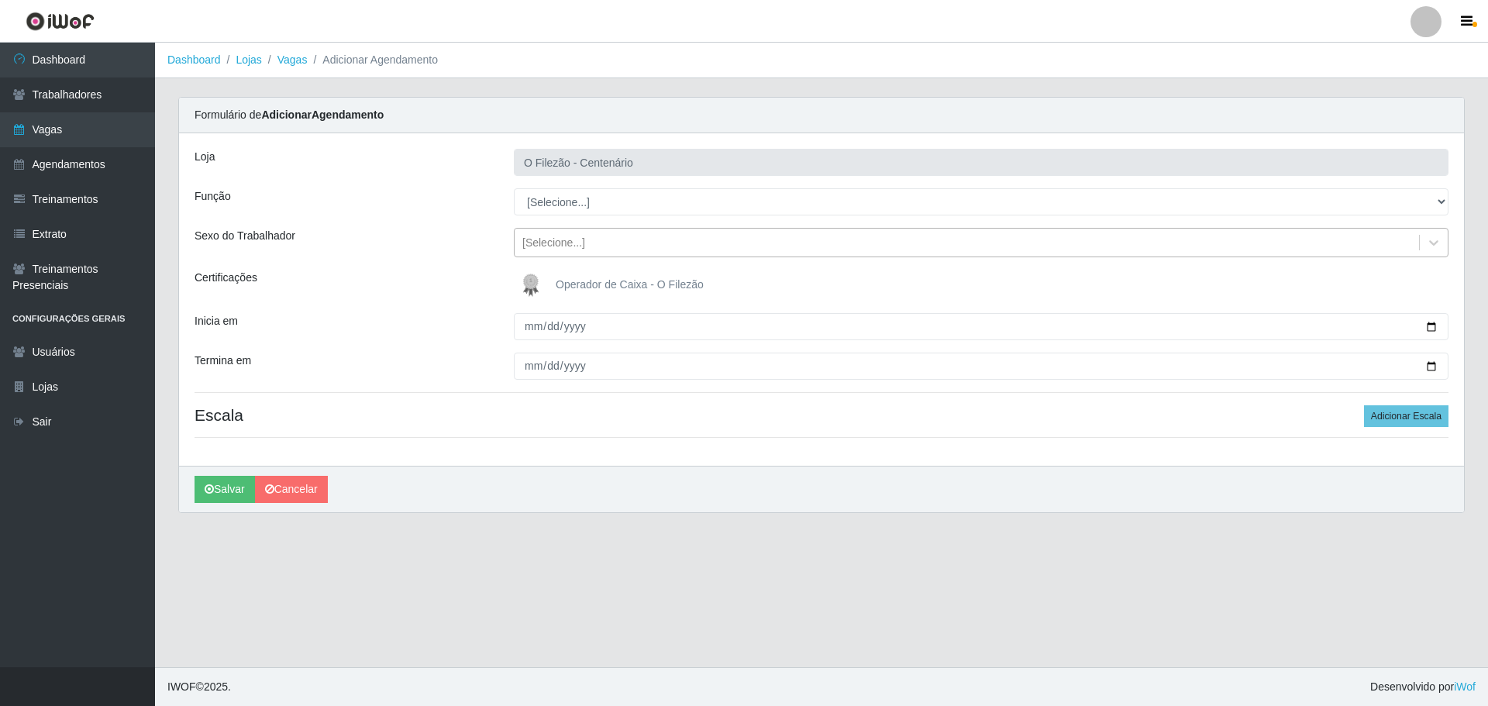
click at [553, 241] on div "[Selecione...]" at bounding box center [553, 243] width 63 height 16
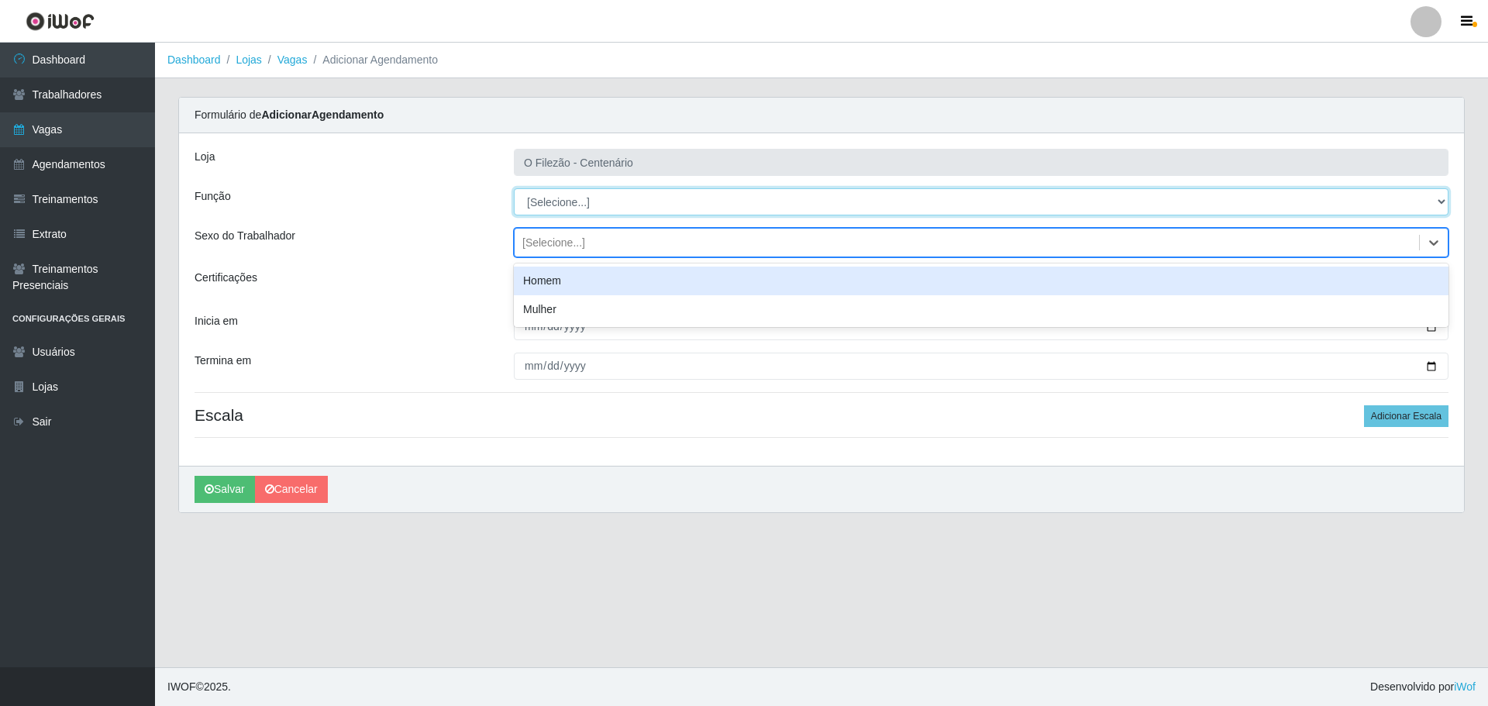
click at [562, 211] on select "[Selecione...] Auxiliar de Estacionamento Auxiliar de Estacionamento + Auxiliar…" at bounding box center [981, 201] width 935 height 27
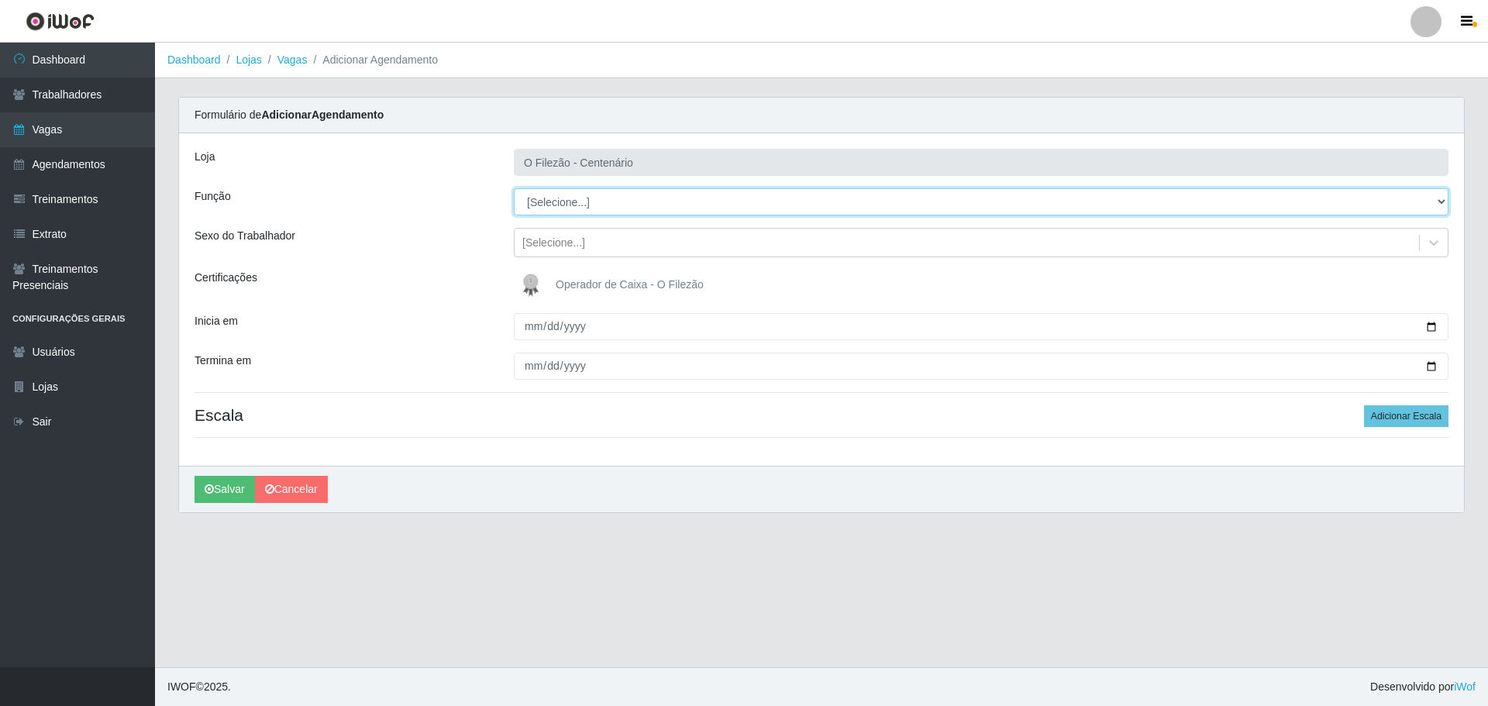
select select "43"
click at [514, 188] on select "[Selecione...] Auxiliar de Estacionamento Auxiliar de Estacionamento + Auxiliar…" at bounding box center [981, 201] width 935 height 27
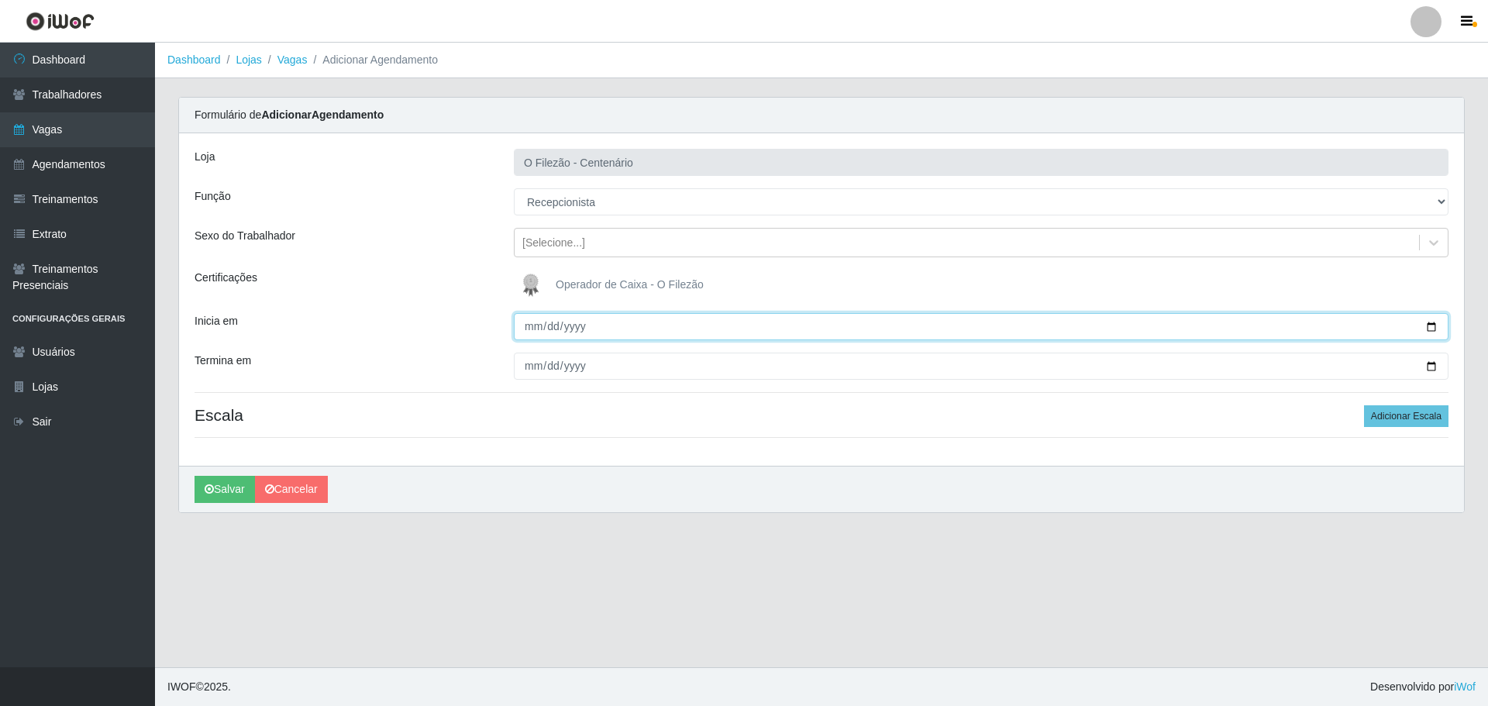
click at [972, 324] on input "Inicia em" at bounding box center [981, 326] width 935 height 27
type input "[DATE]"
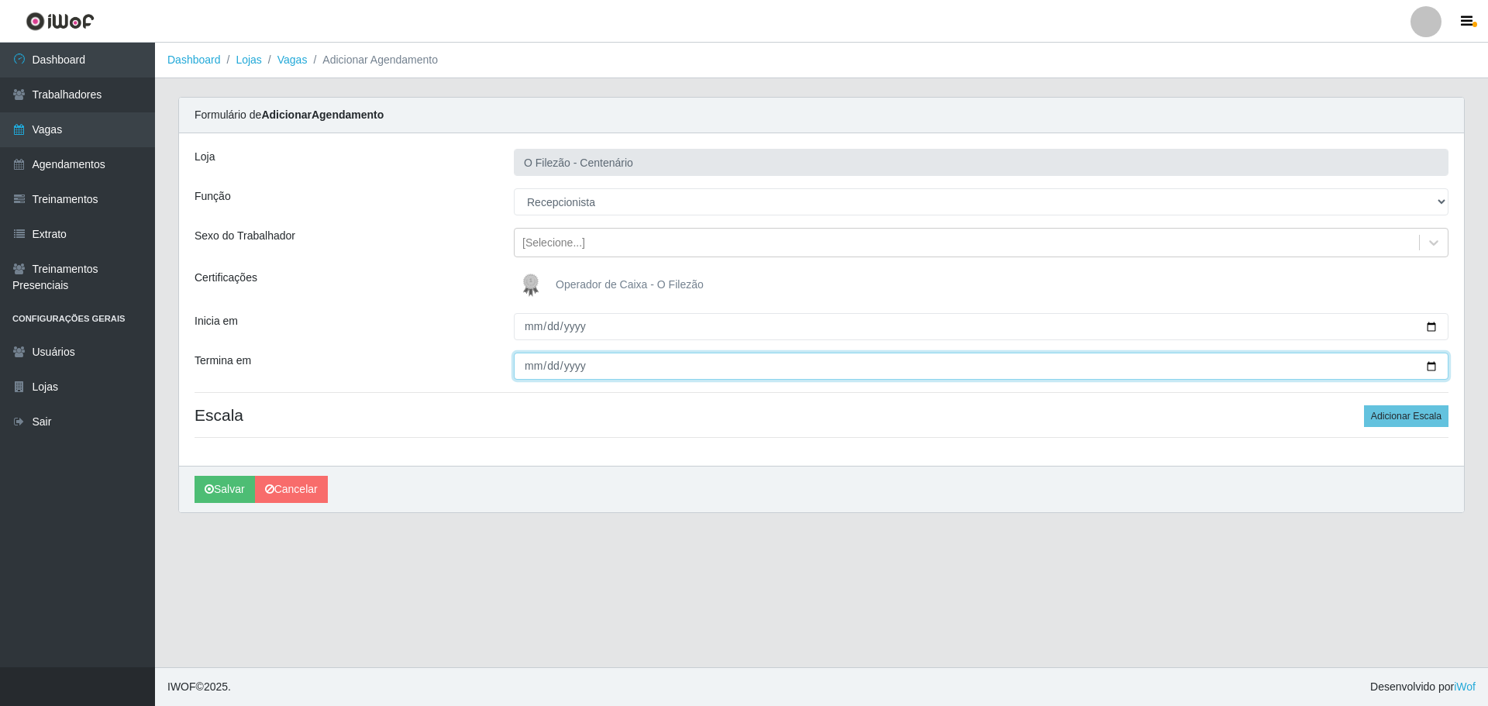
click at [972, 368] on input "Termina em" at bounding box center [981, 366] width 935 height 27
type input "[DATE]"
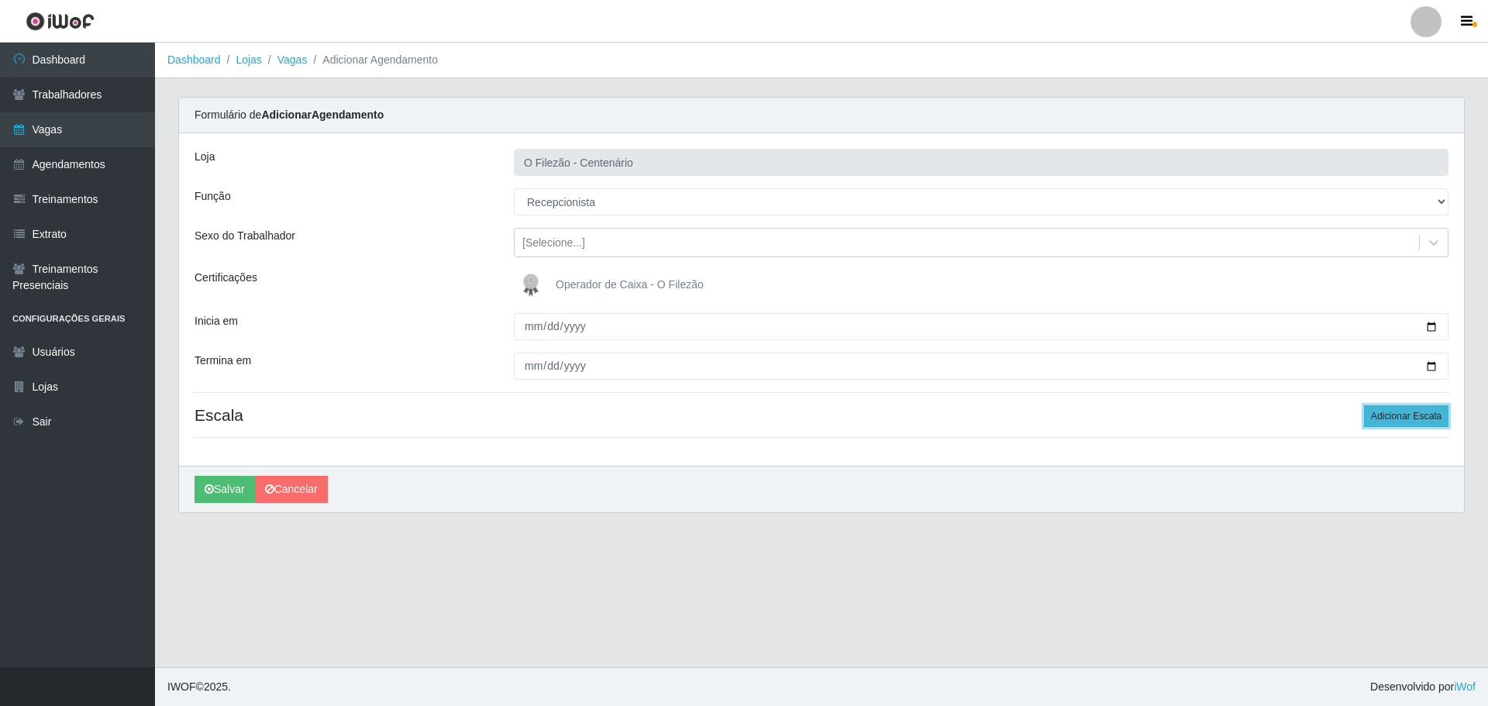
click at [972, 419] on button "Adicionar Escala" at bounding box center [1406, 416] width 84 height 22
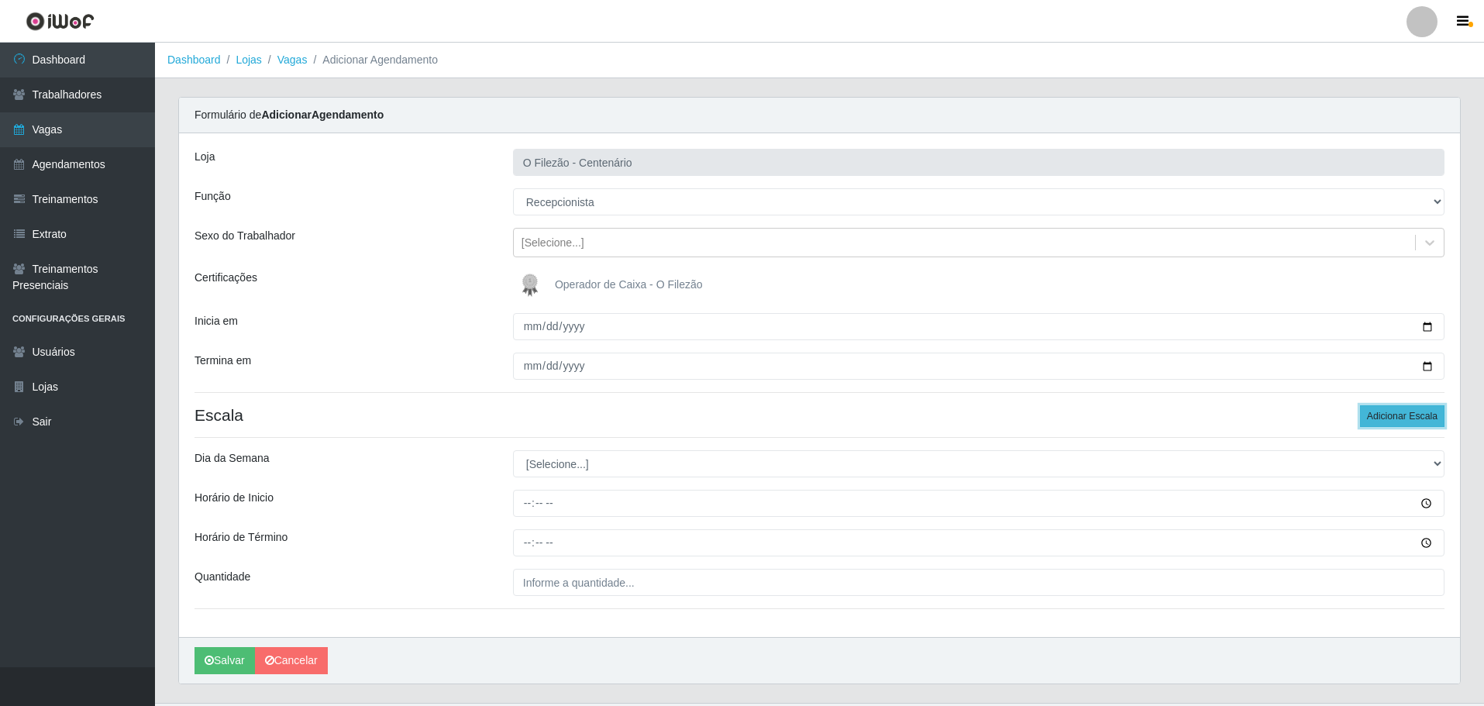
click at [972, 419] on button "Adicionar Escala" at bounding box center [1402, 416] width 84 height 22
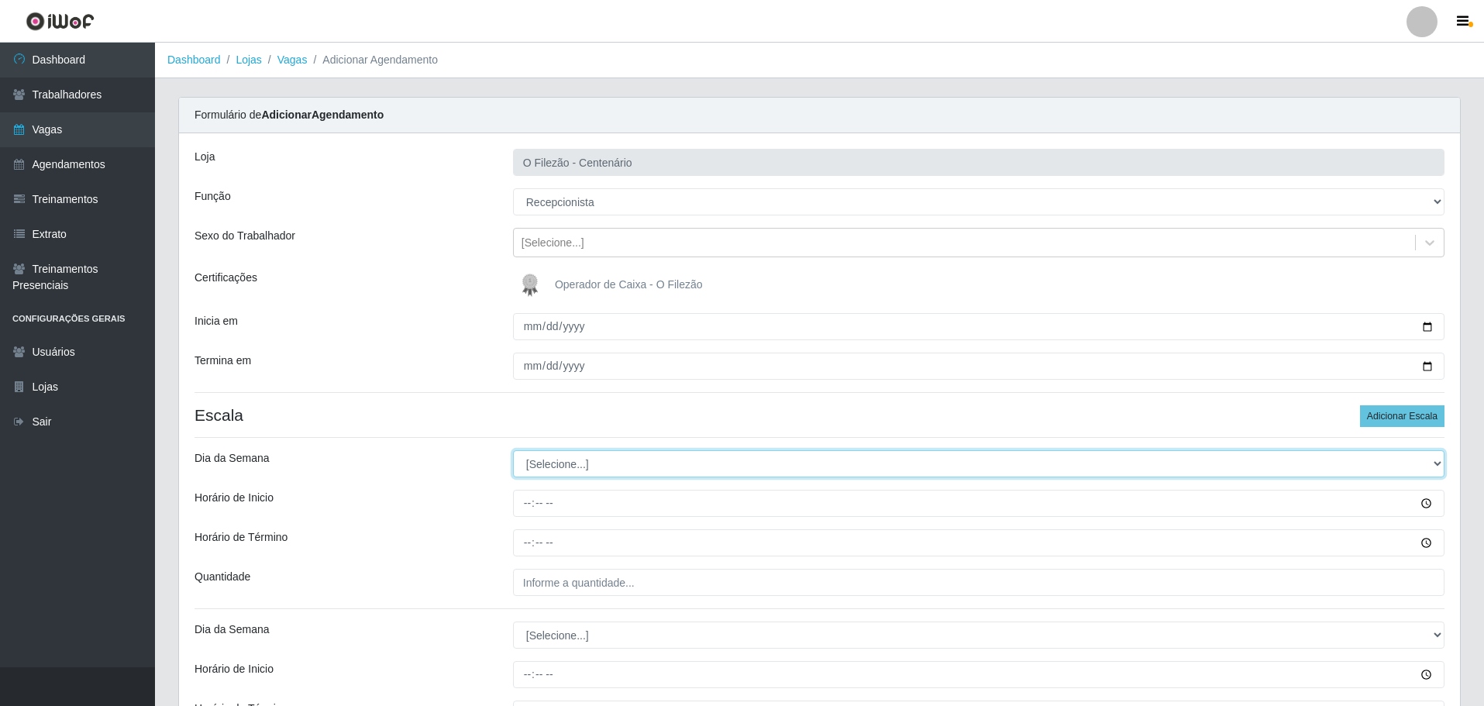
click at [593, 471] on select "[Selecione...] Segunda Terça Quarta Quinta Sexta Sábado Domingo" at bounding box center [979, 463] width 932 height 27
select select "0"
click at [513, 450] on select "[Selecione...] Segunda Terça Quarta Quinta Sexta Sábado Domingo" at bounding box center [979, 463] width 932 height 27
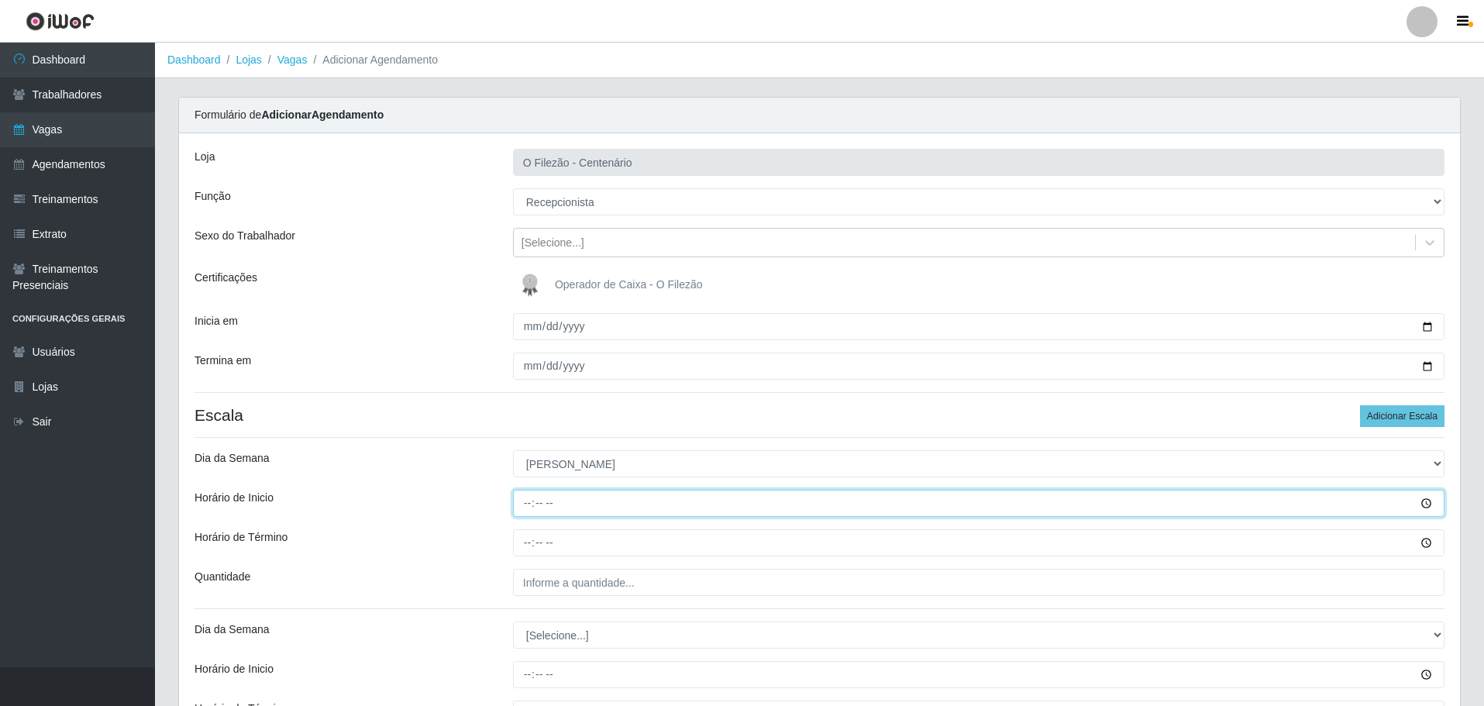
click at [524, 505] on input "Horário de Inicio" at bounding box center [979, 503] width 932 height 27
type input "07:00"
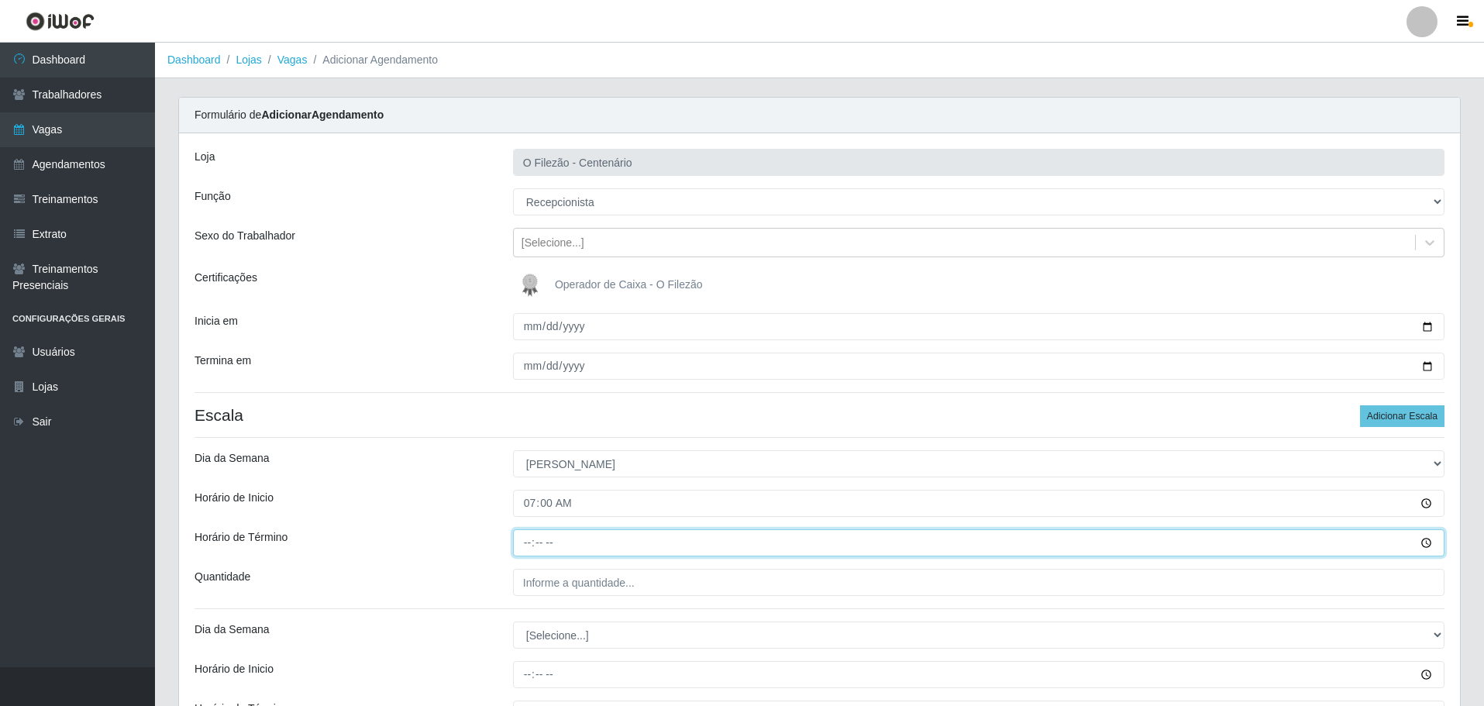
click at [524, 545] on input "Horário de Término" at bounding box center [979, 542] width 932 height 27
type input "13:00"
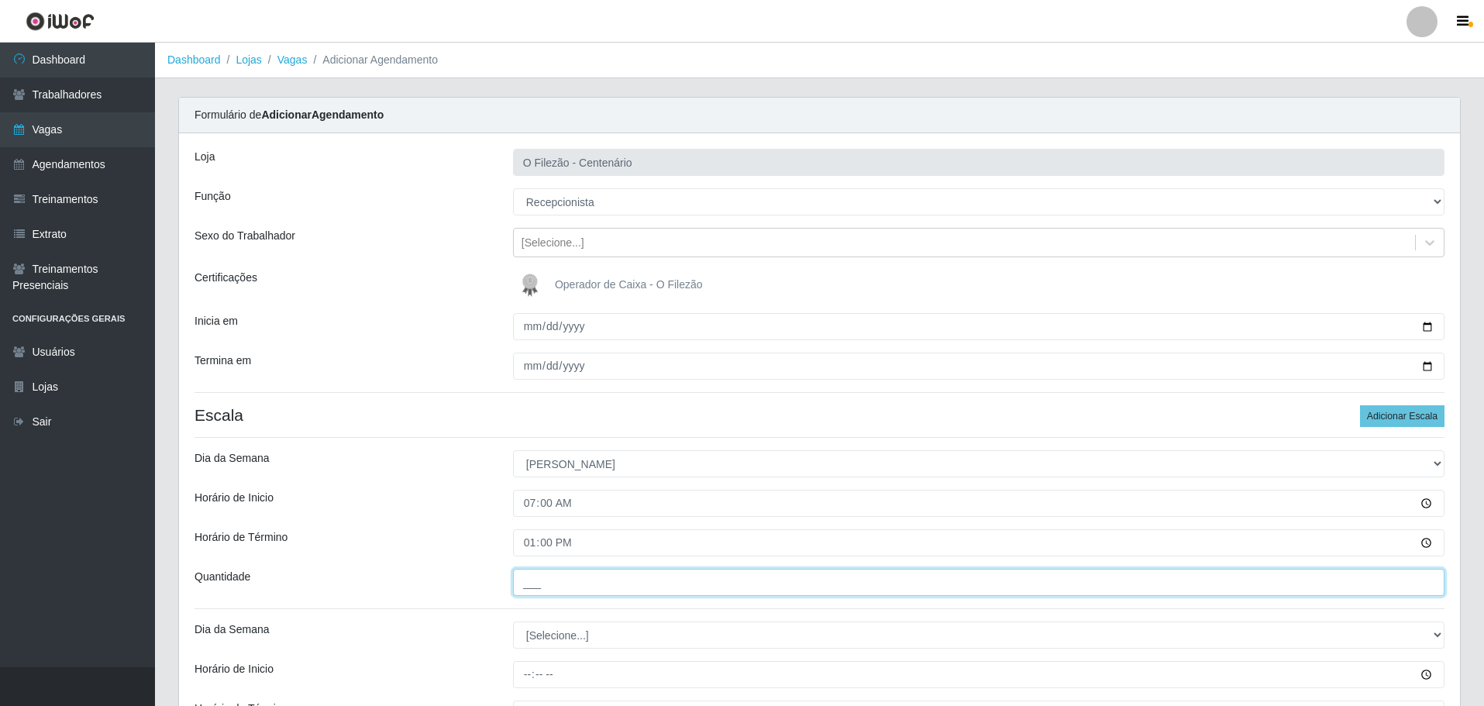
click at [560, 584] on input "___" at bounding box center [979, 582] width 932 height 27
type input "01_"
click at [474, 536] on div "Horário de Término" at bounding box center [342, 542] width 319 height 27
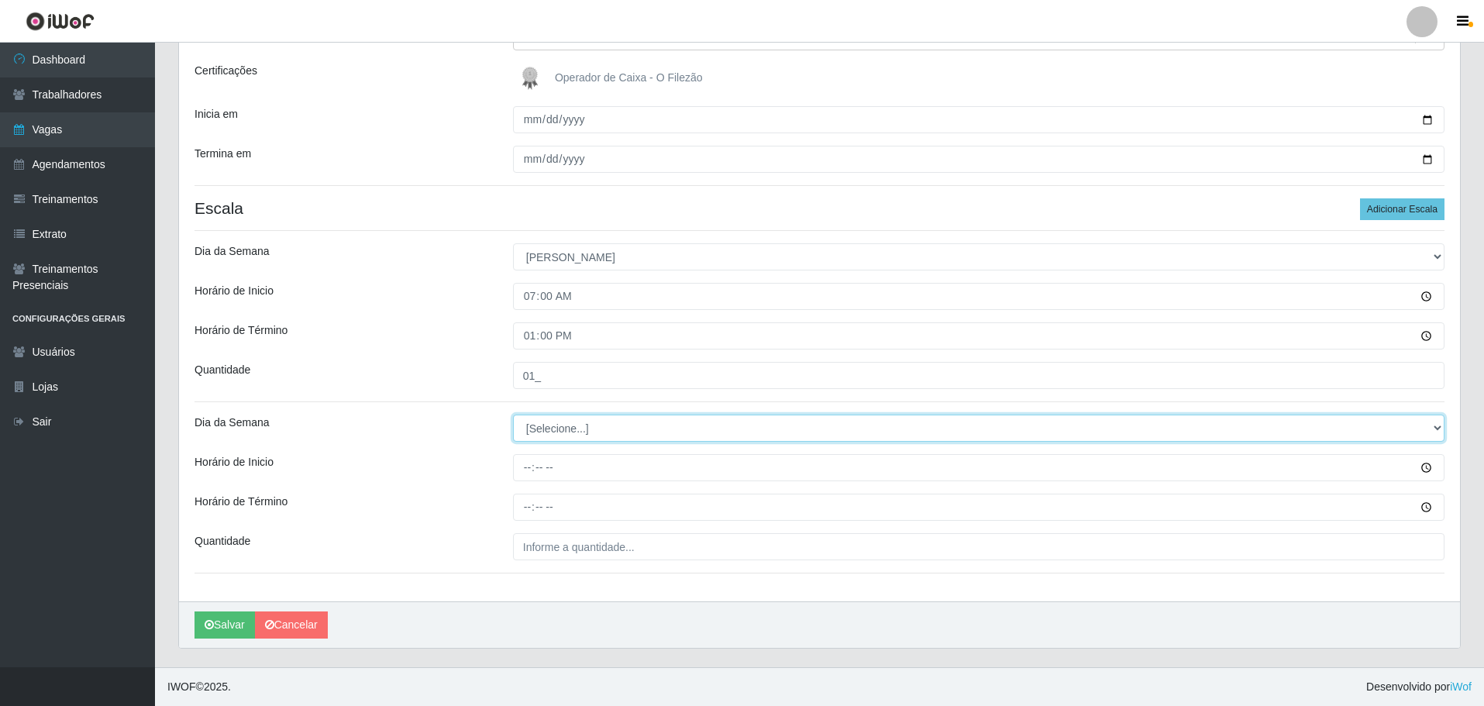
click at [560, 440] on select "[Selecione...] Segunda Terça Quarta Quinta Sexta Sábado Domingo" at bounding box center [979, 428] width 932 height 27
select select "0"
click at [513, 415] on select "[Selecione...] Segunda Terça Quarta Quinta Sexta Sábado Domingo" at bounding box center [979, 428] width 932 height 27
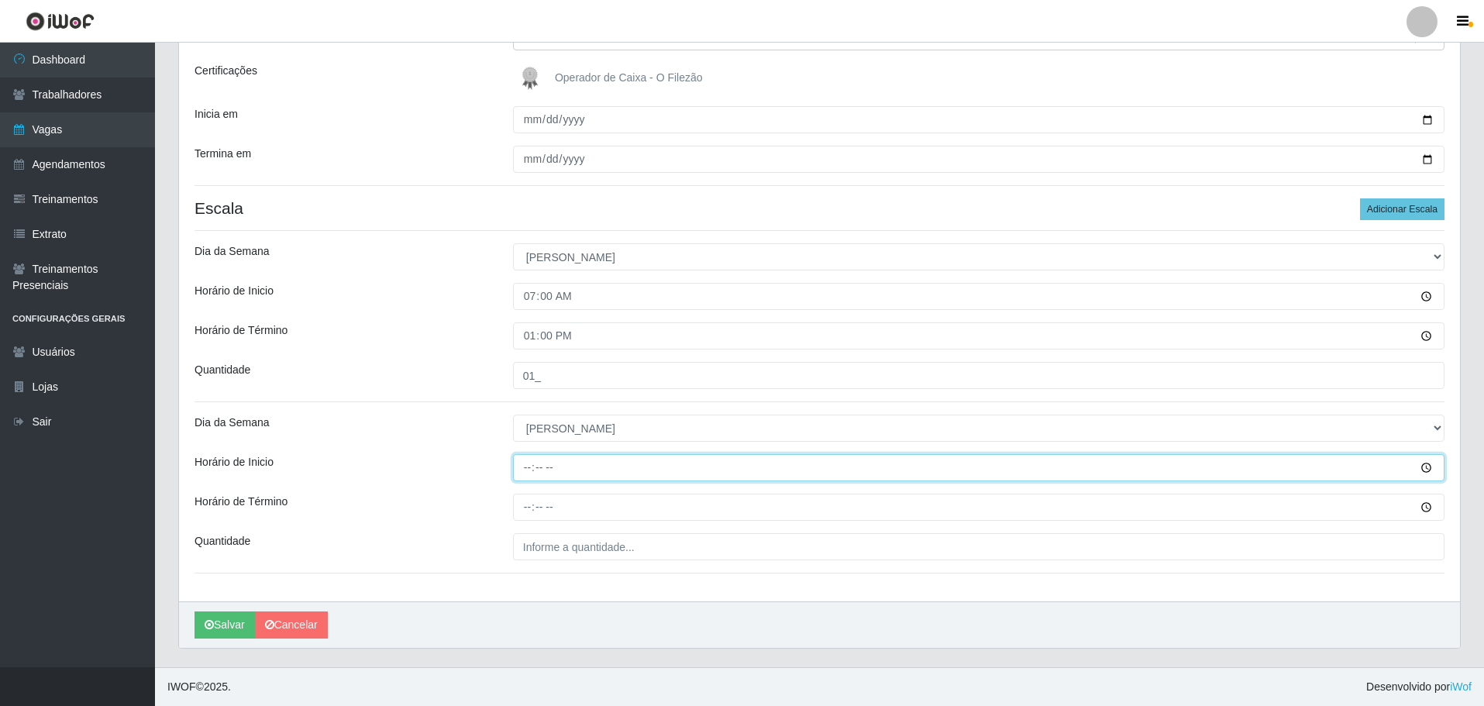
click at [519, 467] on input "Horário de Inicio" at bounding box center [979, 467] width 932 height 27
type input "16:00"
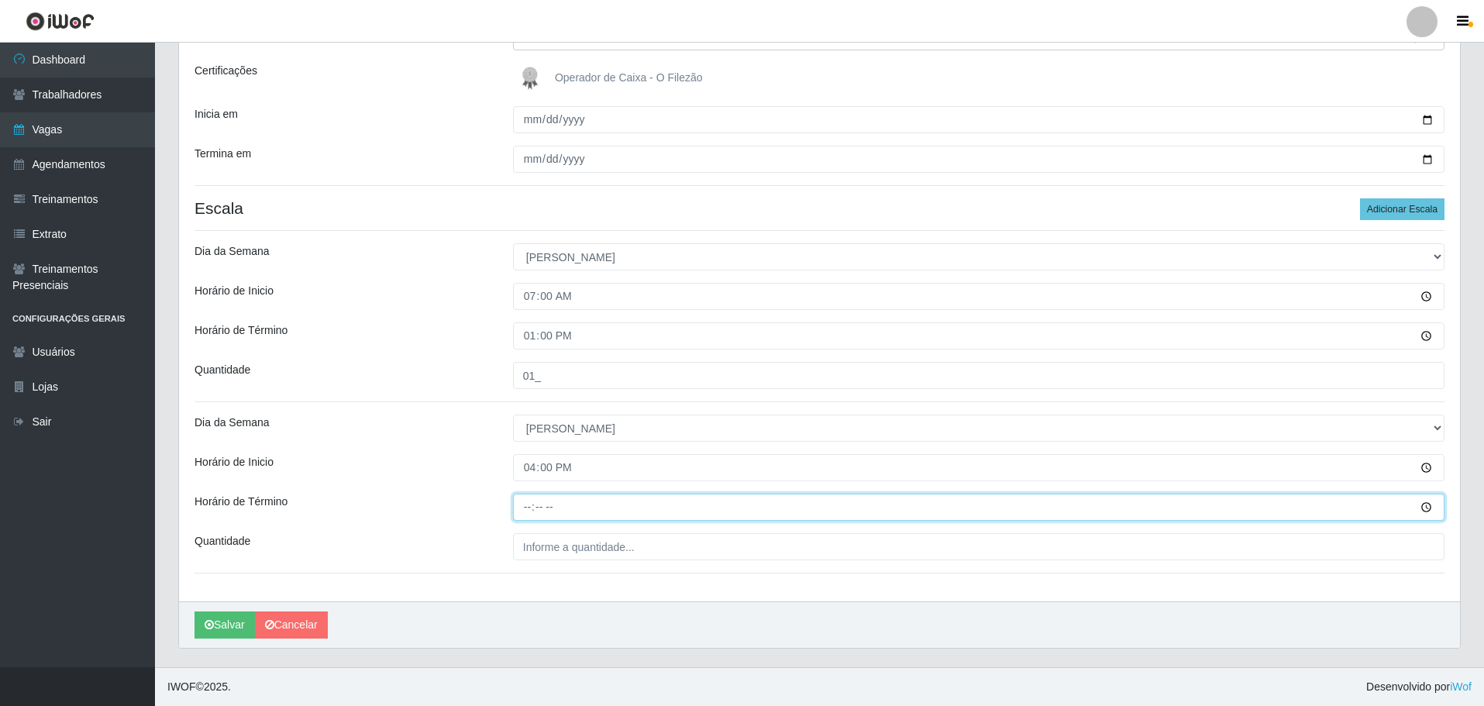
click at [520, 509] on input "Horário de Término" at bounding box center [979, 507] width 932 height 27
type input "22:00"
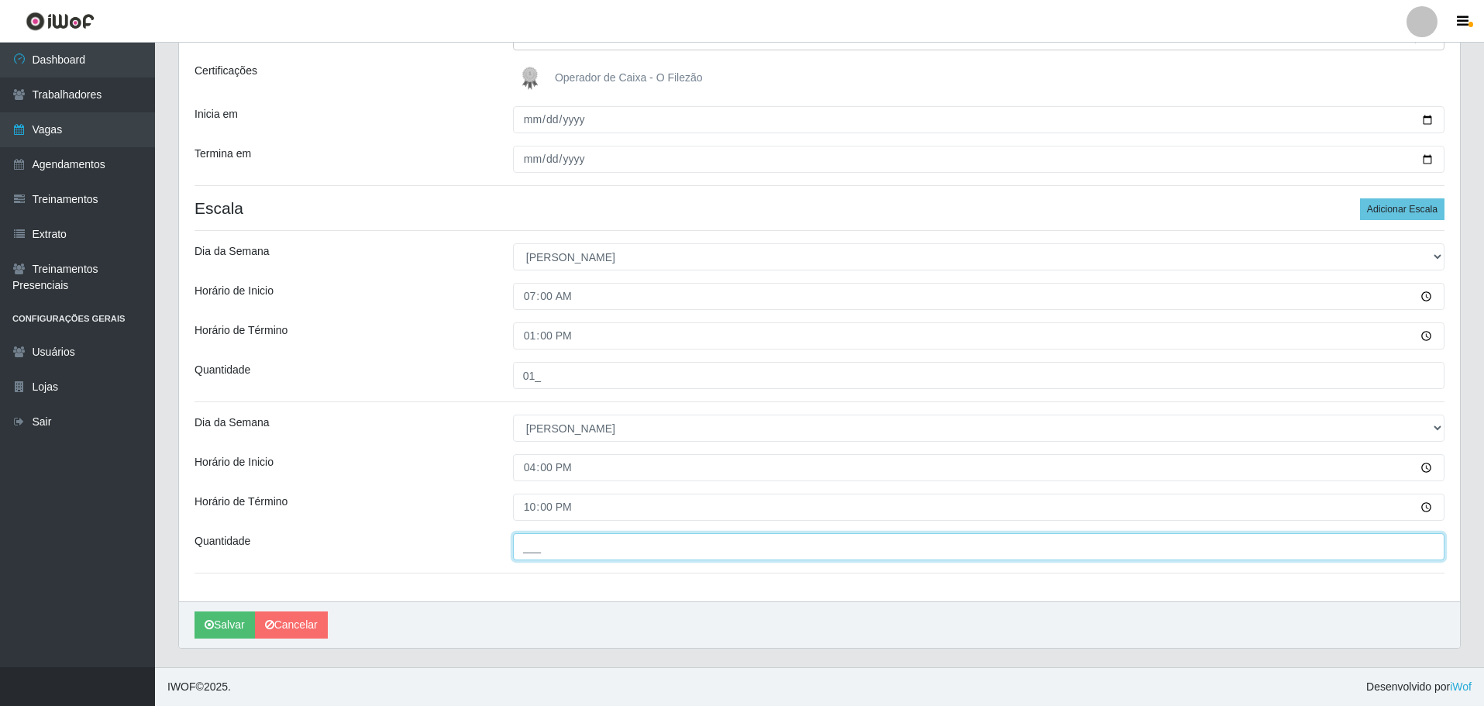
click at [550, 552] on input "___" at bounding box center [979, 546] width 932 height 27
type input "01_"
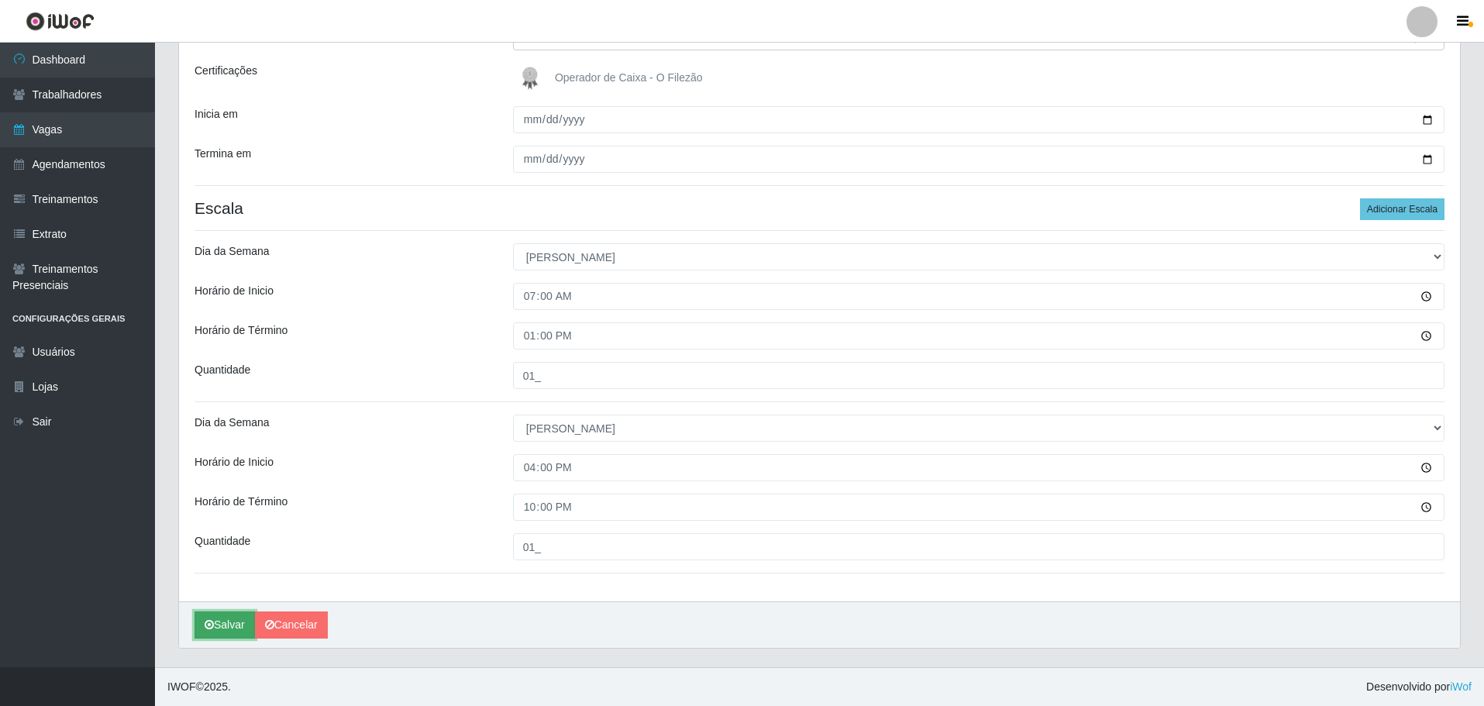
click at [223, 622] on button "Salvar" at bounding box center [225, 625] width 60 height 27
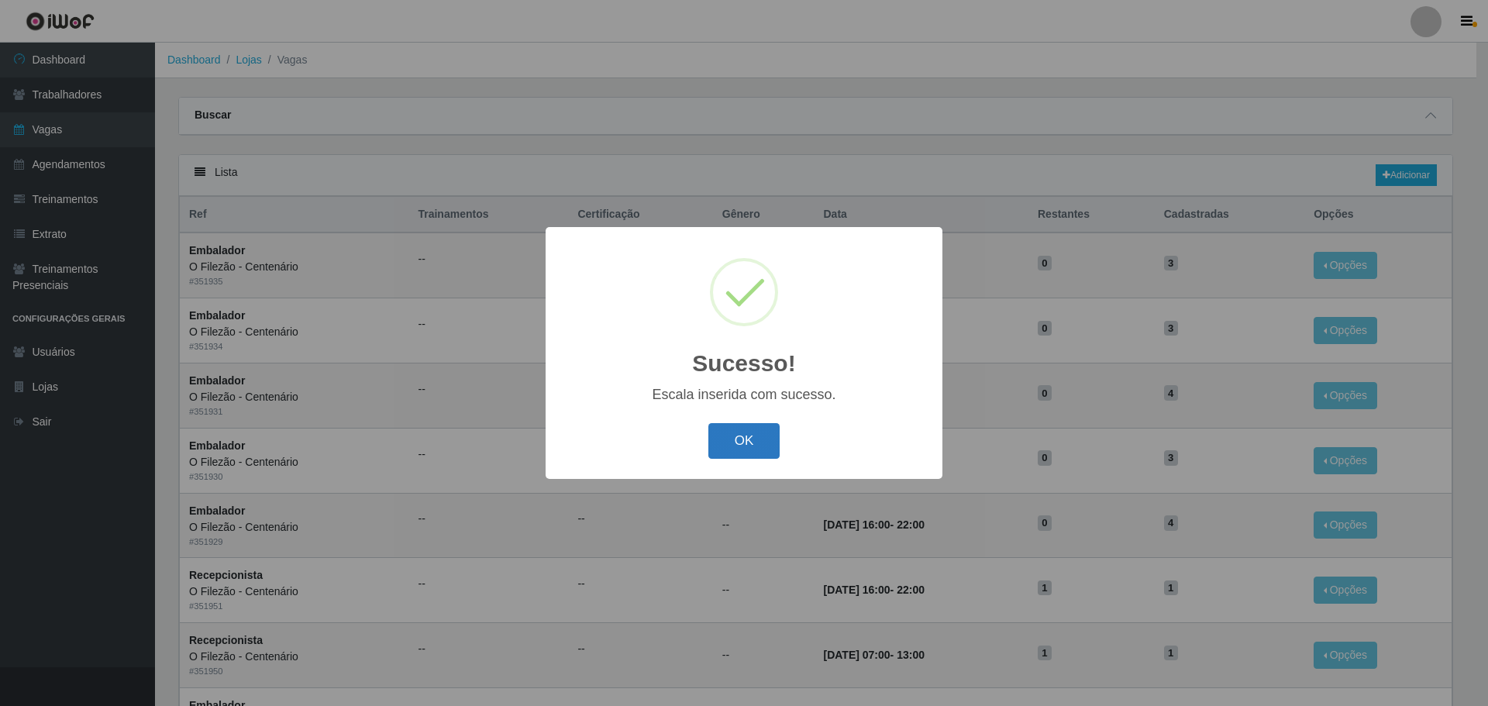
click at [749, 440] on button "OK" at bounding box center [744, 441] width 72 height 36
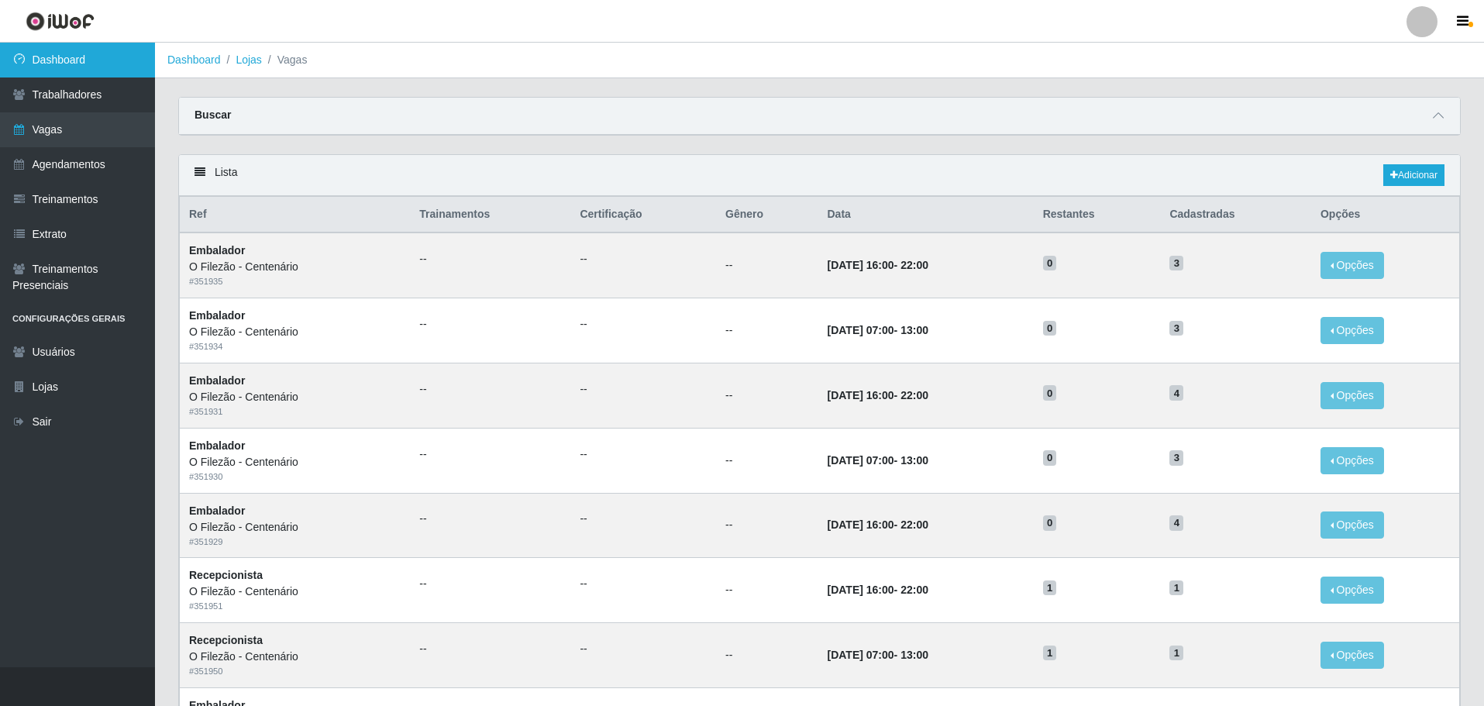
click at [116, 57] on link "Dashboard" at bounding box center [77, 60] width 155 height 35
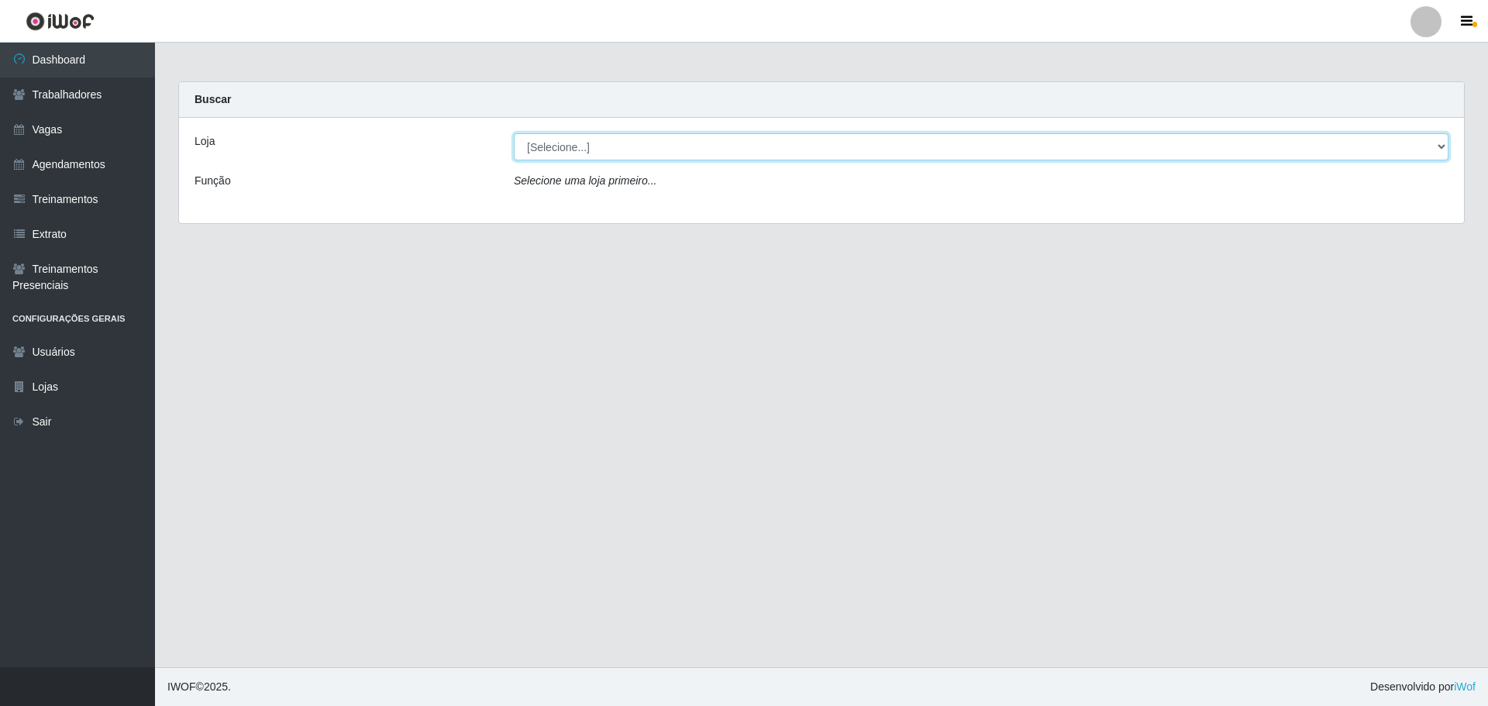
click at [602, 150] on select "[Selecione...] Minimercado Filezão O Filezão - Centenário" at bounding box center [981, 146] width 935 height 27
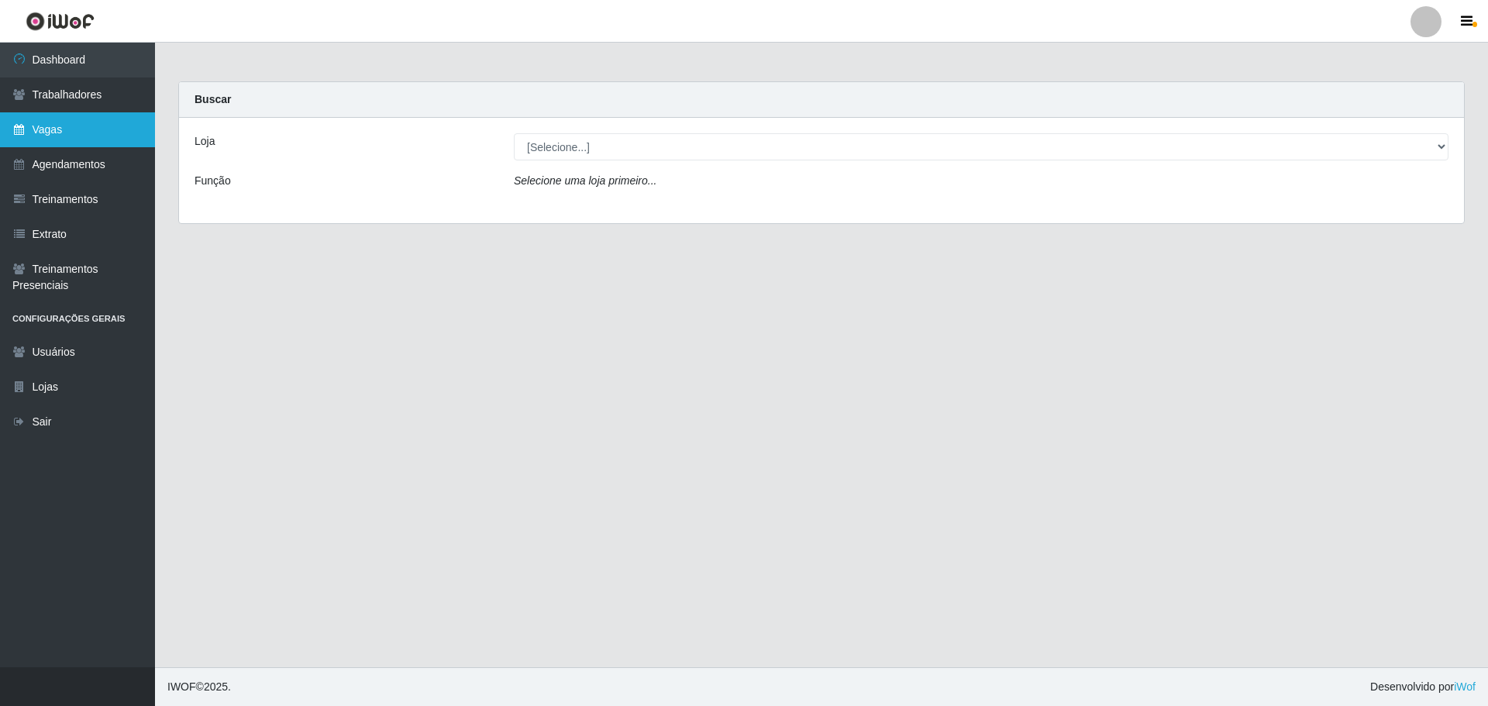
click at [50, 131] on link "Vagas" at bounding box center [77, 129] width 155 height 35
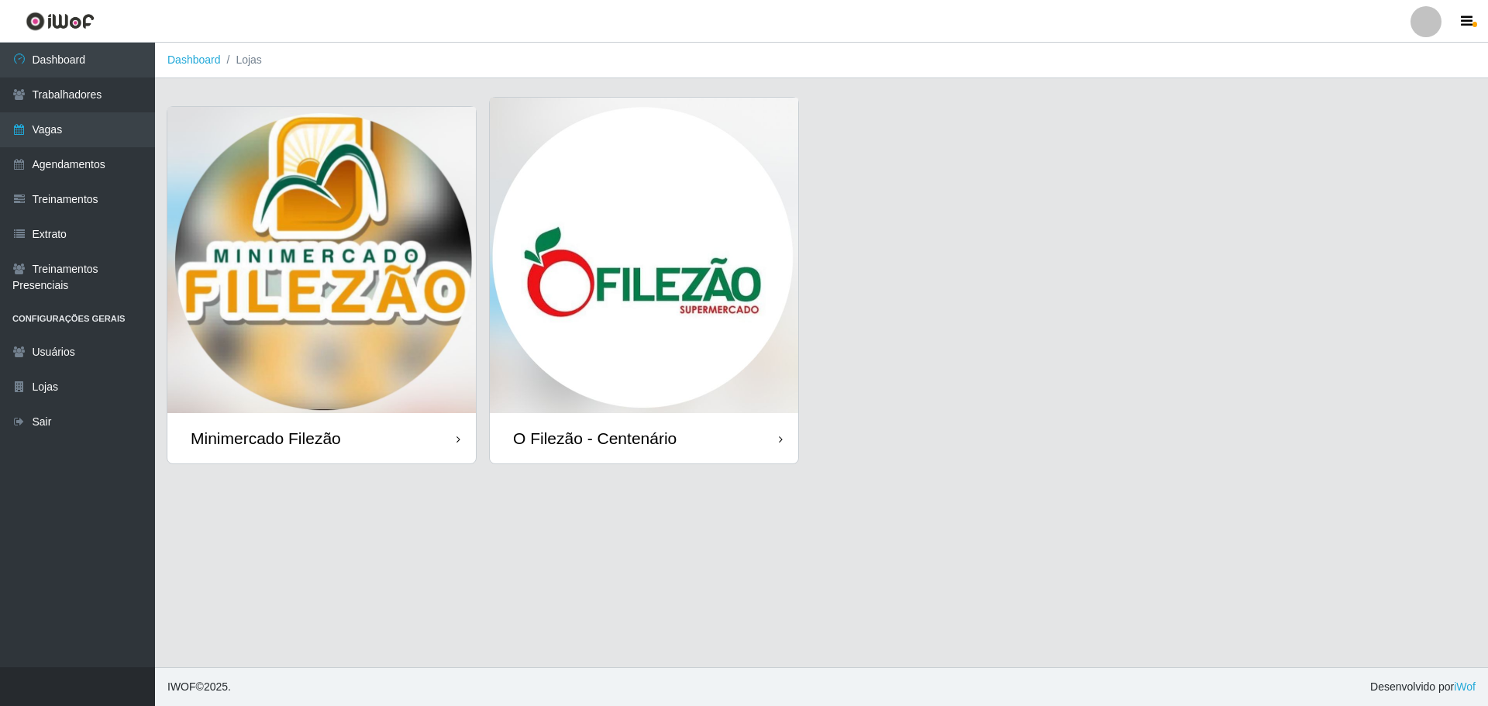
click at [669, 243] on img at bounding box center [644, 255] width 309 height 315
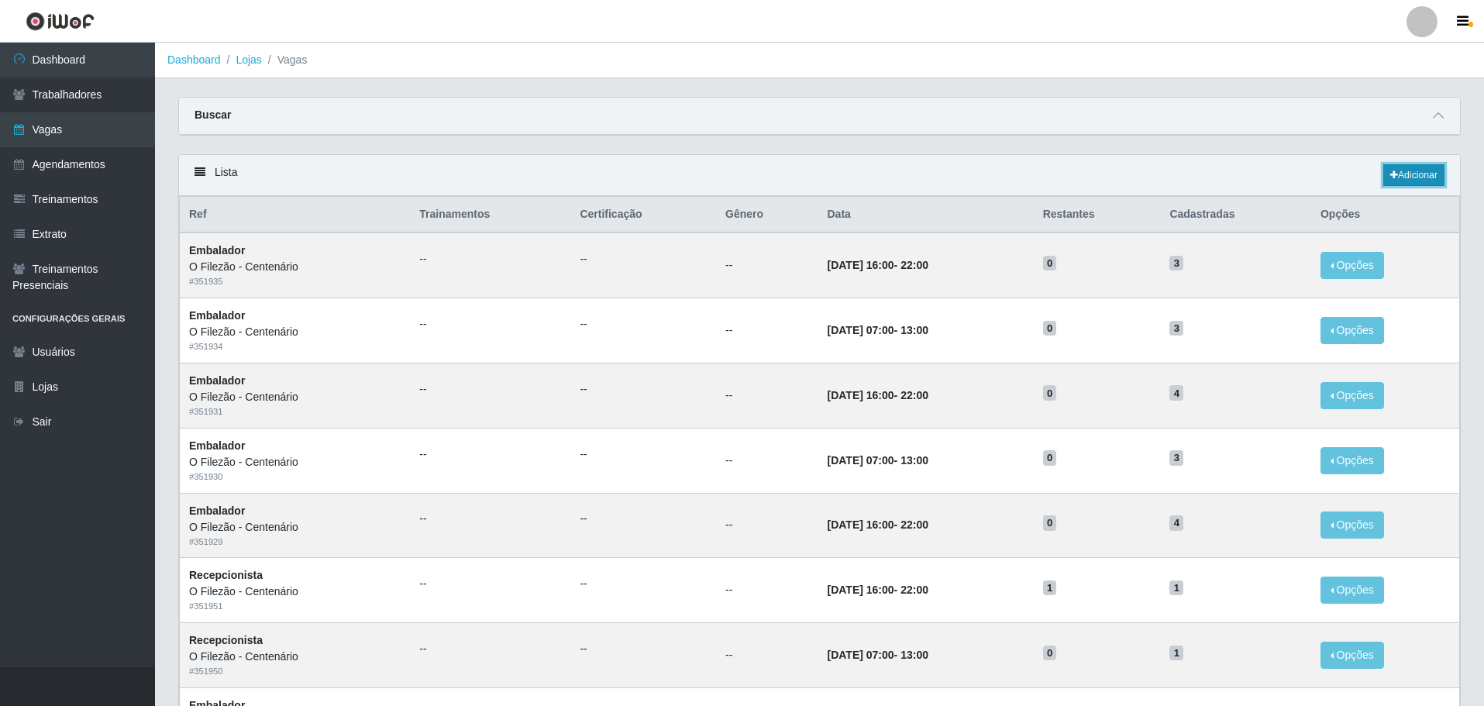
click at [972, 174] on link "Adicionar" at bounding box center [1414, 175] width 61 height 22
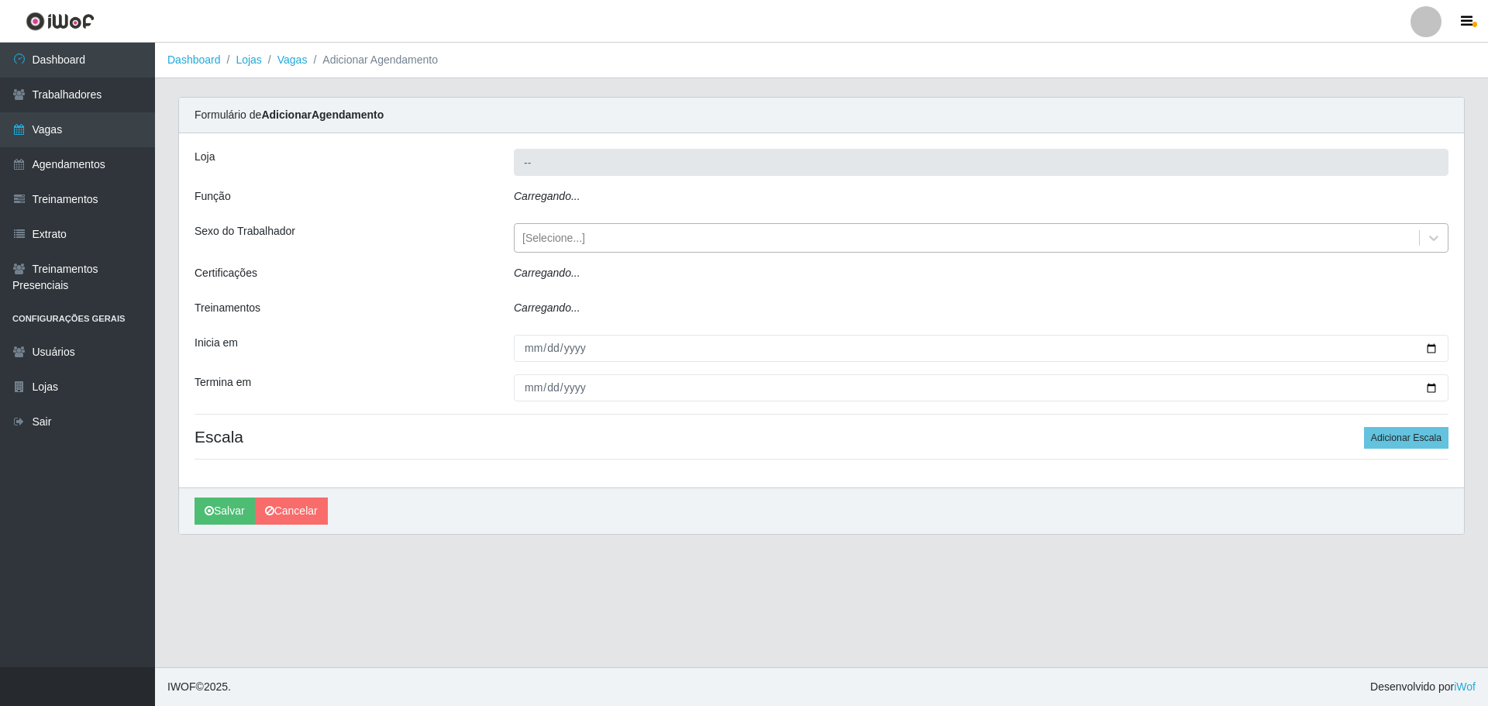
type input "O Filezão - Centenário"
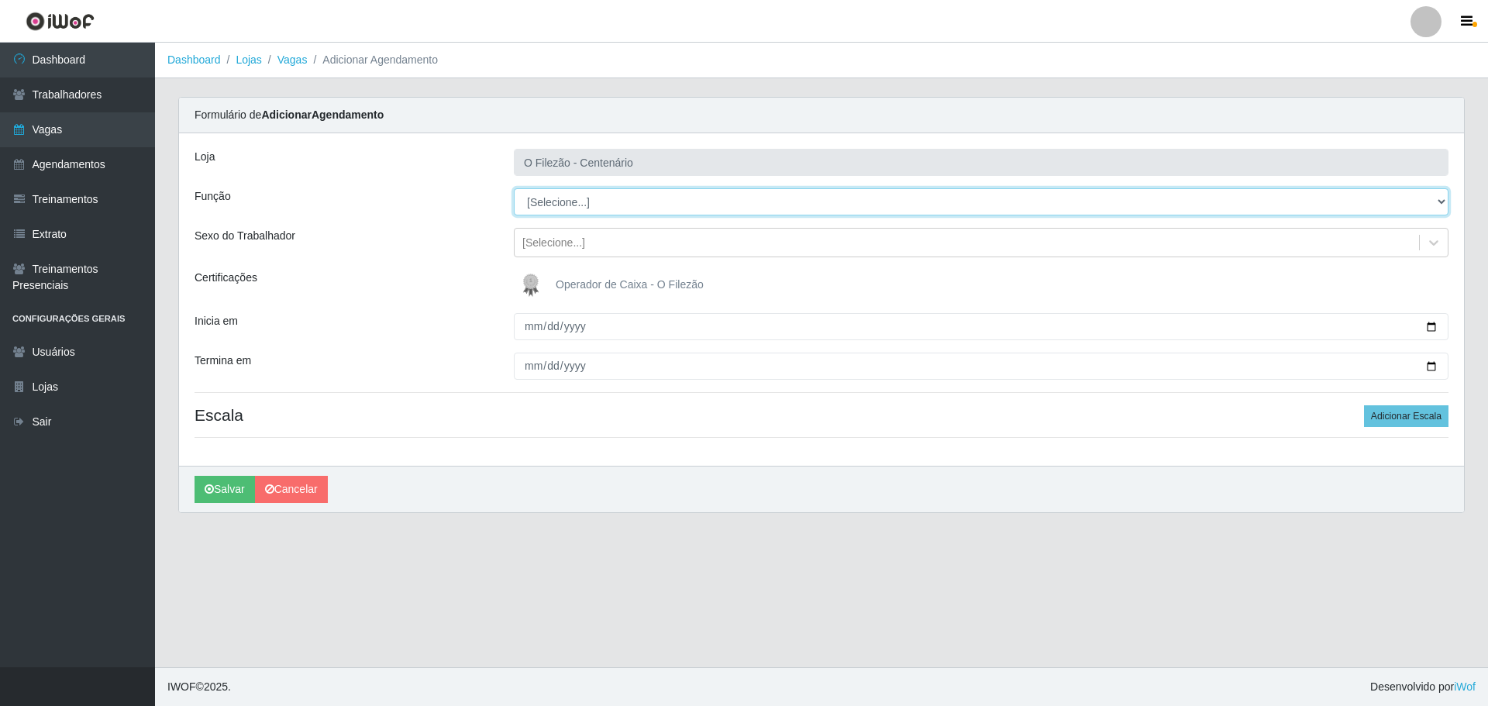
click at [546, 202] on select "[Selecione...] Auxiliar de Estacionamento Auxiliar de Estacionamento + Auxiliar…" at bounding box center [981, 201] width 935 height 27
select select "43"
click at [514, 188] on select "[Selecione...] Auxiliar de Estacionamento Auxiliar de Estacionamento + Auxiliar…" at bounding box center [981, 201] width 935 height 27
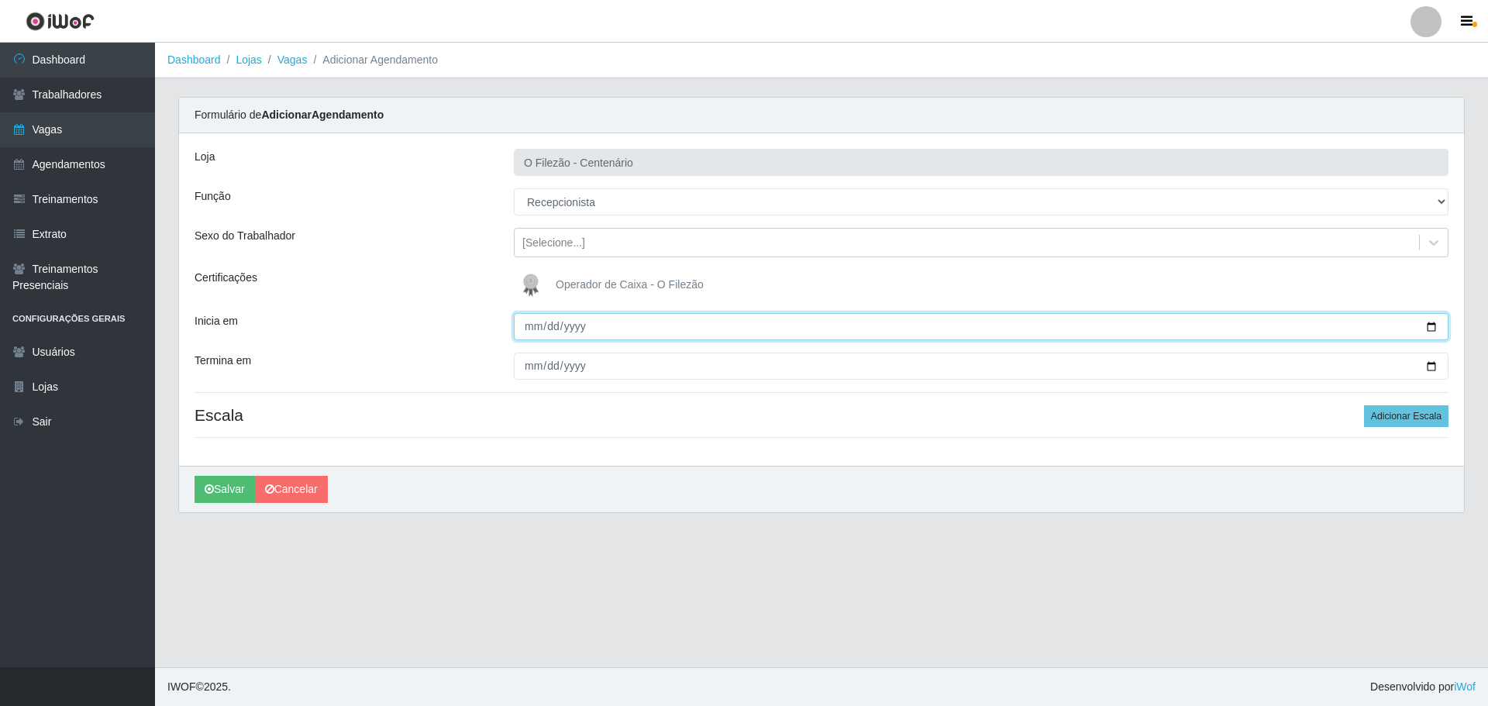
click at [972, 328] on input "Inicia em" at bounding box center [981, 326] width 935 height 27
type input "[DATE]"
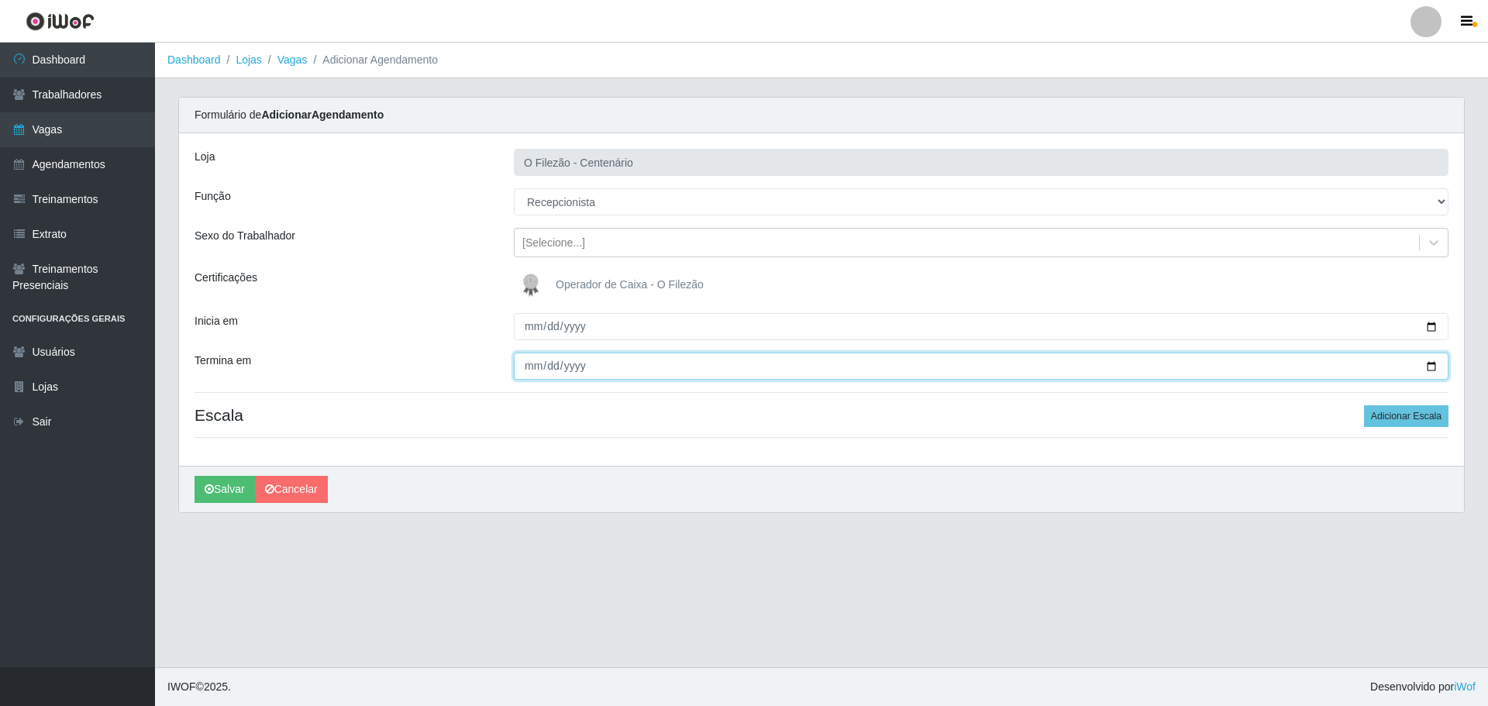
click at [972, 364] on input "Termina em" at bounding box center [981, 366] width 935 height 27
click at [972, 366] on input "Termina em" at bounding box center [981, 366] width 935 height 27
type input "[DATE]"
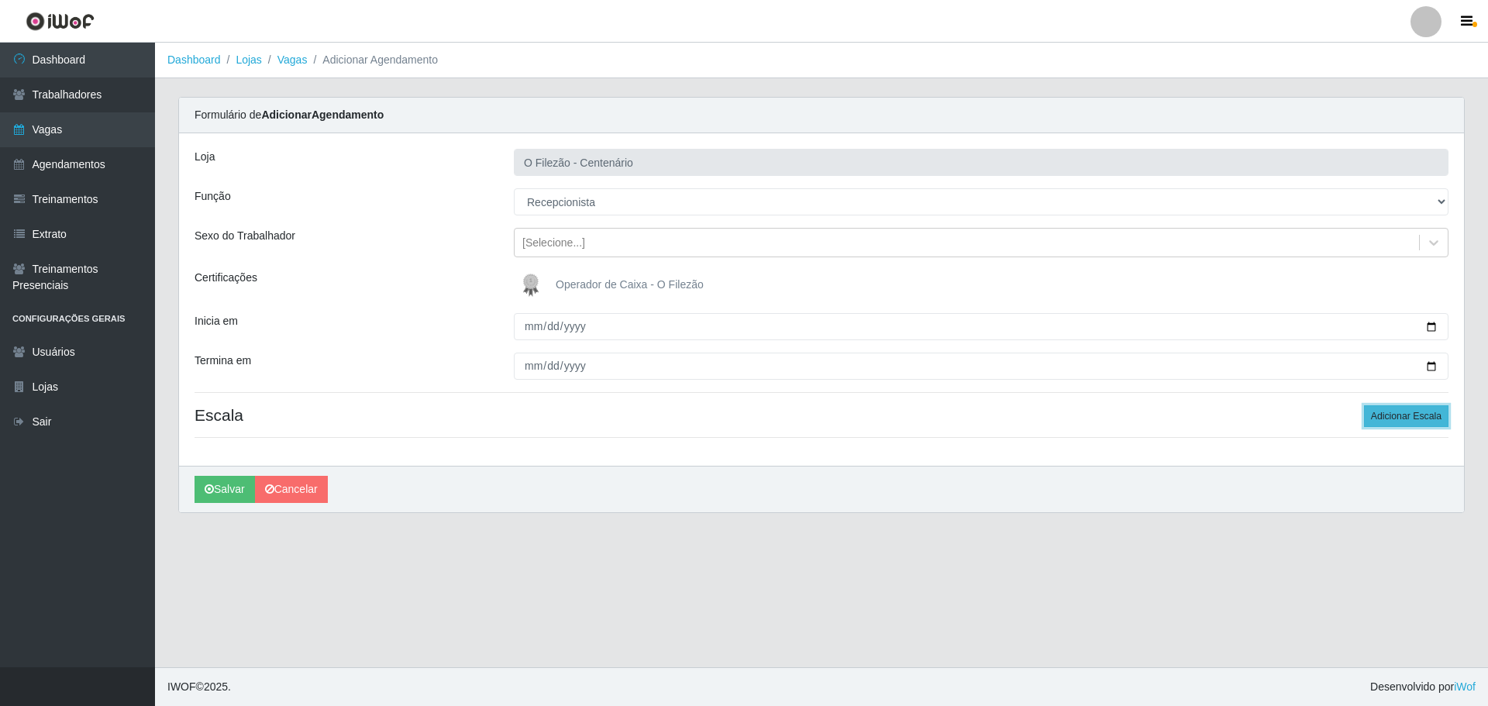
click at [972, 408] on button "Adicionar Escala" at bounding box center [1406, 416] width 84 height 22
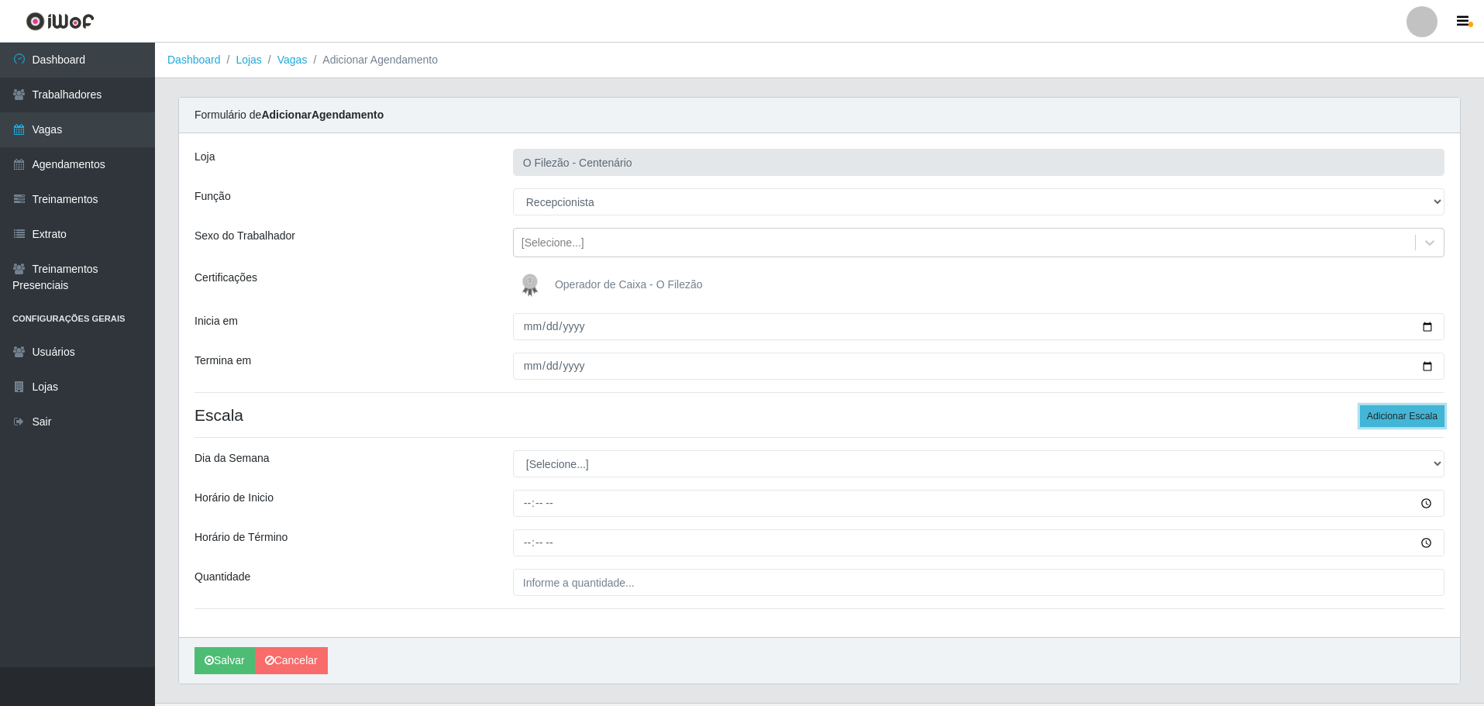
click at [972, 409] on button "Adicionar Escala" at bounding box center [1402, 416] width 84 height 22
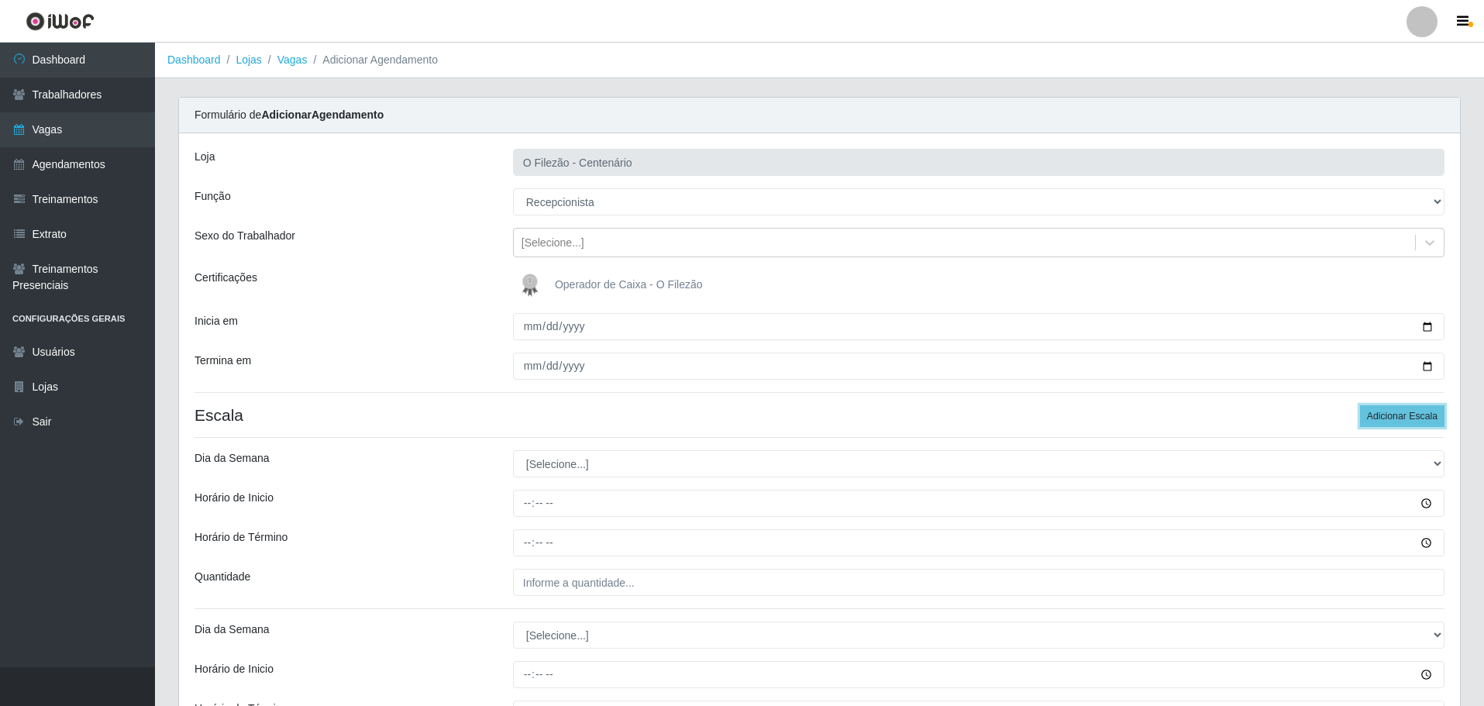
scroll to position [155, 0]
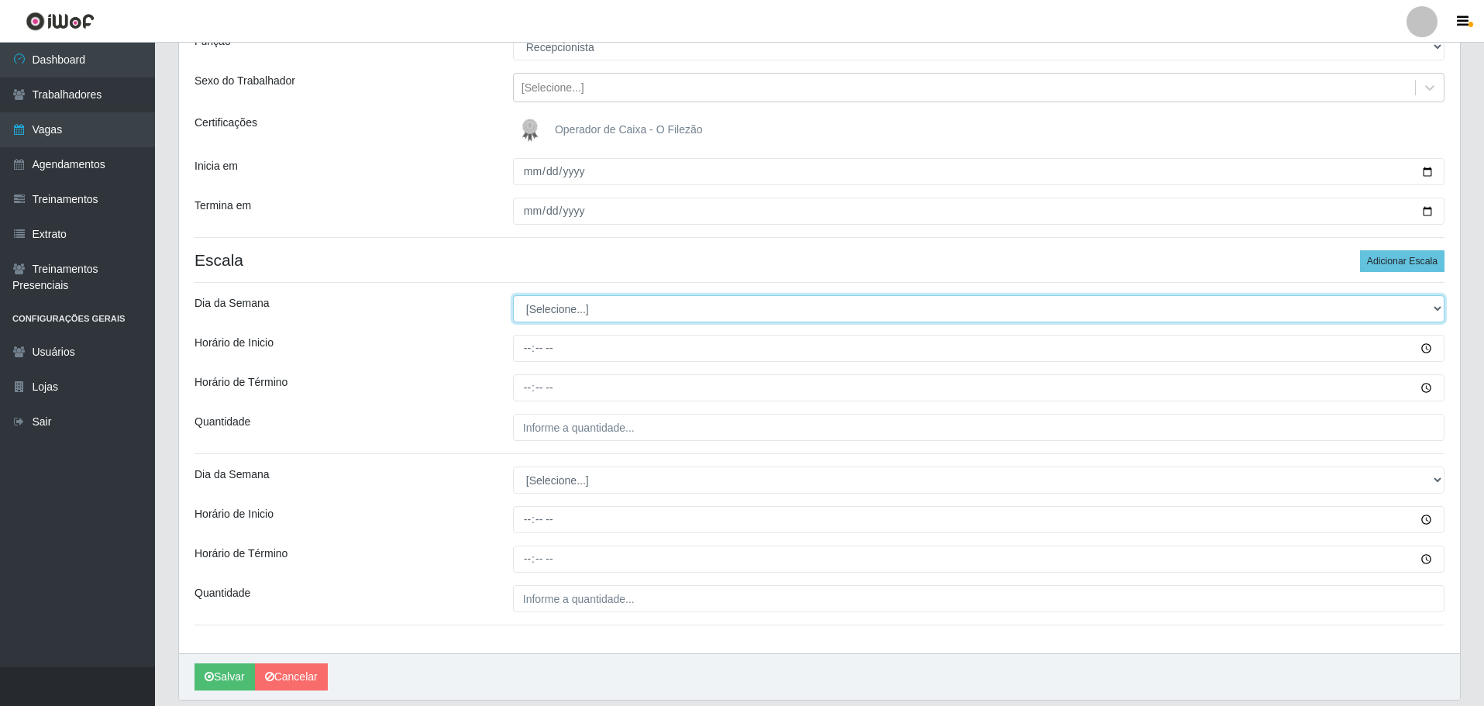
click at [537, 313] on select "[Selecione...] Segunda Terça Quarta Quinta Sexta Sábado Domingo" at bounding box center [979, 308] width 932 height 27
select select "0"
click at [513, 295] on select "[Selecione...] Segunda Terça Quarta Quinta Sexta Sábado Domingo" at bounding box center [979, 308] width 932 height 27
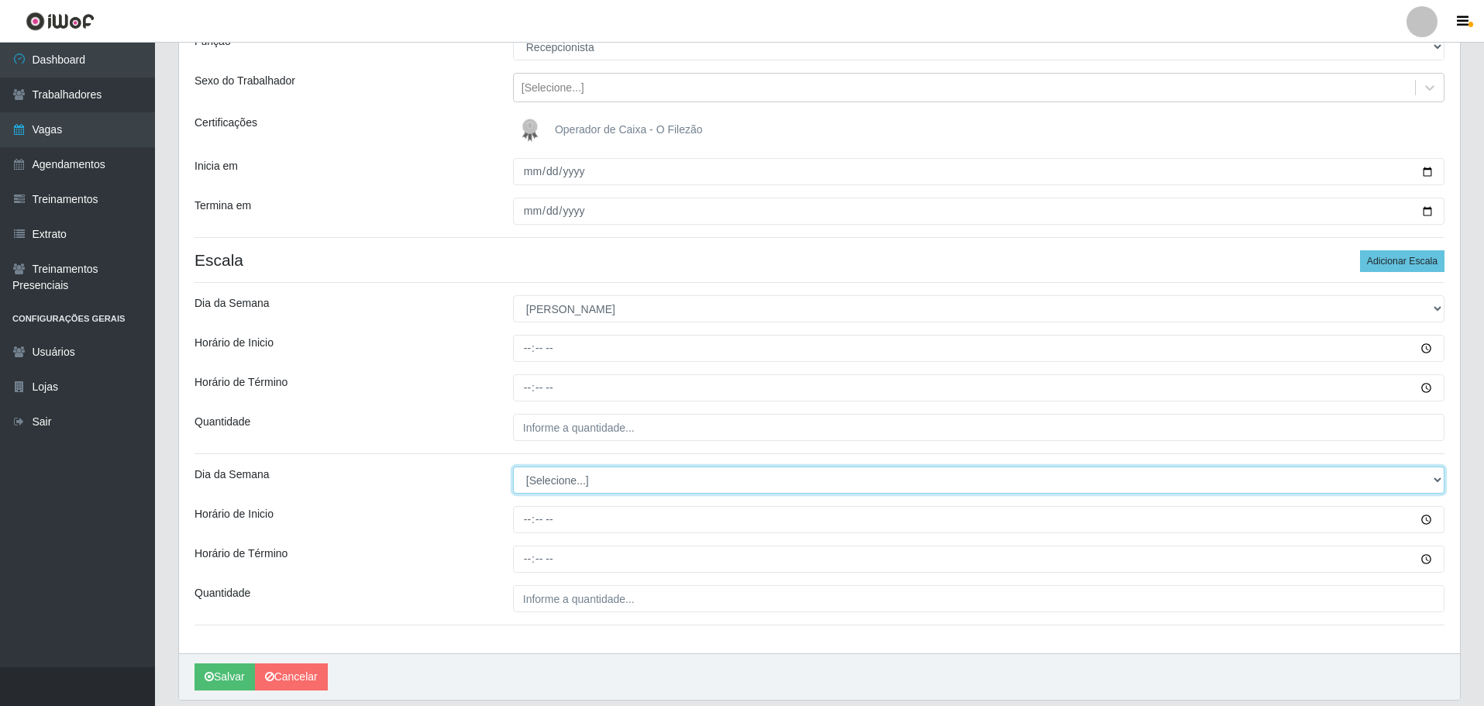
click at [549, 491] on select "[Selecione...] Segunda Terça Quarta Quinta Sexta Sábado Domingo" at bounding box center [979, 480] width 932 height 27
select select "0"
click at [513, 467] on select "[Selecione...] Segunda Terça Quarta Quinta Sexta Sábado Domingo" at bounding box center [979, 480] width 932 height 27
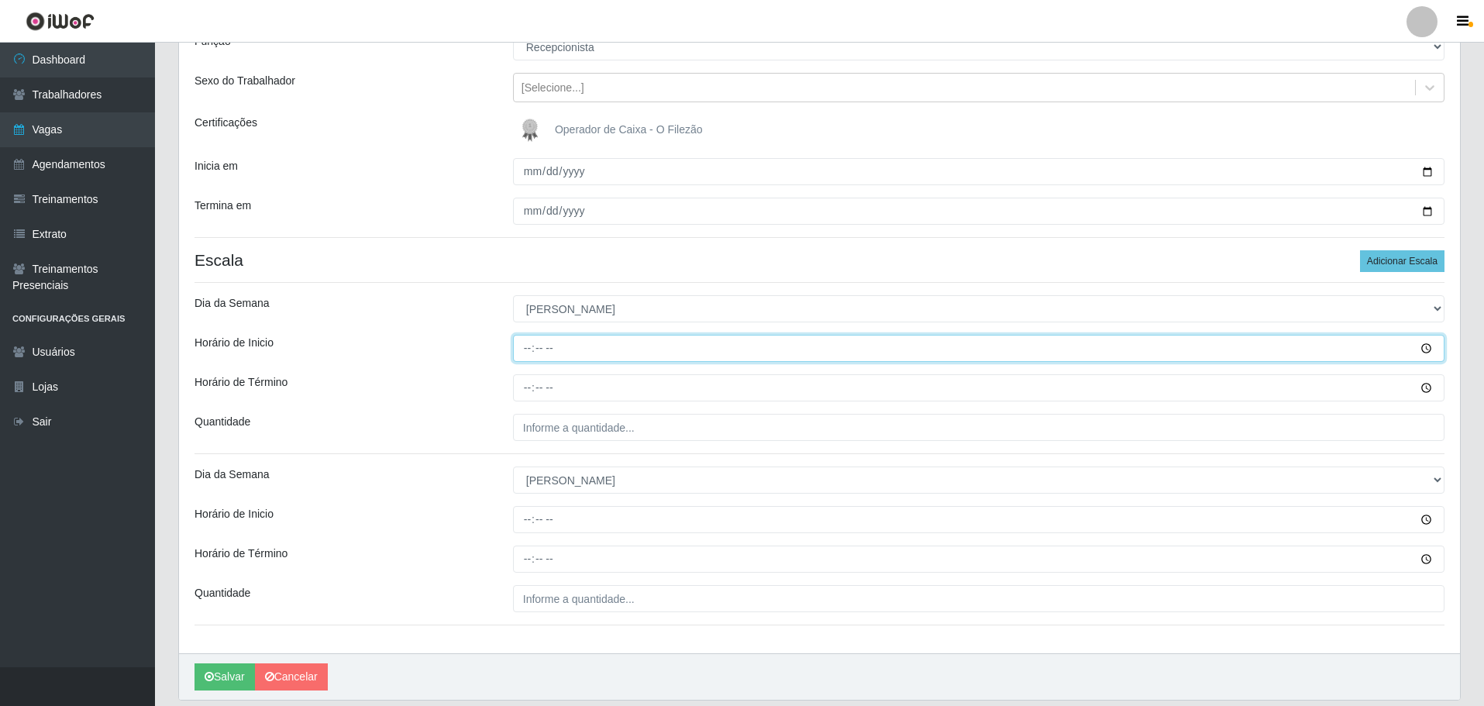
click at [526, 350] on input "Horário de Inicio" at bounding box center [979, 348] width 932 height 27
type input "07:00"
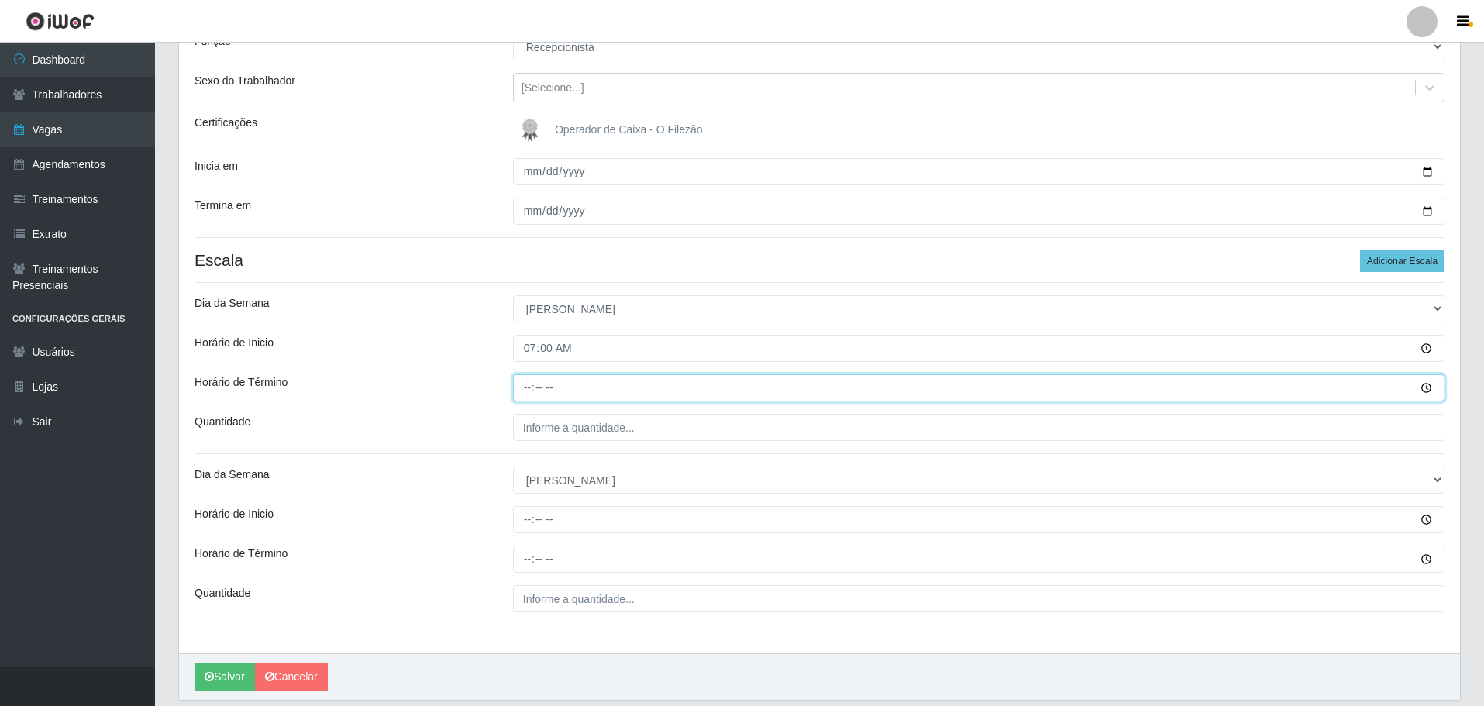
click at [529, 389] on input "Horário de Término" at bounding box center [979, 387] width 932 height 27
type input "13:00"
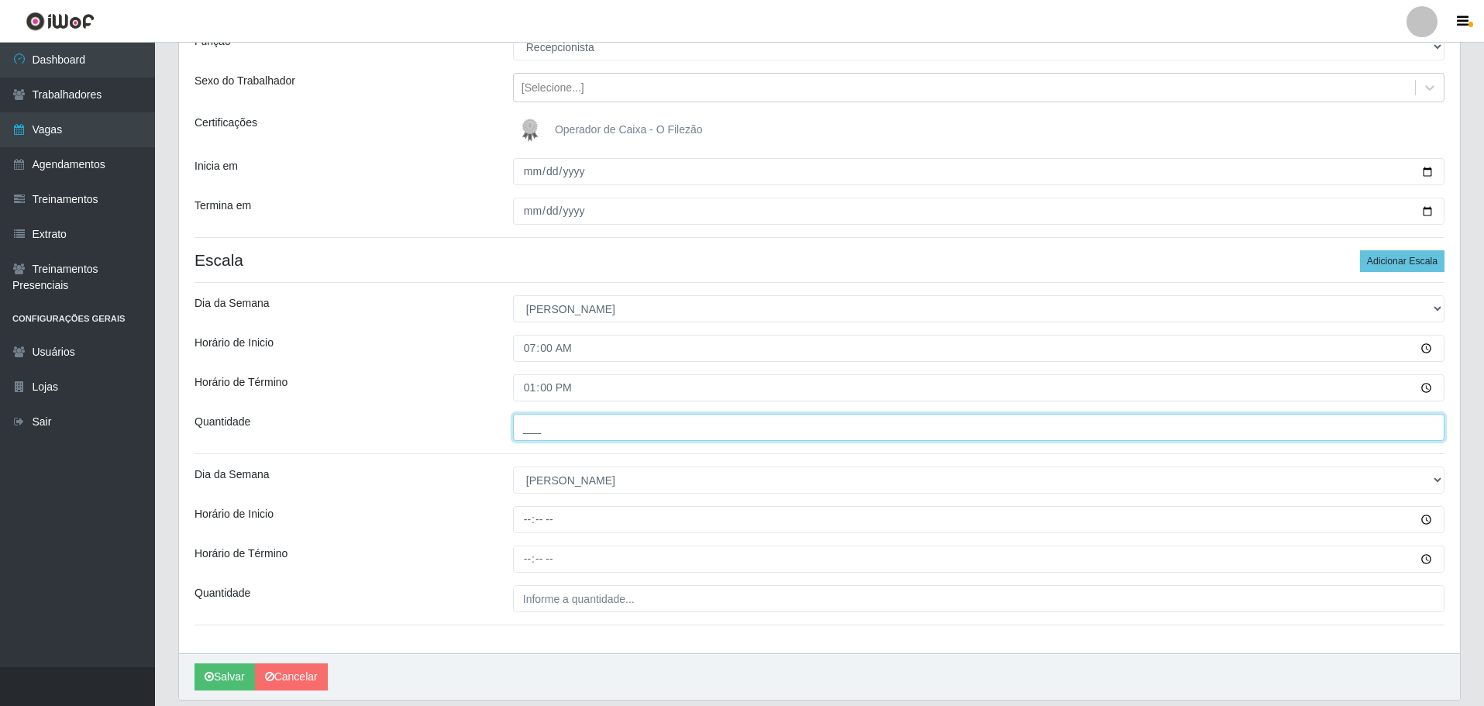
click at [527, 440] on input "___" at bounding box center [979, 427] width 932 height 27
type input "01_"
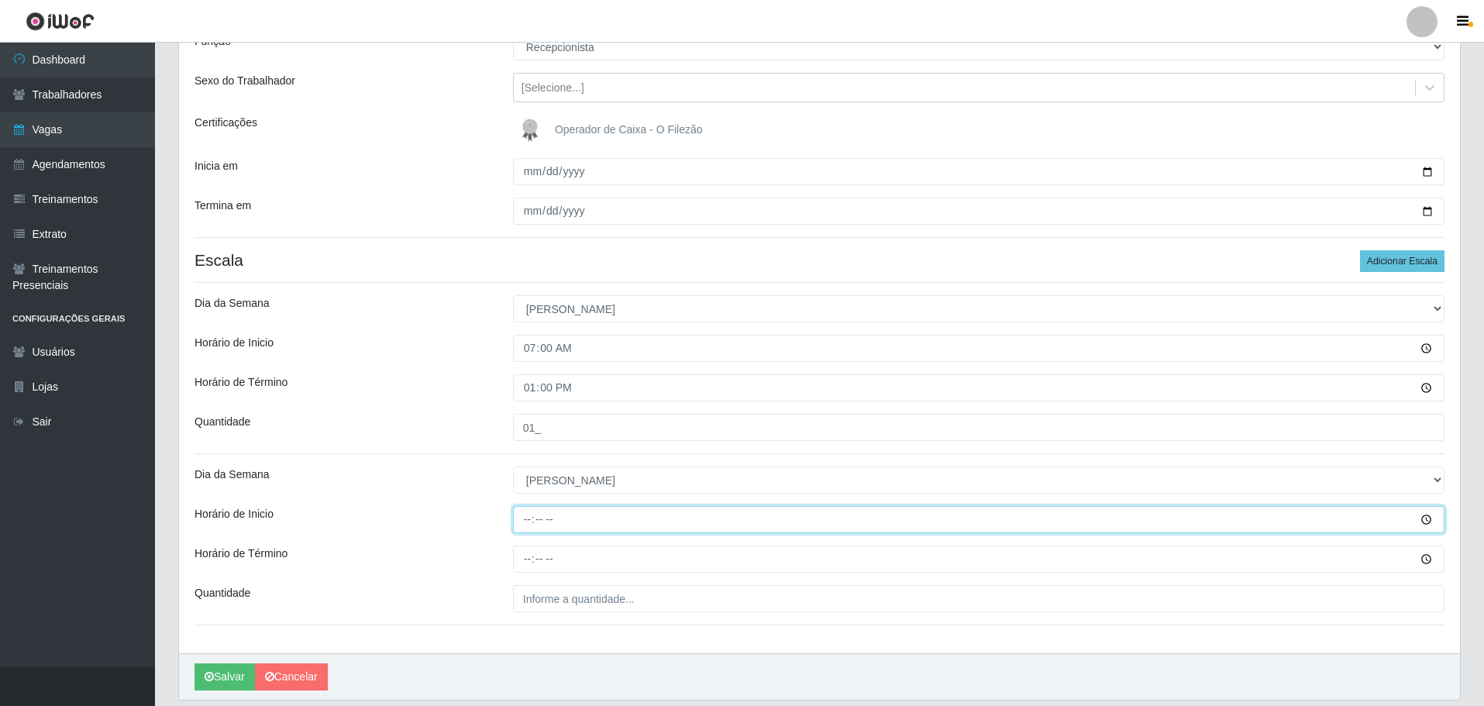
click at [525, 512] on input "Horário de Inicio" at bounding box center [979, 519] width 932 height 27
click at [524, 512] on input "Horário de Inicio" at bounding box center [979, 519] width 932 height 27
type input "16:00"
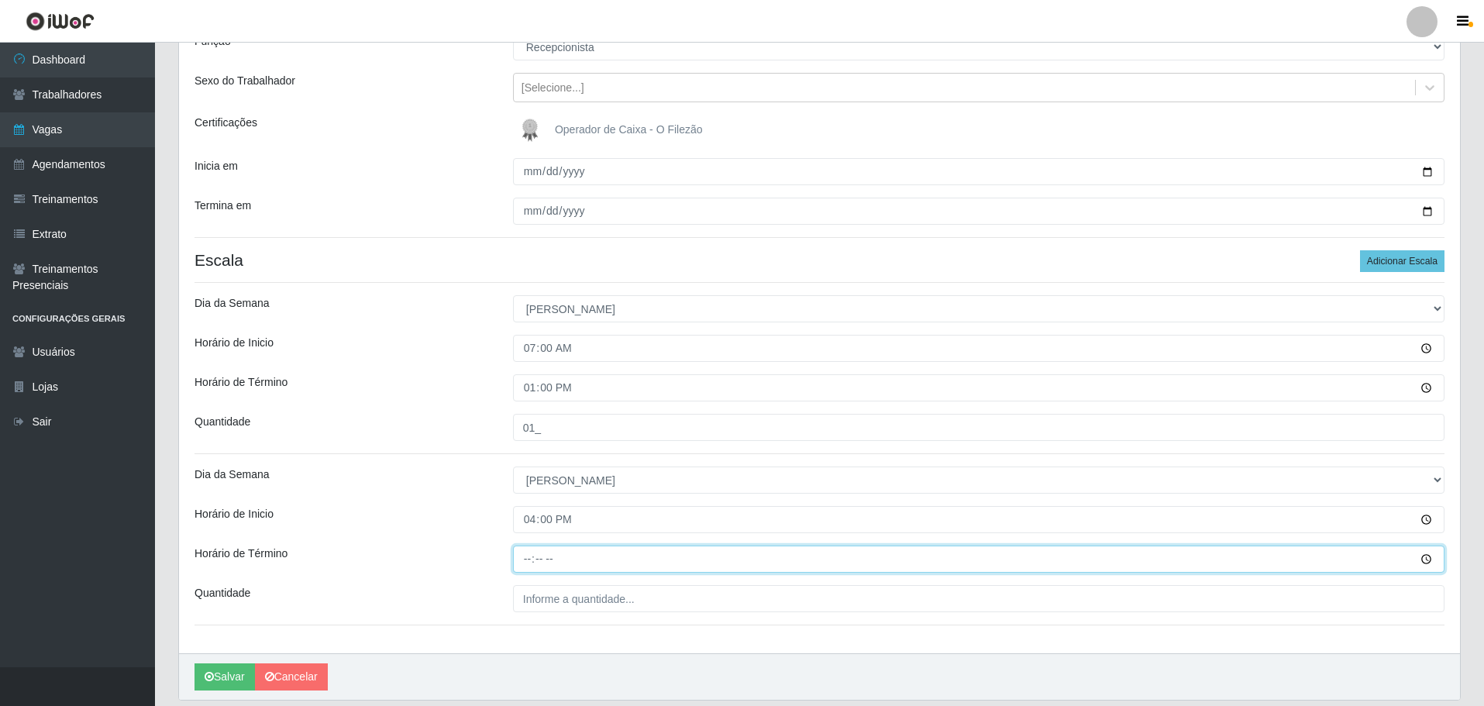
click at [534, 555] on input "Horário de Término" at bounding box center [979, 559] width 932 height 27
type input "22:00"
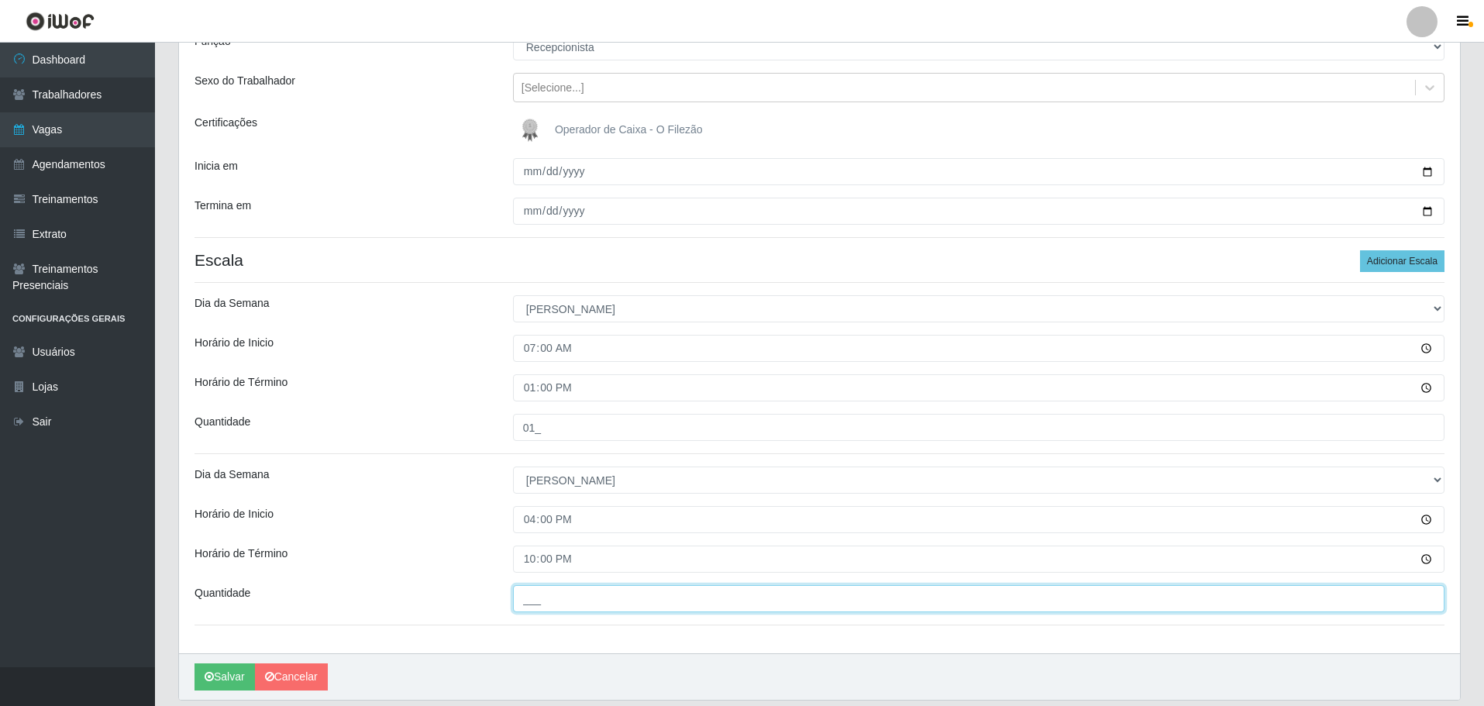
click at [547, 600] on input "___" at bounding box center [979, 598] width 932 height 27
type input "01_"
click at [479, 520] on div "Horário de Inicio" at bounding box center [342, 519] width 319 height 27
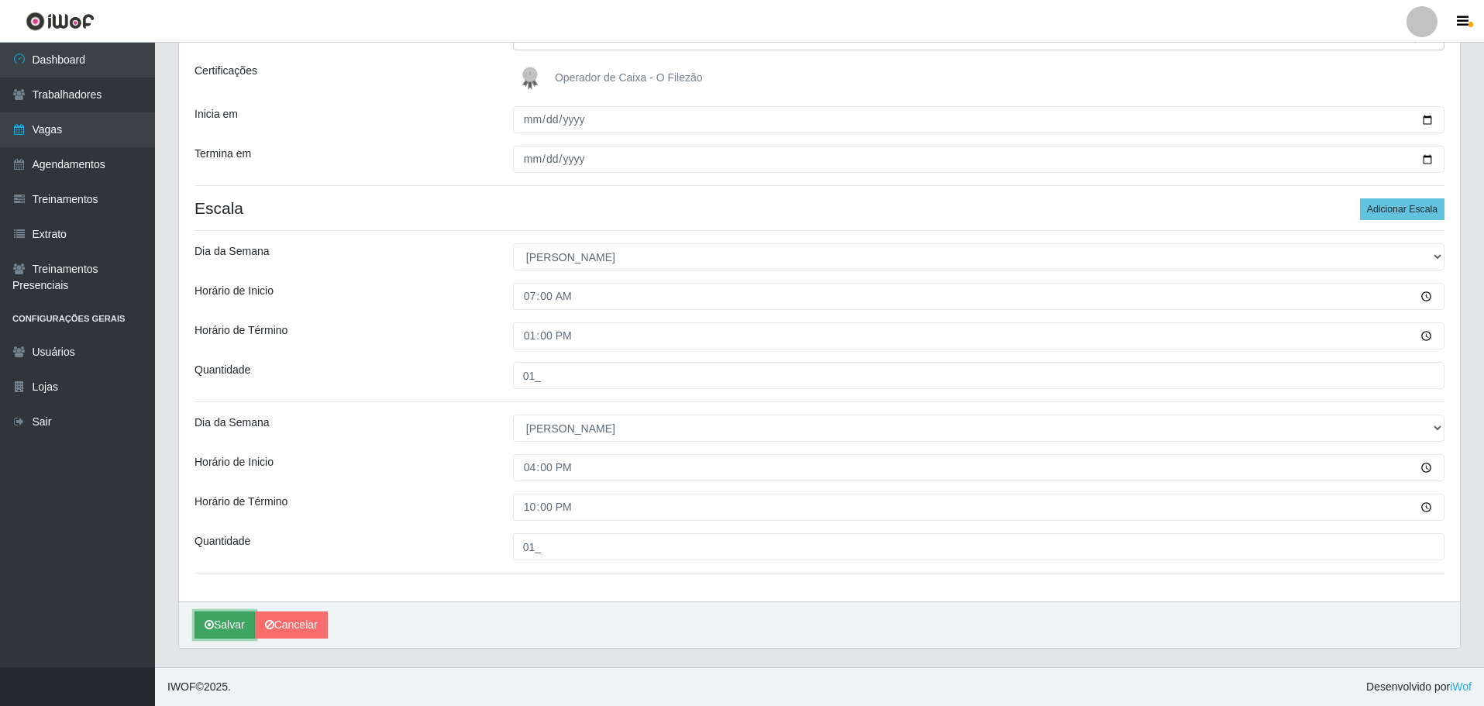
click at [232, 618] on button "Salvar" at bounding box center [225, 625] width 60 height 27
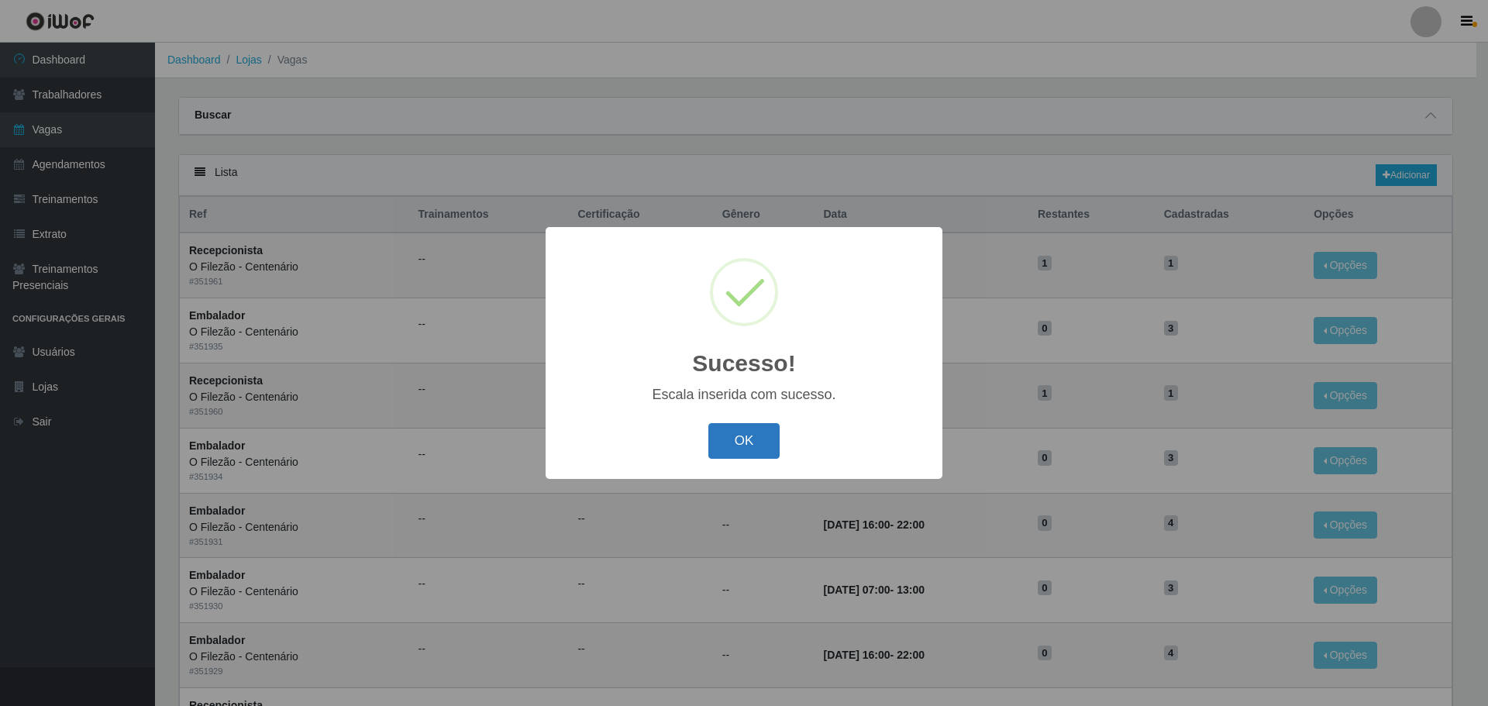
click at [746, 445] on button "OK" at bounding box center [744, 441] width 72 height 36
